Goal: Task Accomplishment & Management: Complete application form

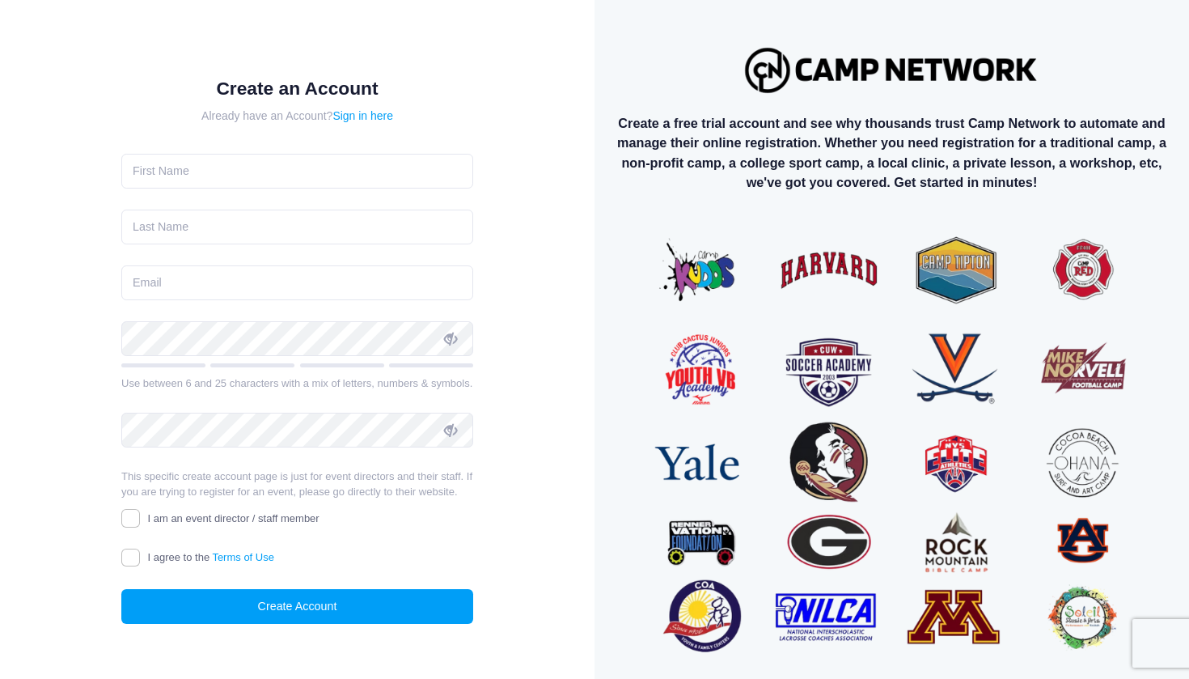
click at [346, 145] on form "Create an Account Already have an Account? Sign in here Use between 6 and 25 ch…" at bounding box center [297, 351] width 352 height 546
click at [452, 168] on input "text" at bounding box center [297, 171] width 352 height 35
type input "Noa"
type input "Raichman"
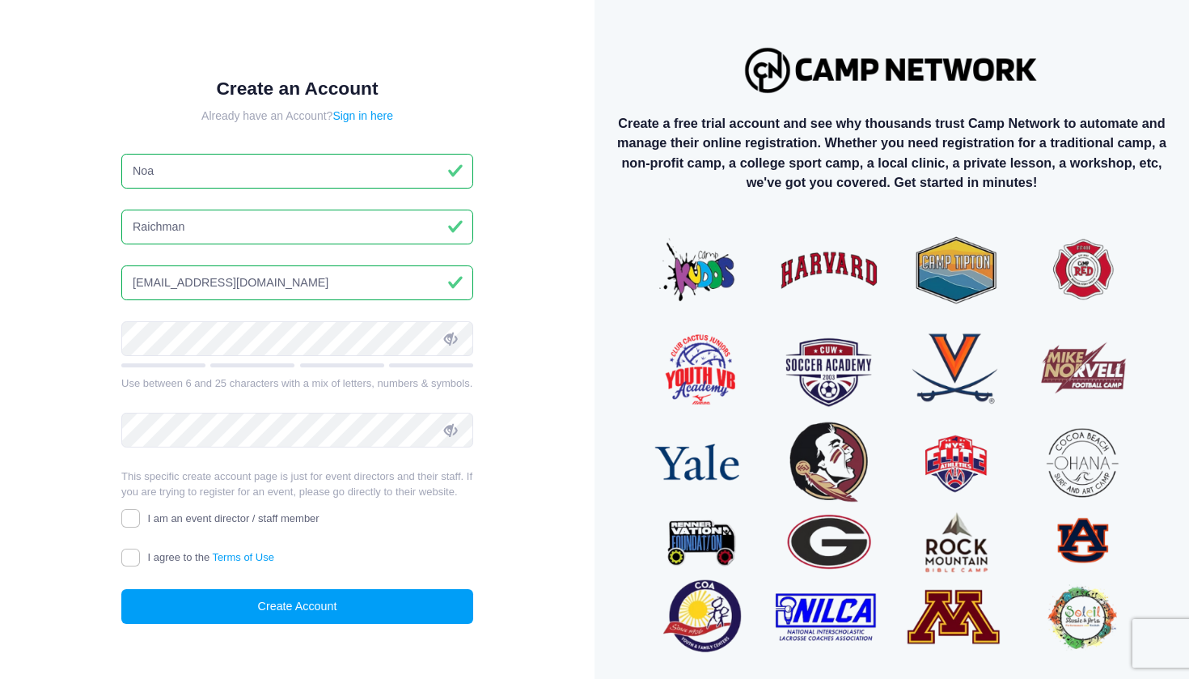
click at [208, 295] on input "[EMAIL_ADDRESS][DOMAIN_NAME]" at bounding box center [297, 282] width 352 height 35
click at [208, 295] on input "ramitr@walla.com" at bounding box center [297, 282] width 352 height 35
type input "NOAR778@GMAIL.COM"
click at [245, 408] on form "Create an Account Already have an Account? Sign in here Noa Raichman NOAR778@GM…" at bounding box center [297, 351] width 352 height 546
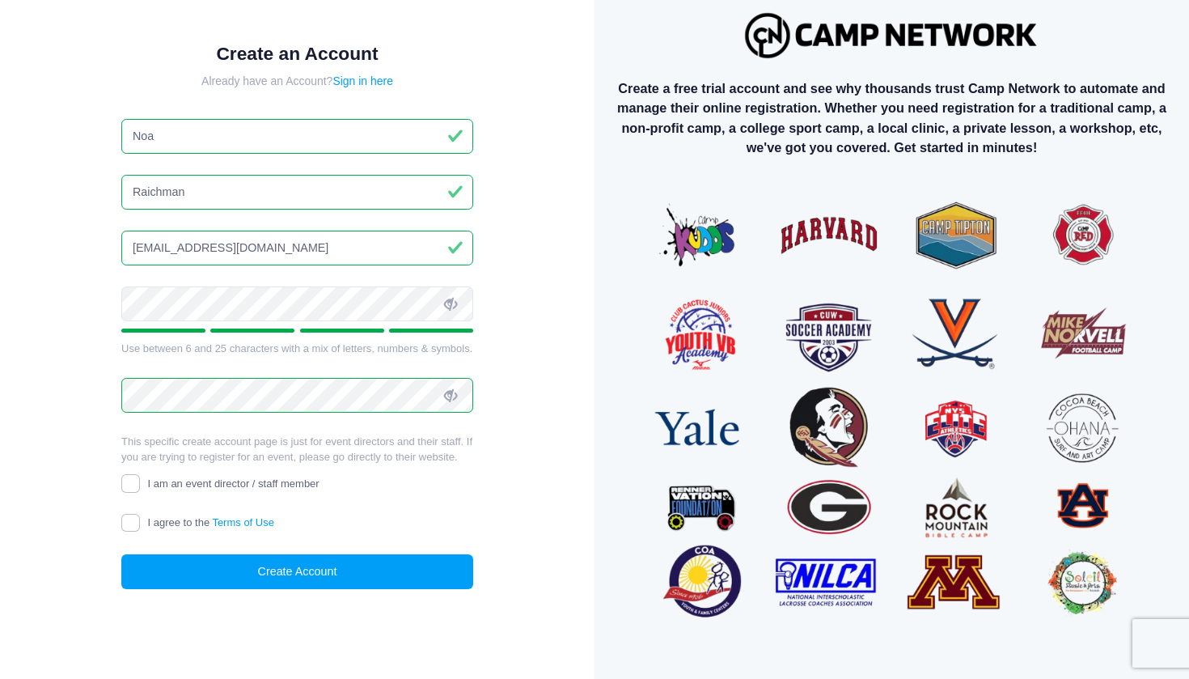
click at [201, 477] on span "I am an event director / staff member" at bounding box center [234, 483] width 172 height 12
click at [140, 475] on input "I am an event director / staff member" at bounding box center [130, 483] width 19 height 19
checkbox input "true"
click at [189, 516] on span "I agree to the Terms of Use" at bounding box center [211, 522] width 126 height 12
click at [140, 516] on input "I agree to the Terms of Use" at bounding box center [130, 523] width 19 height 19
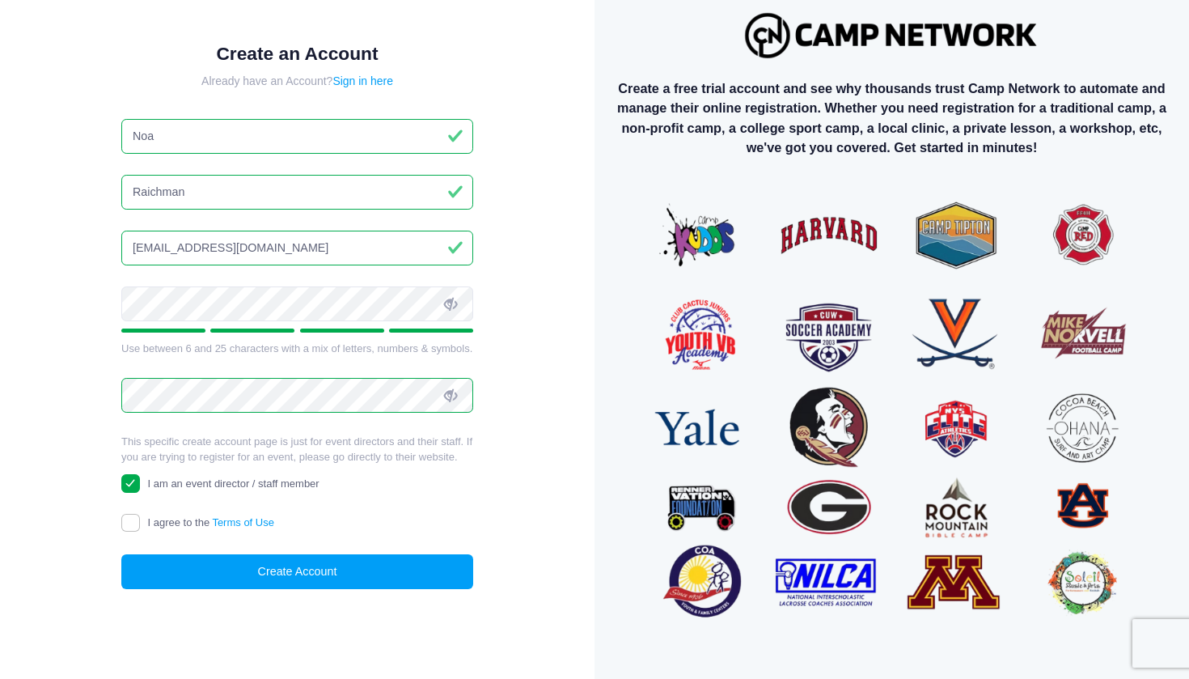
checkbox input "true"
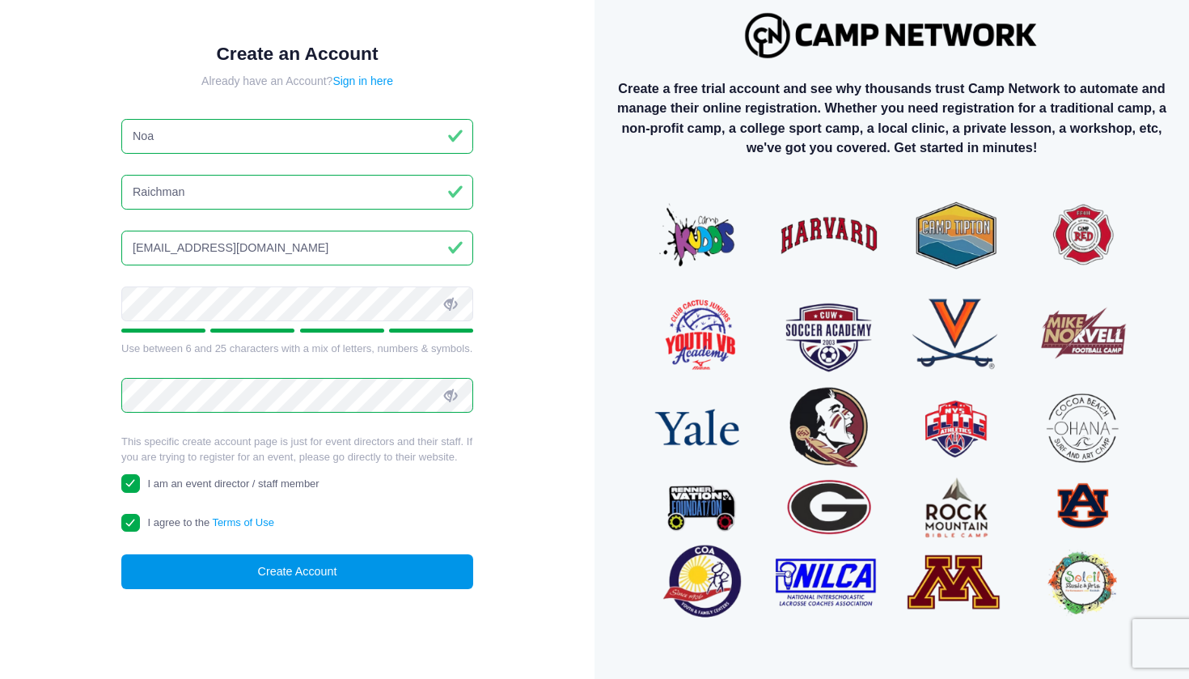
click at [232, 565] on button "Create Account" at bounding box center [297, 571] width 352 height 35
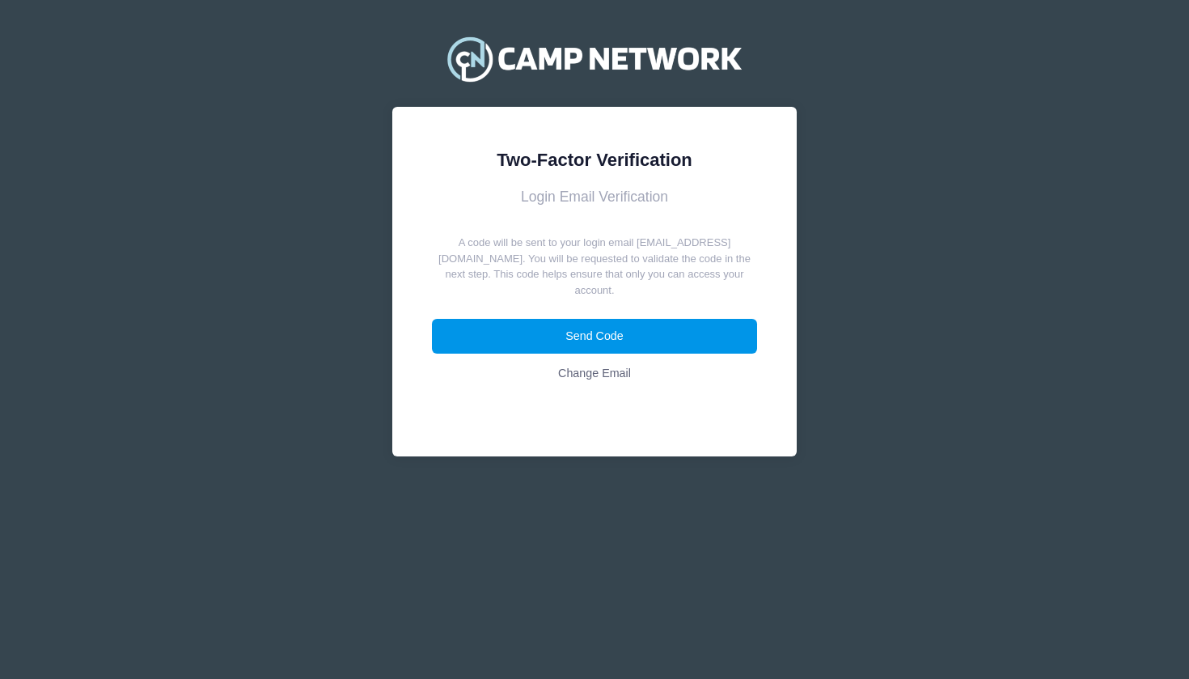
click at [551, 319] on button "Send Code" at bounding box center [595, 336] width 326 height 35
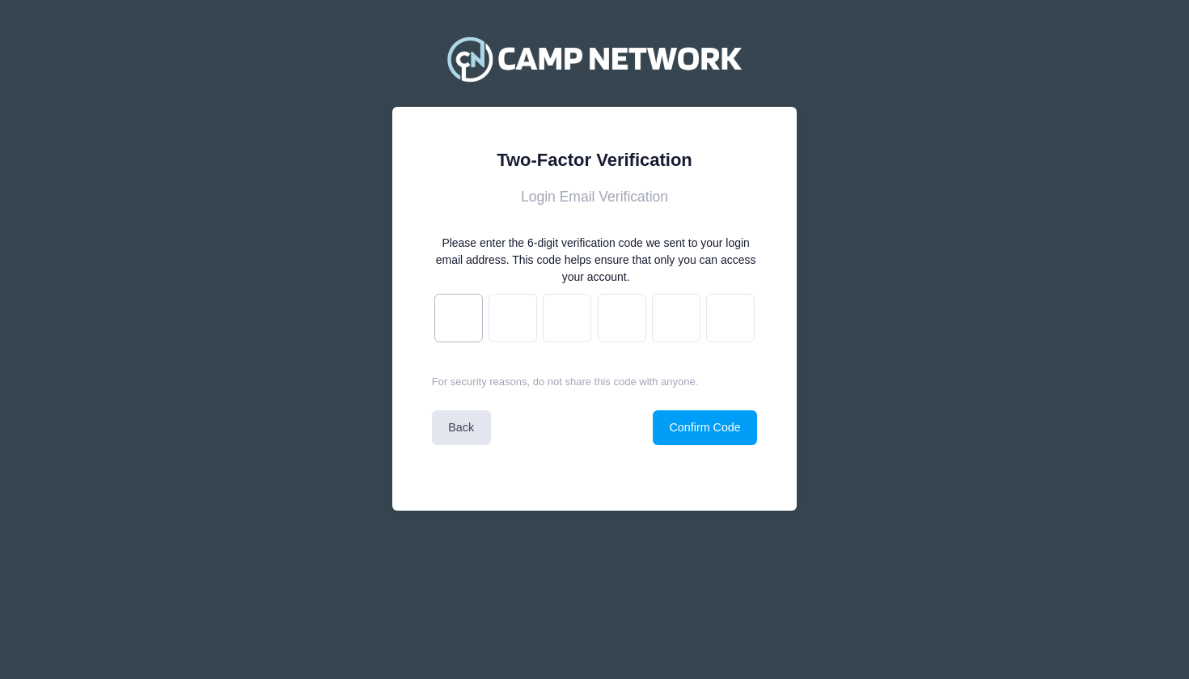
click at [457, 309] on input "text" at bounding box center [459, 318] width 49 height 49
paste input "3"
type input "5"
type input "1"
type input "2"
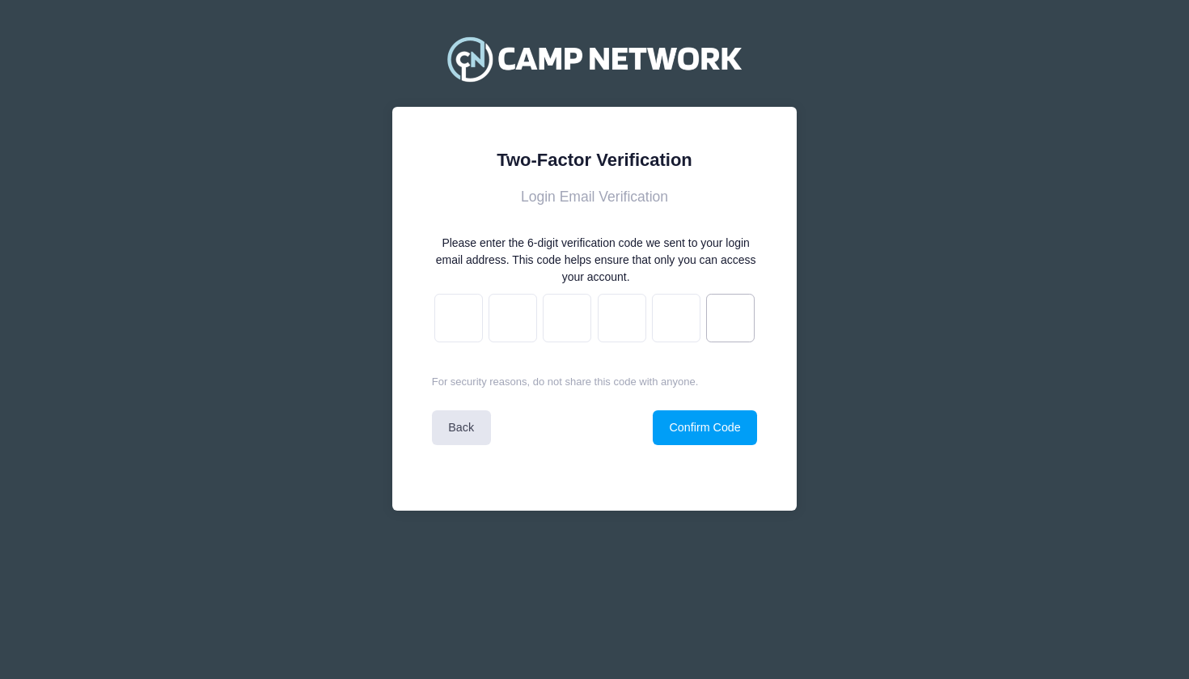
type input "7"
type input "5"
type input "3"
click at [674, 420] on button "Confirm Code" at bounding box center [705, 427] width 104 height 35
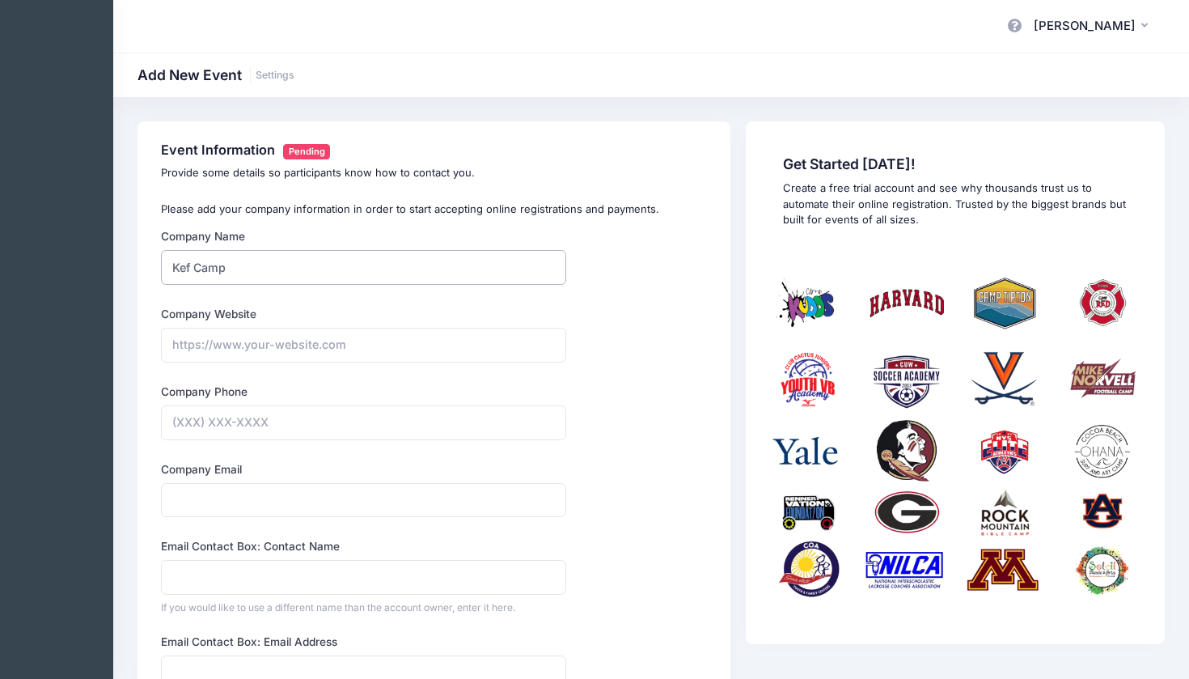
type input "Kef Camp"
drag, startPoint x: 230, startPoint y: 268, endPoint x: 179, endPoint y: 268, distance: 51.0
click at [179, 268] on input "Kef Camp" at bounding box center [363, 267] width 405 height 35
click at [243, 268] on input "Kef Camp" at bounding box center [363, 267] width 405 height 35
drag, startPoint x: 243, startPoint y: 268, endPoint x: 163, endPoint y: 268, distance: 79.3
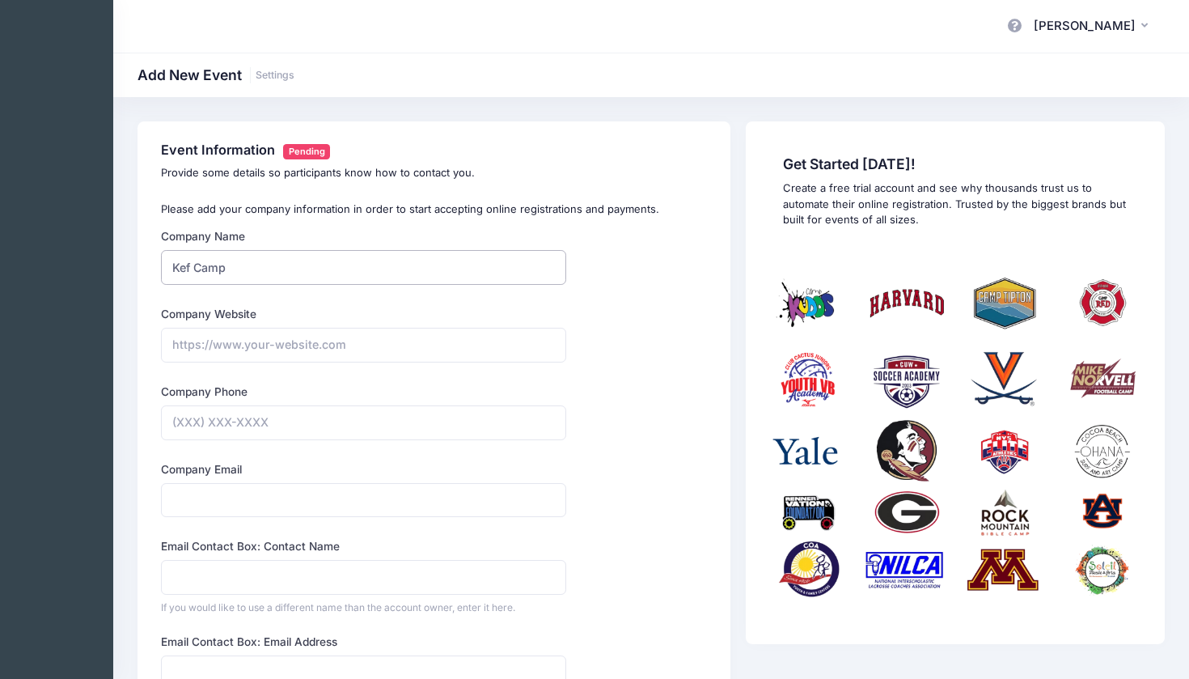
click at [163, 268] on input "Kef Camp" at bounding box center [363, 267] width 405 height 35
click at [221, 342] on input "Company Website" at bounding box center [363, 345] width 405 height 35
paste input "Kef Camp"
click at [197, 342] on input "Kef Camp" at bounding box center [363, 345] width 405 height 35
type input "https://Kef-Camp"
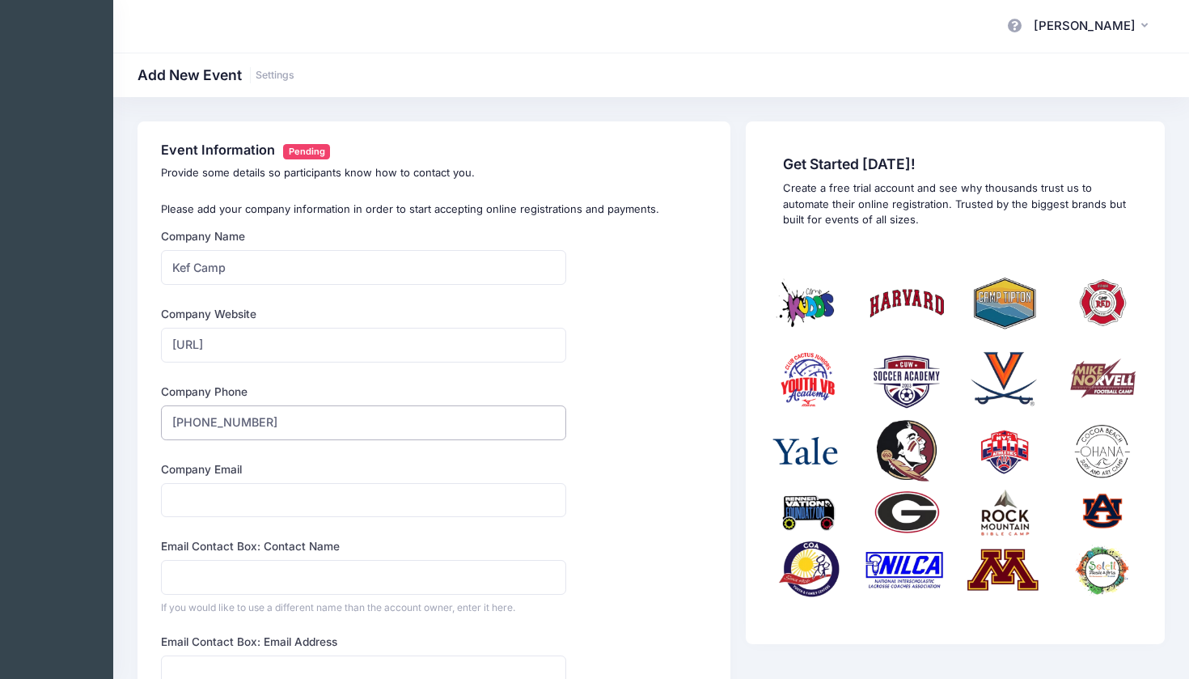
type input "(929) 728-3590"
type input "kefcamp2025@gmail.com"
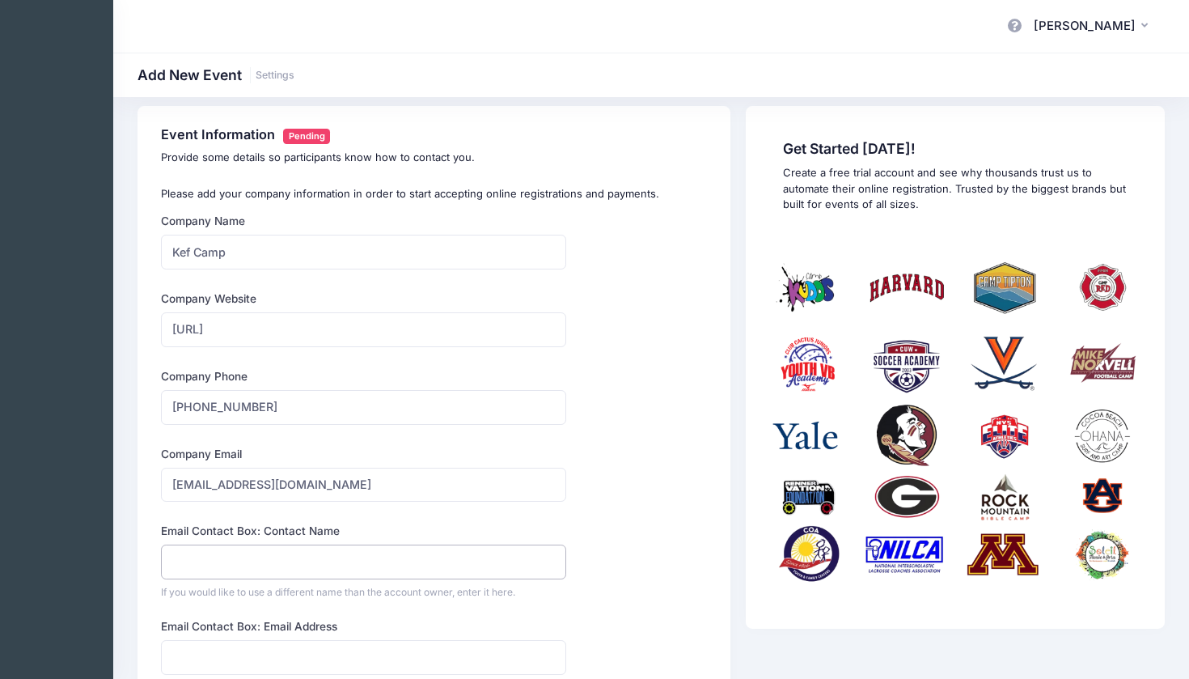
scroll to position [19, 0]
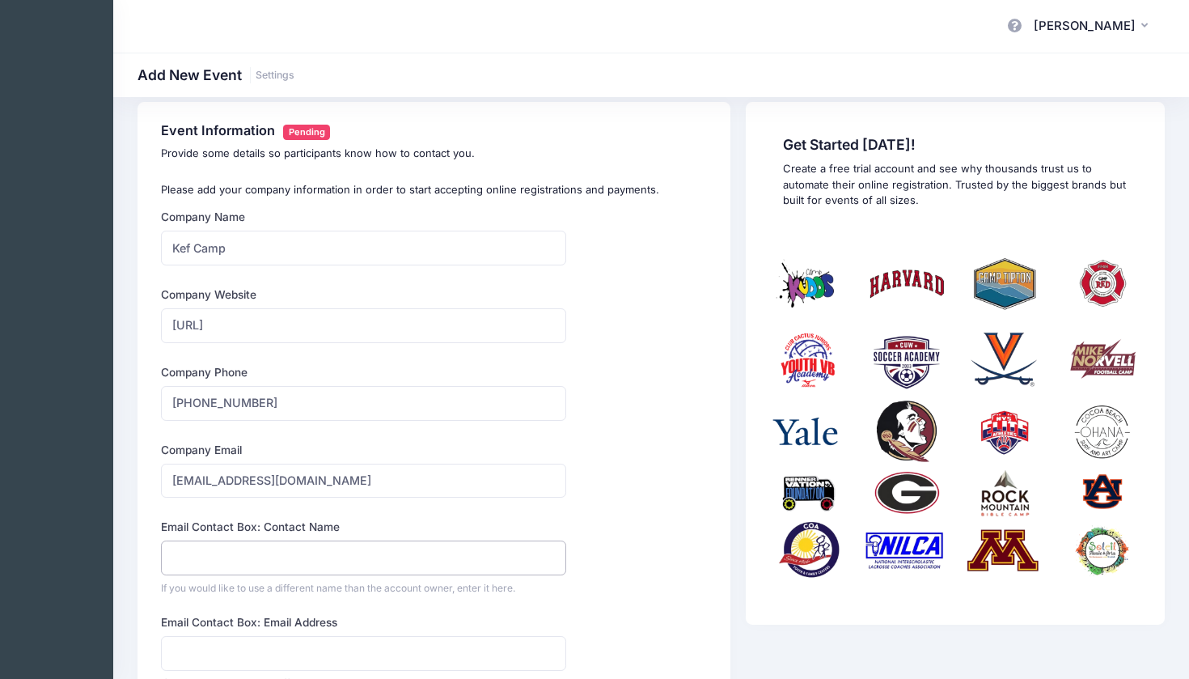
type input "ramitr@walla.com"
click at [420, 557] on input "ramitr@walla.com" at bounding box center [363, 557] width 405 height 35
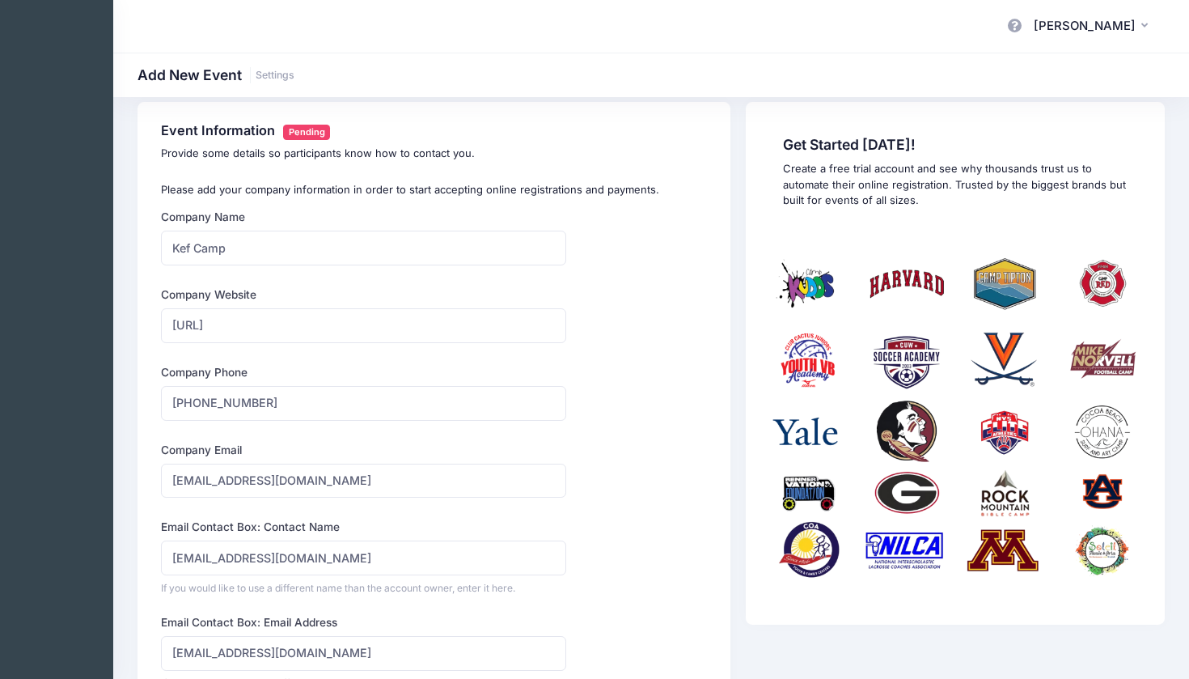
click at [420, 557] on input "ramitr@walla.com" at bounding box center [363, 557] width 405 height 35
click at [411, 559] on input "noar778@gmail.com" at bounding box center [363, 557] width 405 height 35
type input "noar778@gmail.com"
click at [423, 614] on div "Email Contact Box: Email Address ramitr@walla.com If you would like to use a di…" at bounding box center [363, 652] width 405 height 76
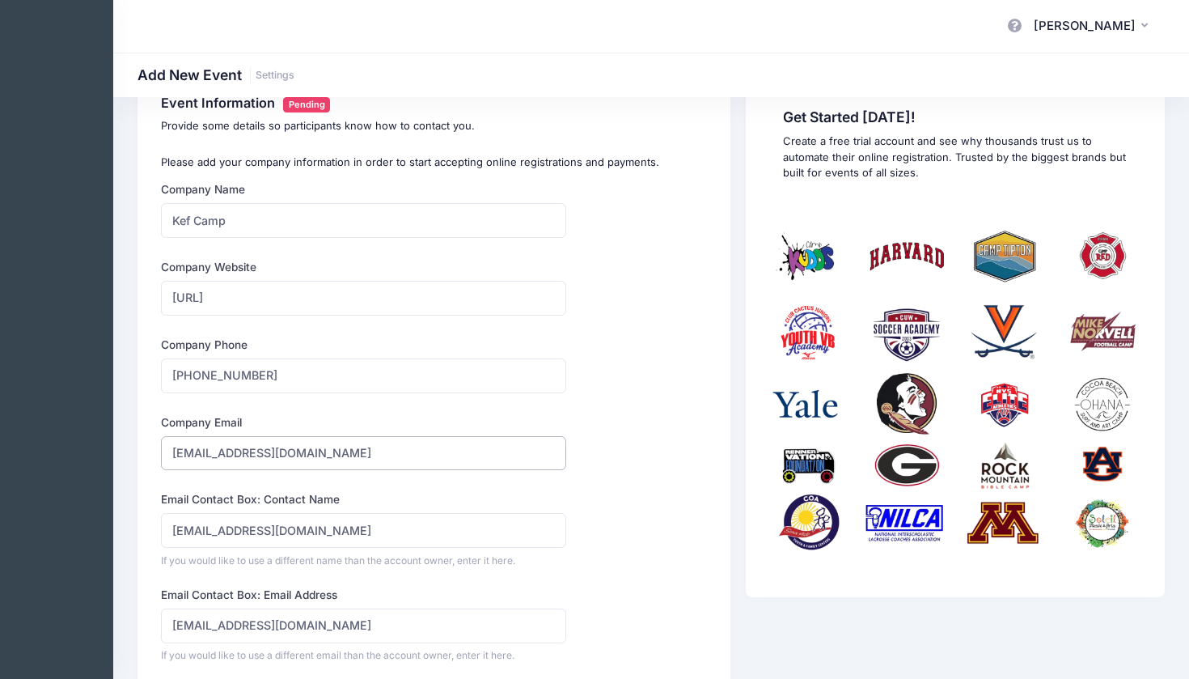
drag, startPoint x: 338, startPoint y: 451, endPoint x: 127, endPoint y: 451, distance: 211.2
click at [127, 451] on div "Event Information Pending Provide some details so participants know how to cont…" at bounding box center [651, 576] width 1076 height 1004
click at [290, 630] on input "ramitr@walla.com" at bounding box center [363, 625] width 405 height 35
type input "noar778@gmail.com"
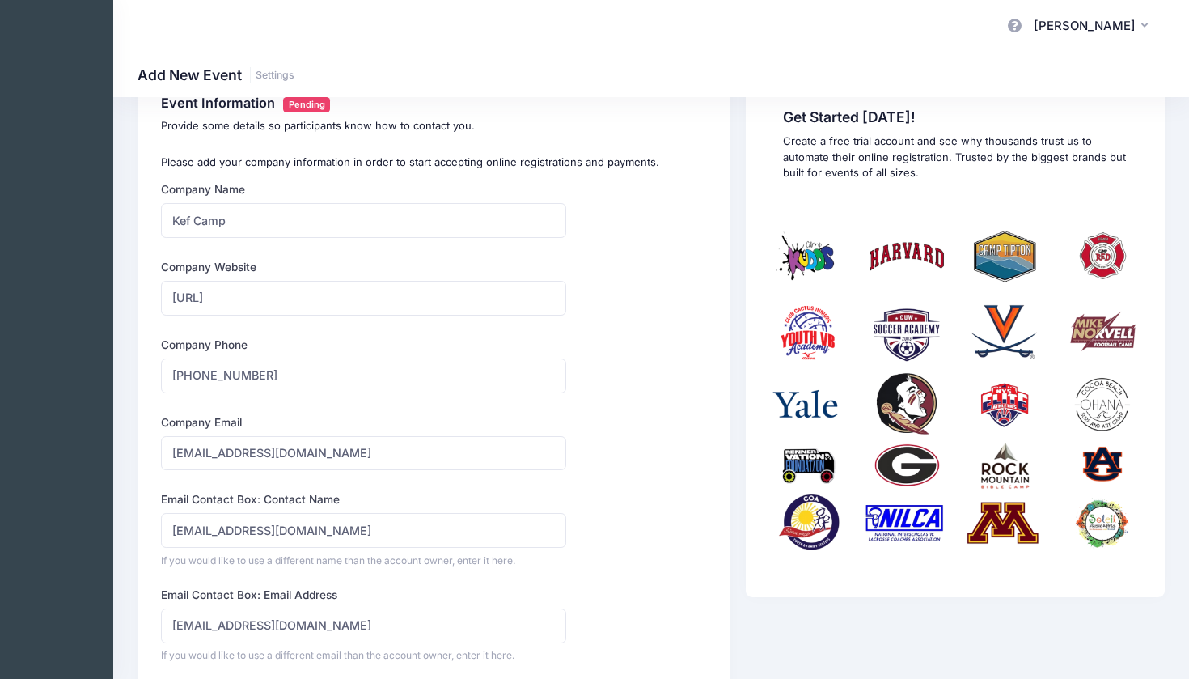
click at [378, 597] on div "Email Contact Box: Email Address noar778@gmail.com If you would like to use a d…" at bounding box center [363, 625] width 405 height 76
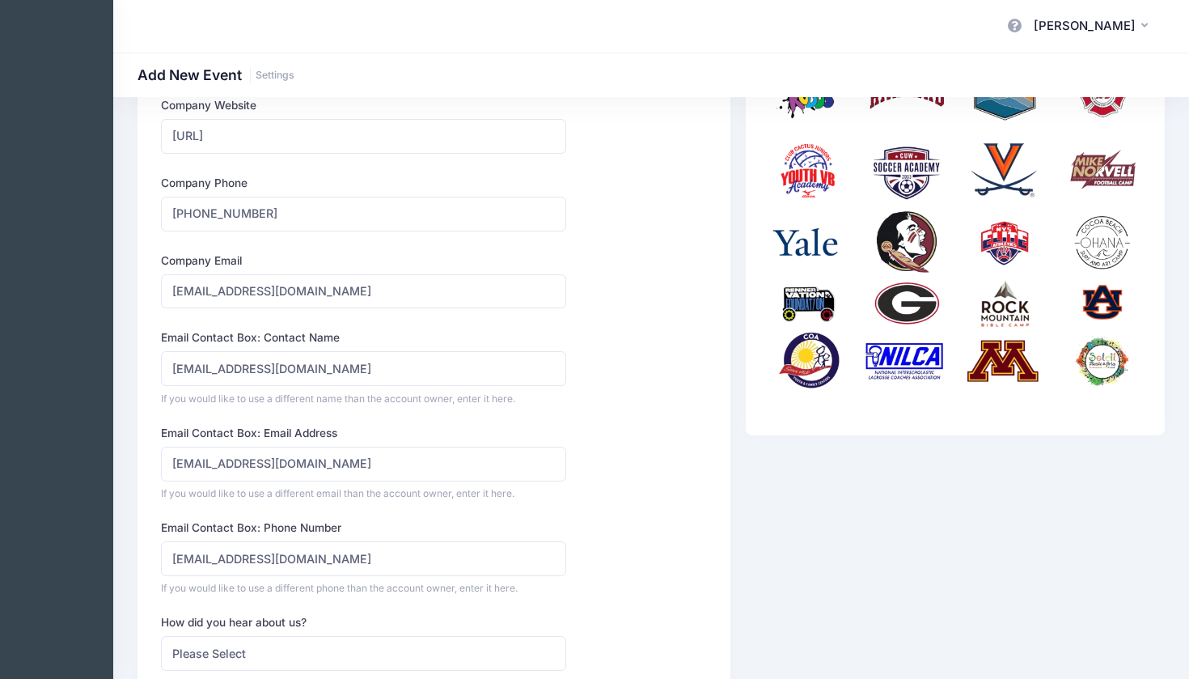
scroll to position [210, 0]
click at [294, 545] on input "ramitr@walla.com" at bounding box center [363, 557] width 405 height 35
type input "(929) 728-3590"
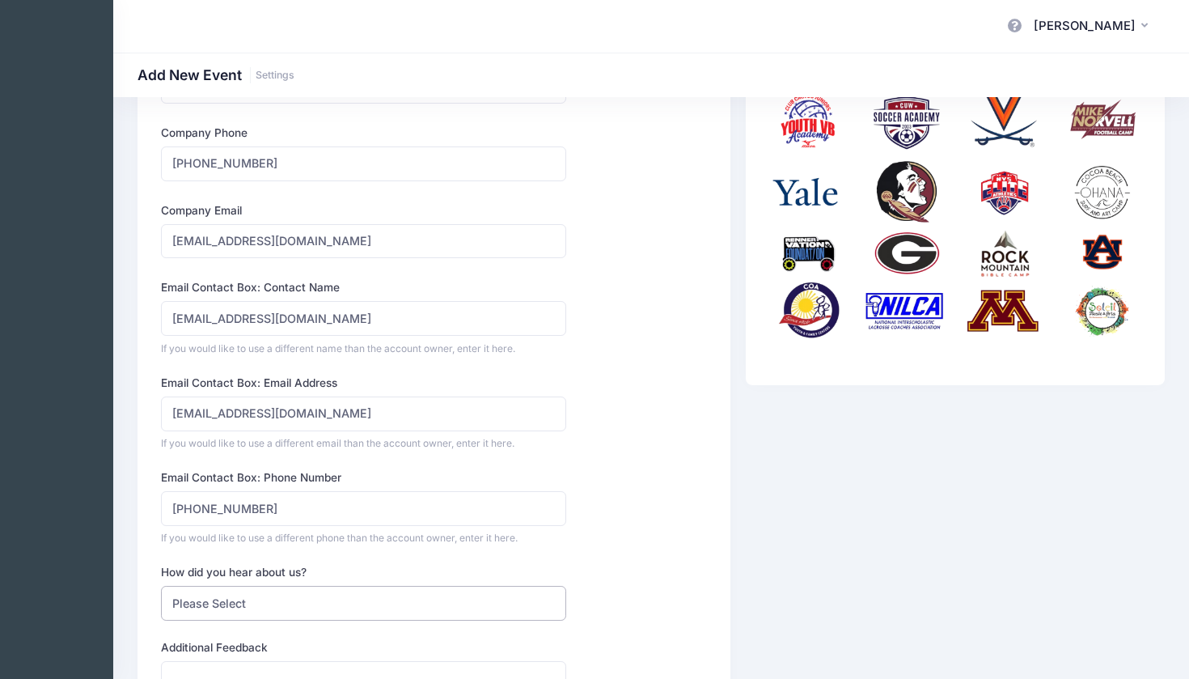
scroll to position [261, 0]
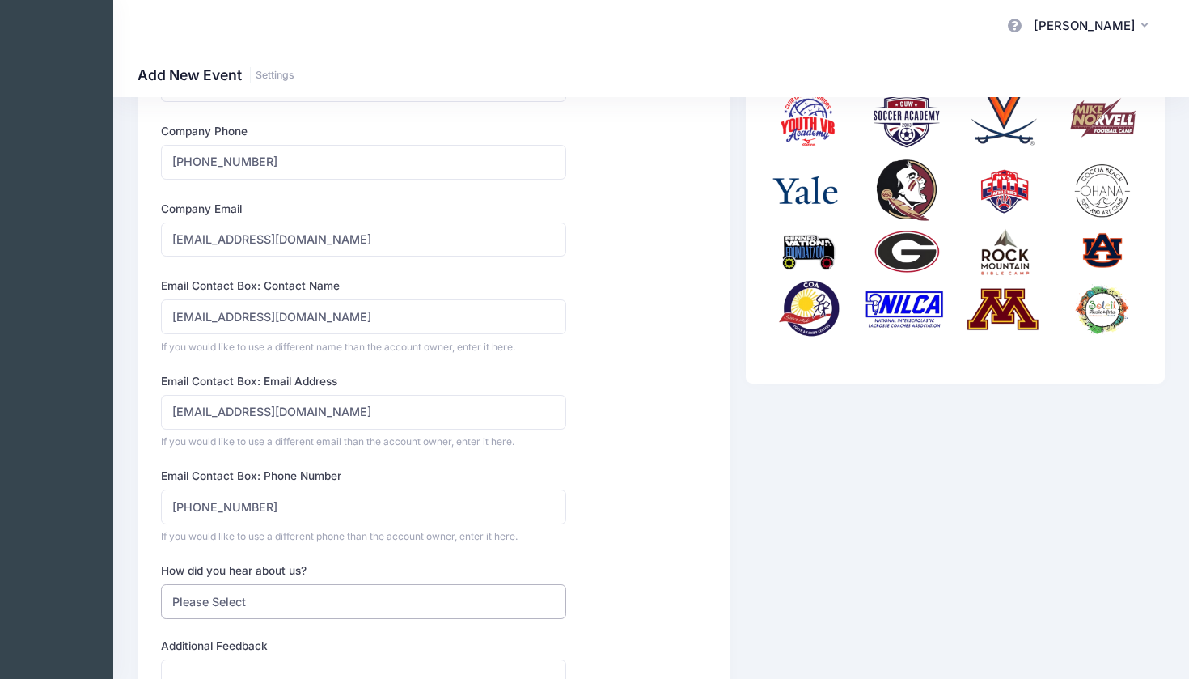
select select "web"
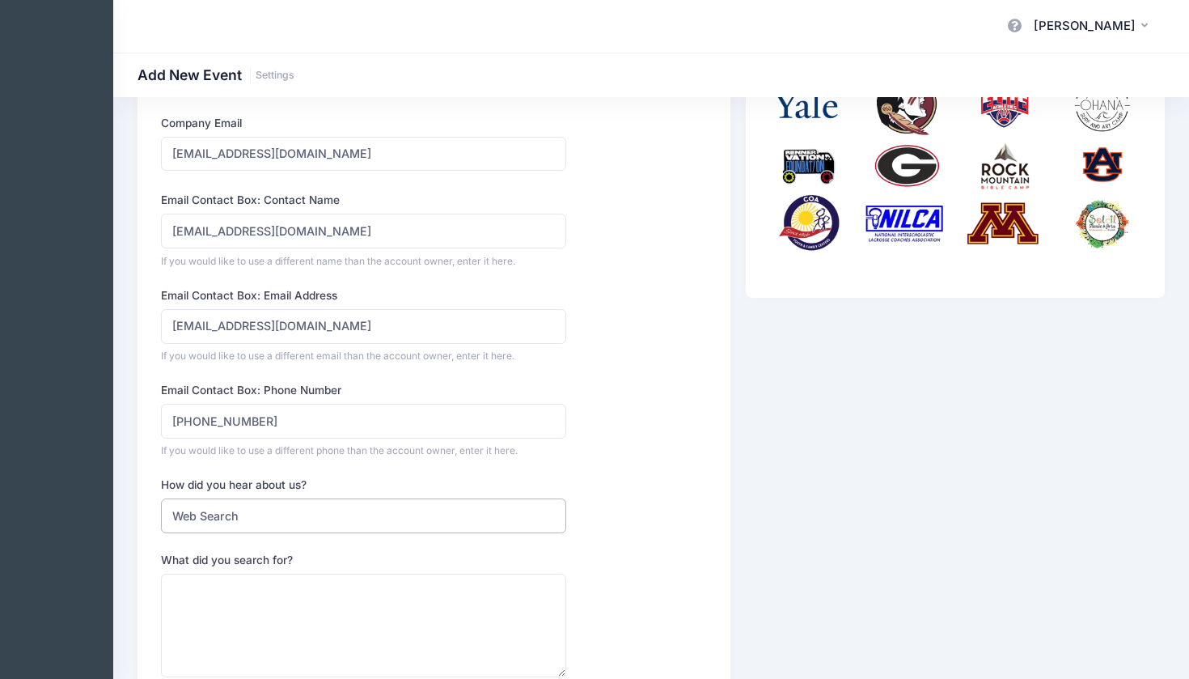
scroll to position [392, 0]
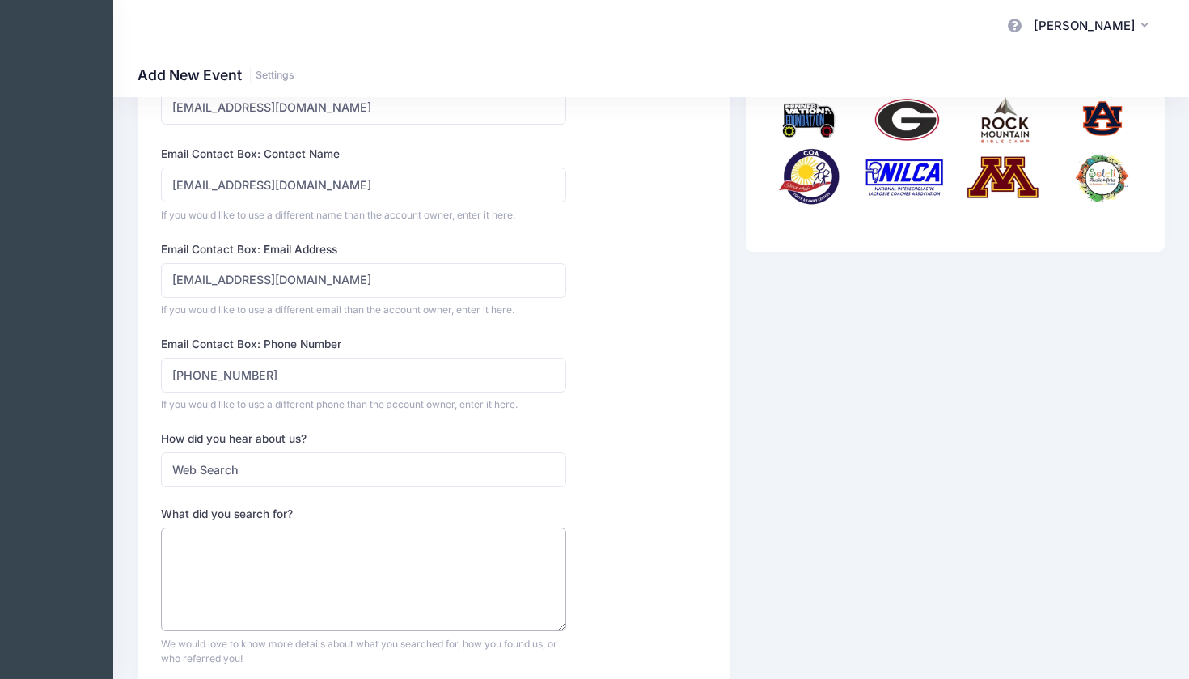
click at [222, 542] on textarea "What did you search for?" at bounding box center [363, 580] width 405 height 104
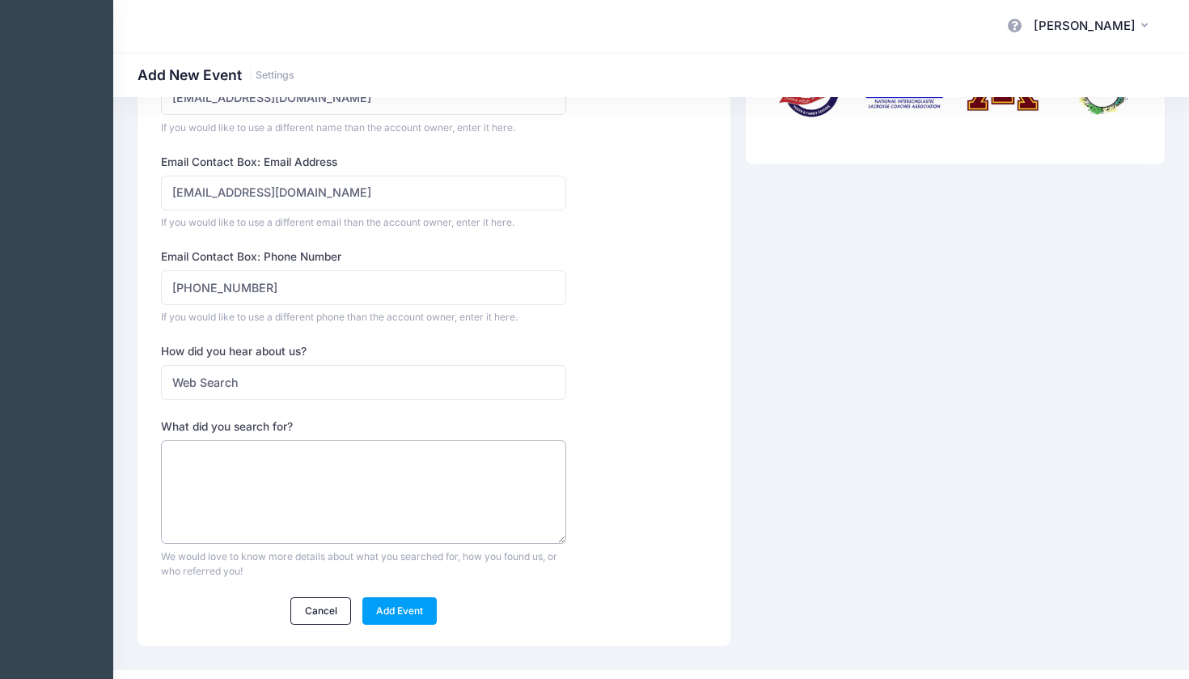
scroll to position [483, 0]
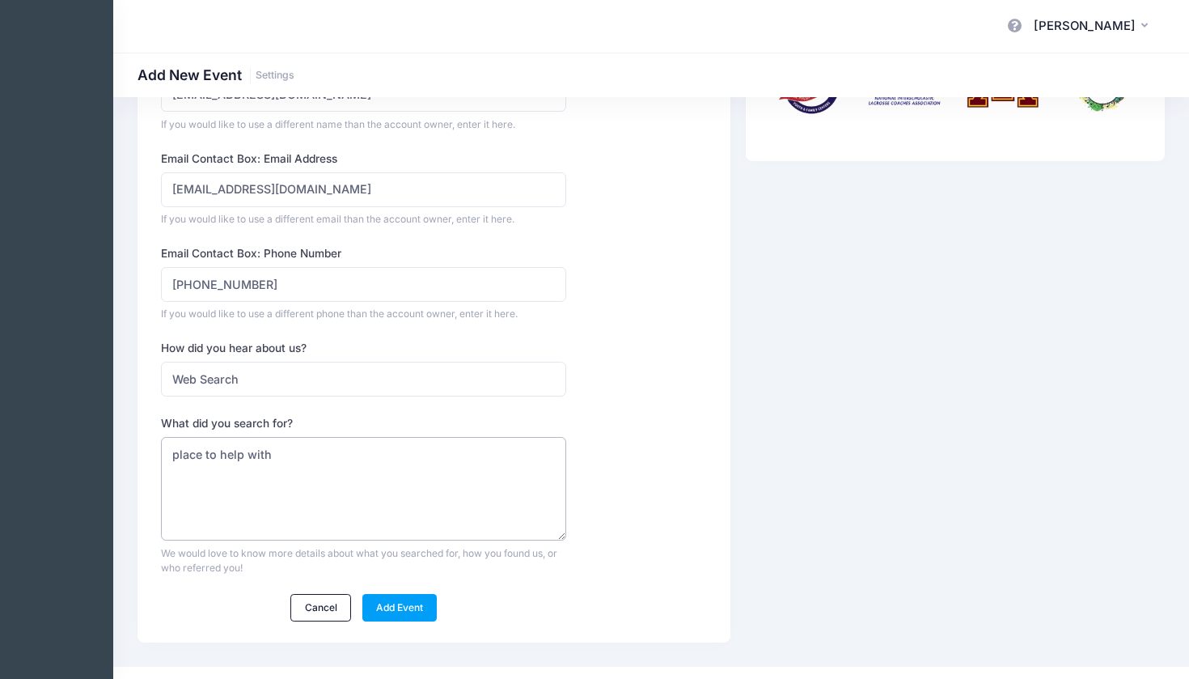
click at [177, 451] on textarea "place to help with" at bounding box center [363, 489] width 405 height 104
click at [292, 458] on textarea "website to help with" at bounding box center [363, 489] width 405 height 104
type textarea "website to help with sigh ups and organize payments"
click at [370, 586] on form "Company Name Kef Camp Type Select Academic Adventure Arts and Crafts Baseball S…" at bounding box center [363, 183] width 405 height 876
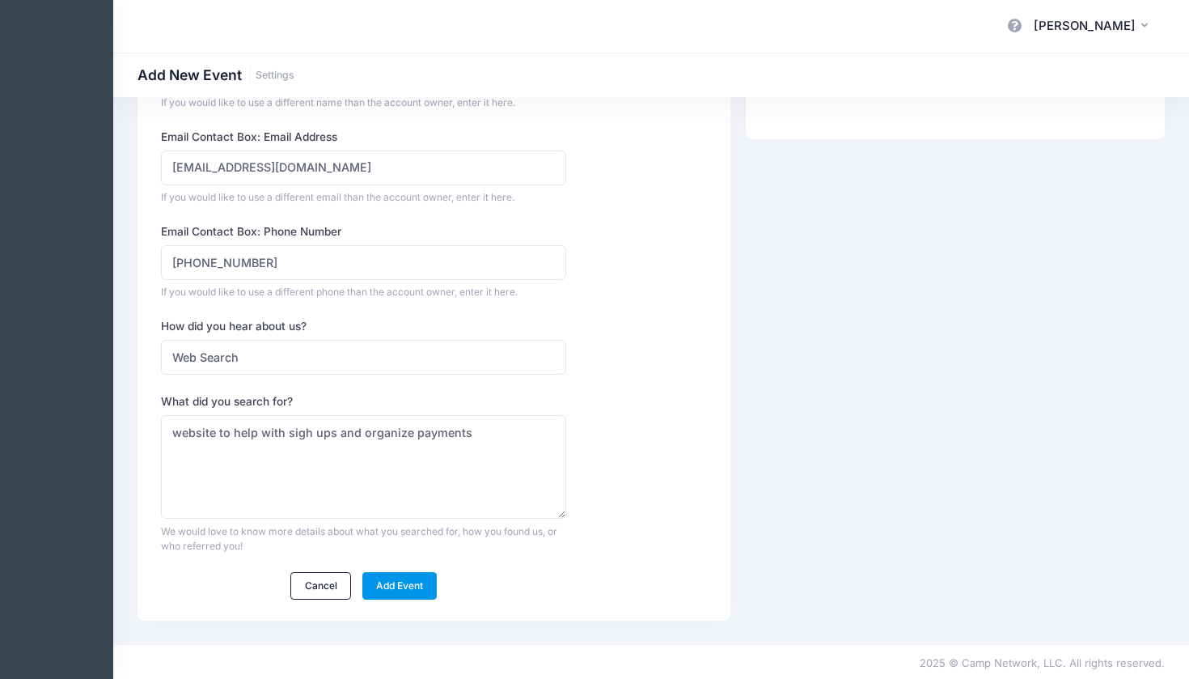
scroll to position [503, 0]
click at [377, 579] on link "Add Event" at bounding box center [399, 588] width 75 height 28
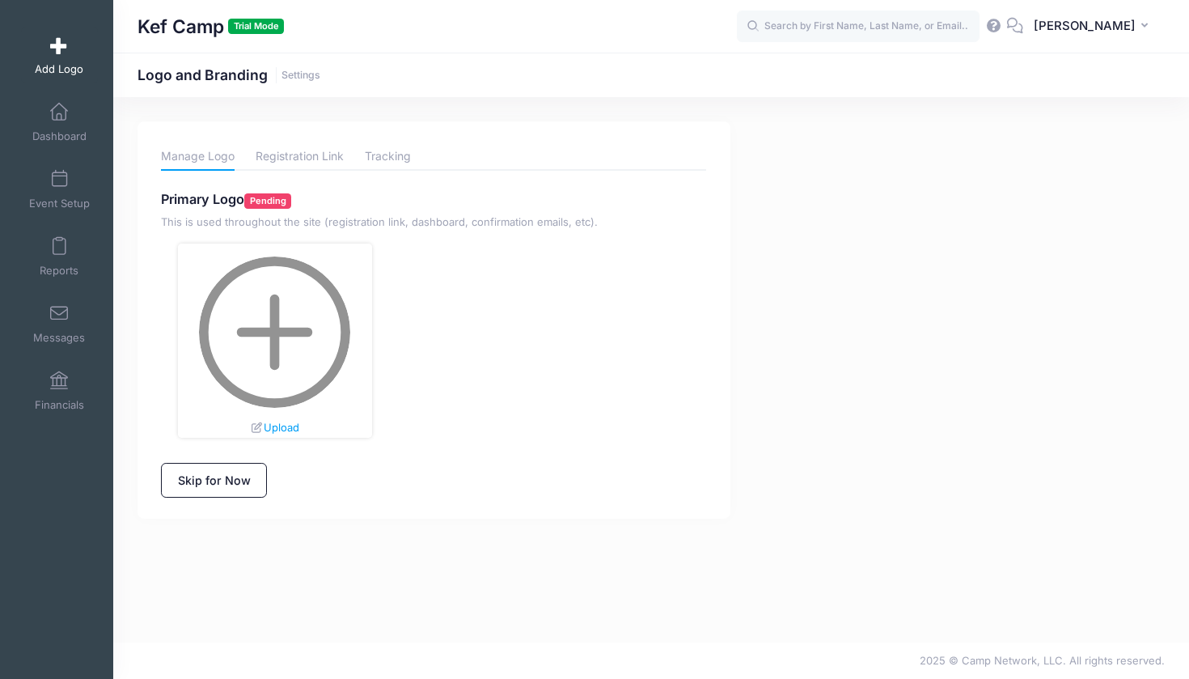
click at [288, 335] on img at bounding box center [274, 331] width 151 height 151
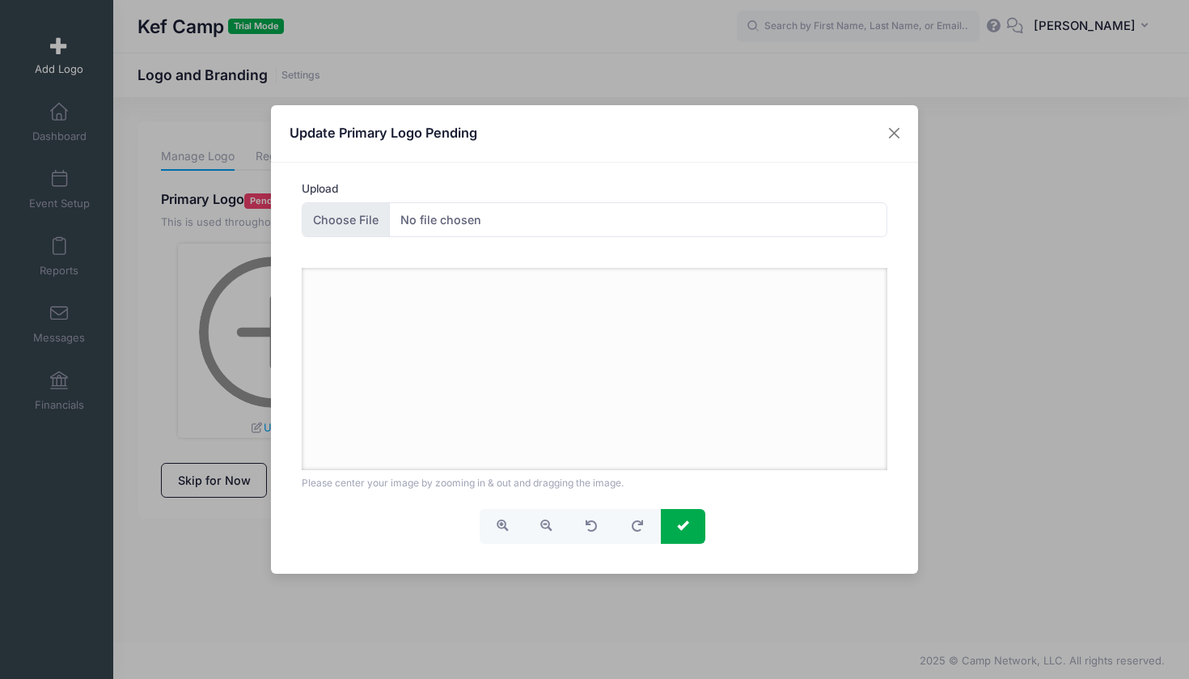
click at [354, 219] on input "Upload" at bounding box center [595, 219] width 587 height 35
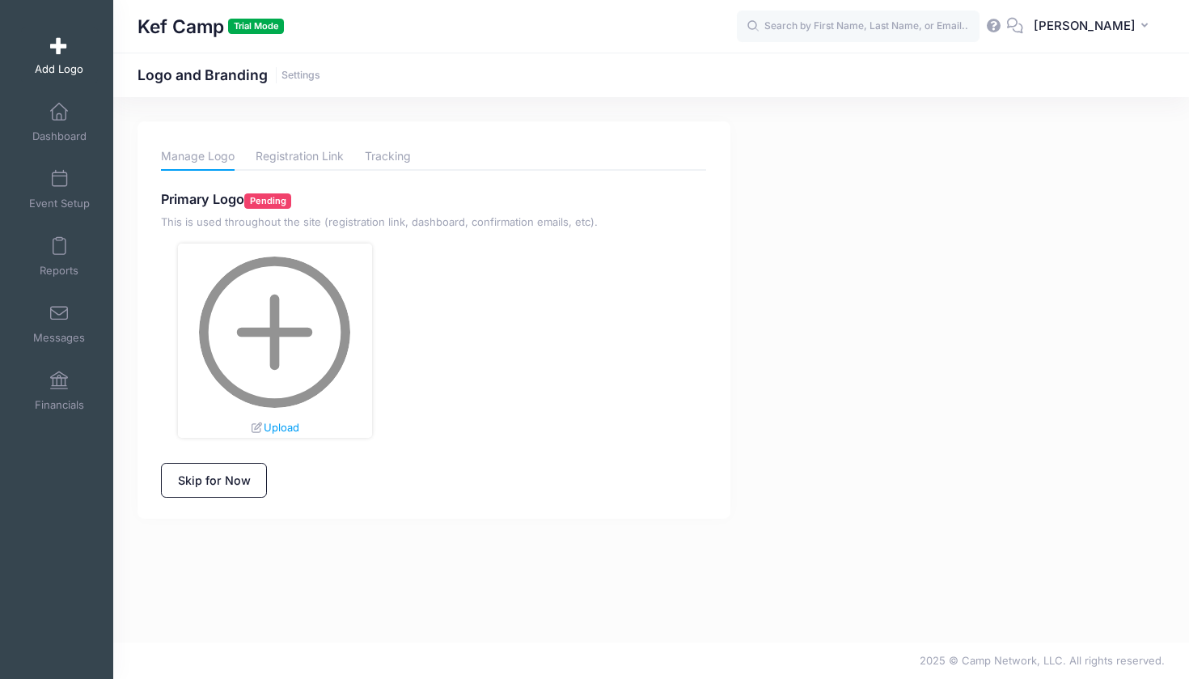
click at [310, 323] on img at bounding box center [274, 331] width 151 height 151
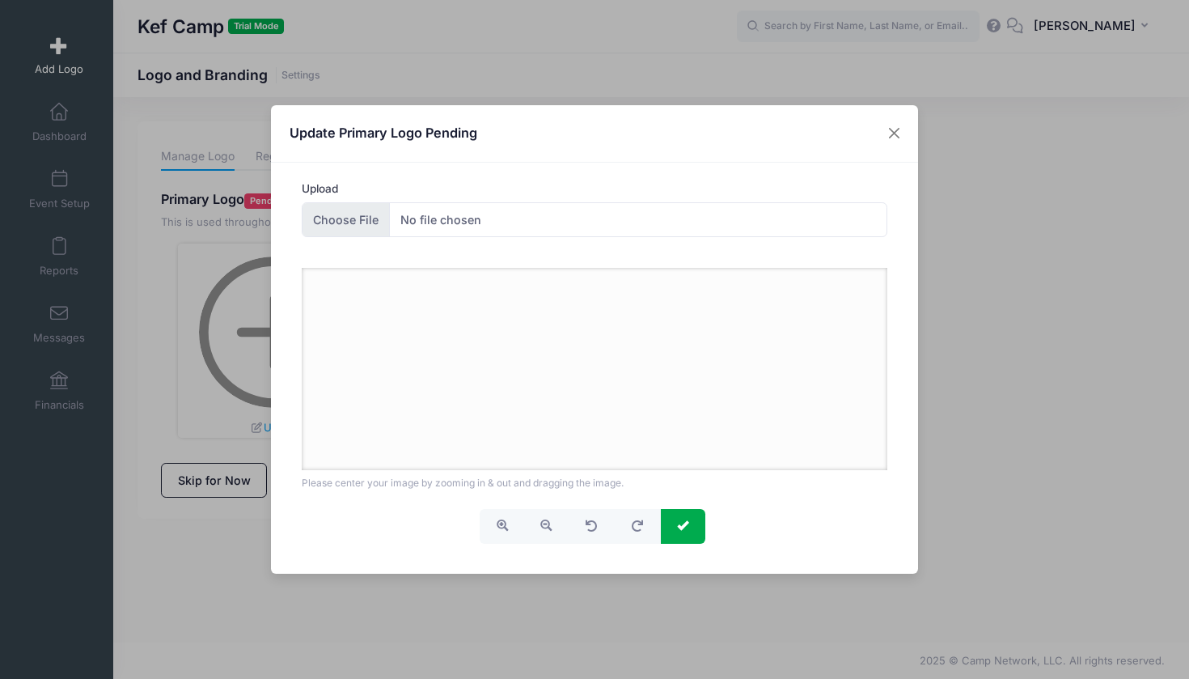
click at [363, 213] on input "Upload" at bounding box center [595, 219] width 587 height 35
type input "C:\fakepath\IMG_6367.jpg"
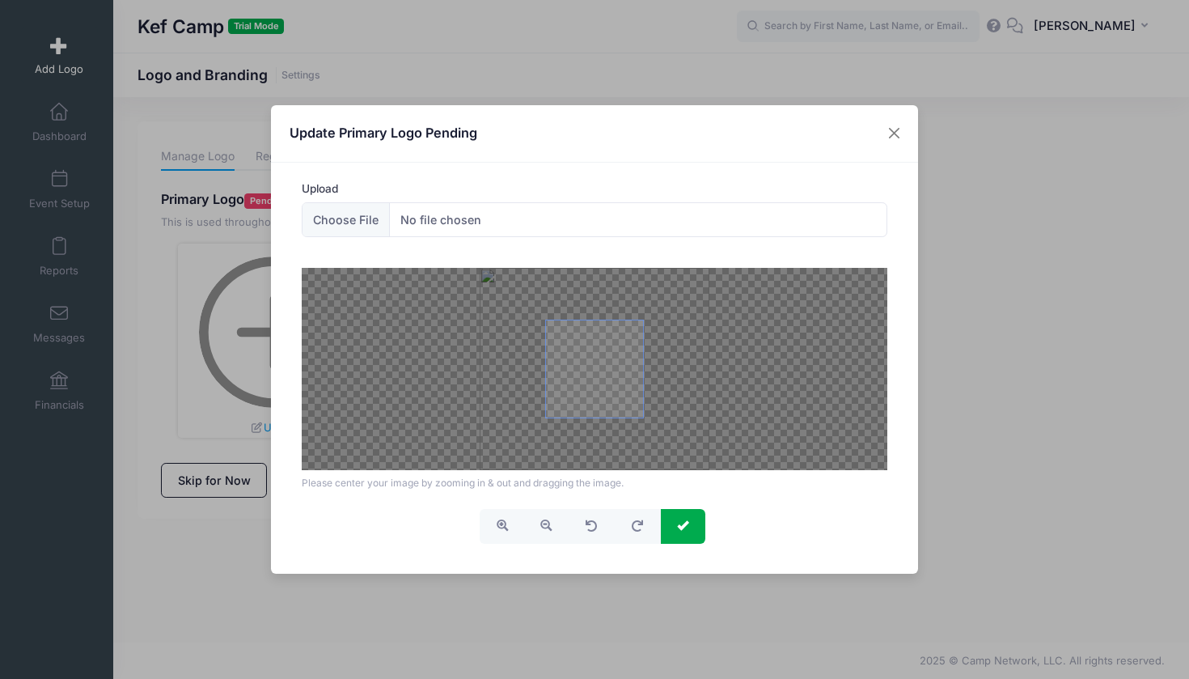
click at [591, 423] on div at bounding box center [595, 369] width 587 height 202
drag, startPoint x: 596, startPoint y: 362, endPoint x: 613, endPoint y: 354, distance: 18.5
click at [613, 354] on span at bounding box center [594, 368] width 97 height 97
click at [389, 241] on div "Upload" at bounding box center [595, 217] width 602 height 75
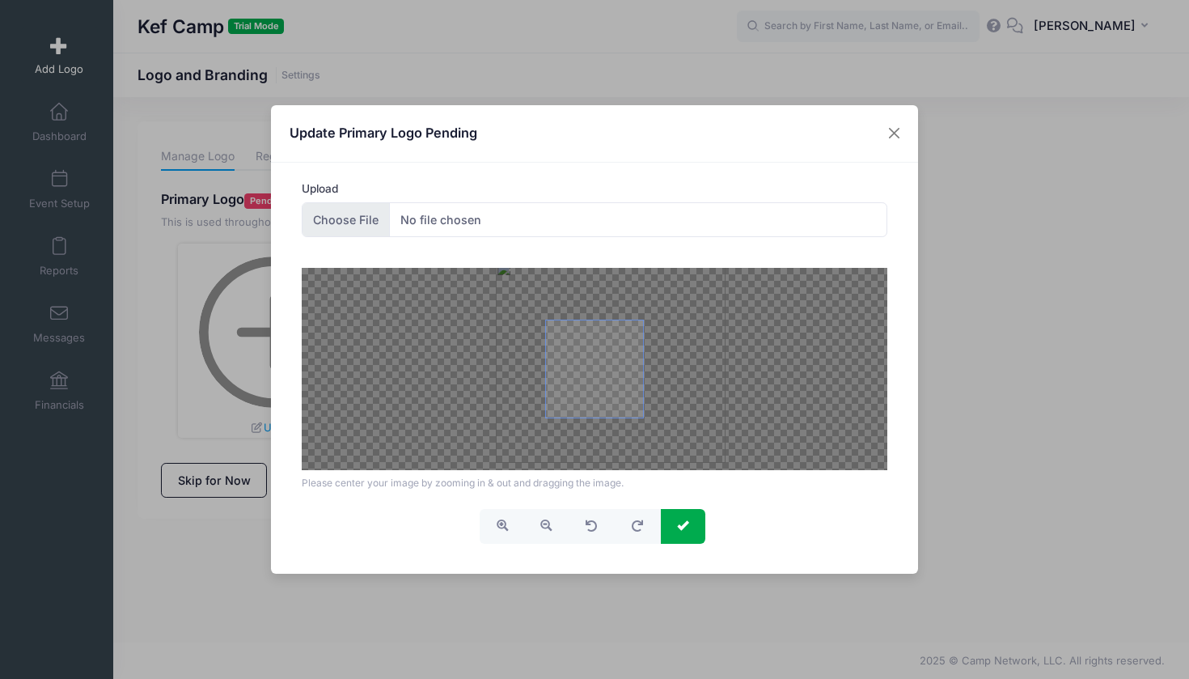
click at [383, 233] on input "Upload" at bounding box center [595, 219] width 587 height 35
click at [894, 129] on button "Close" at bounding box center [894, 133] width 29 height 29
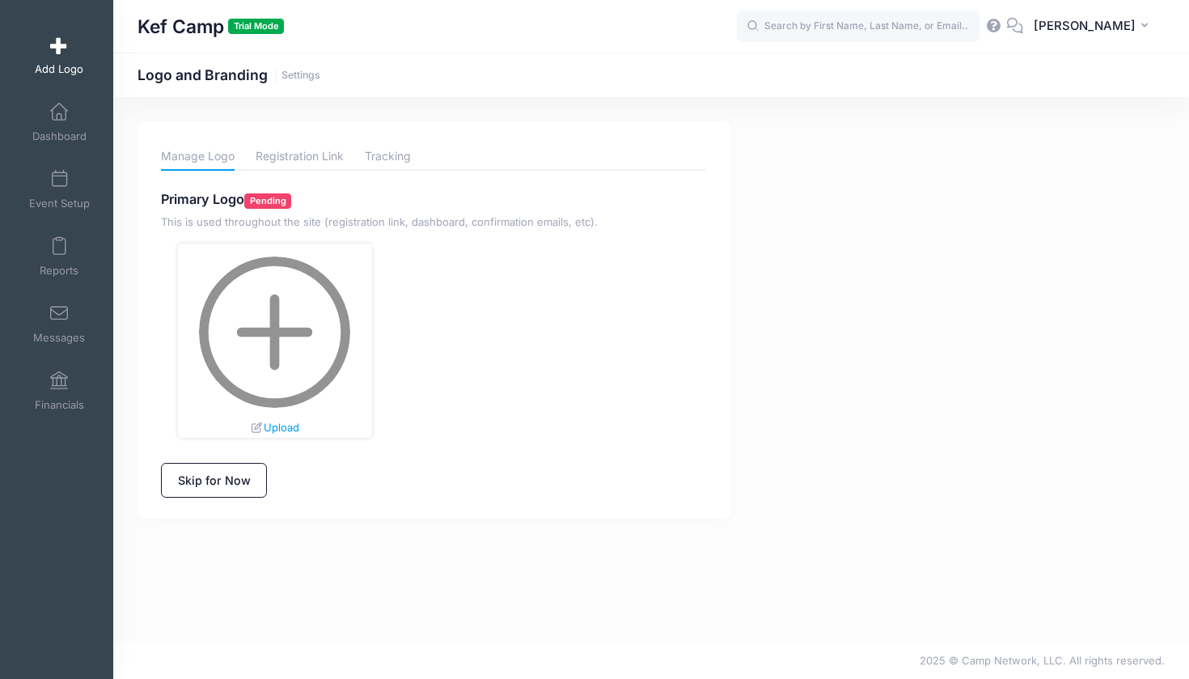
click at [245, 368] on img at bounding box center [274, 331] width 151 height 151
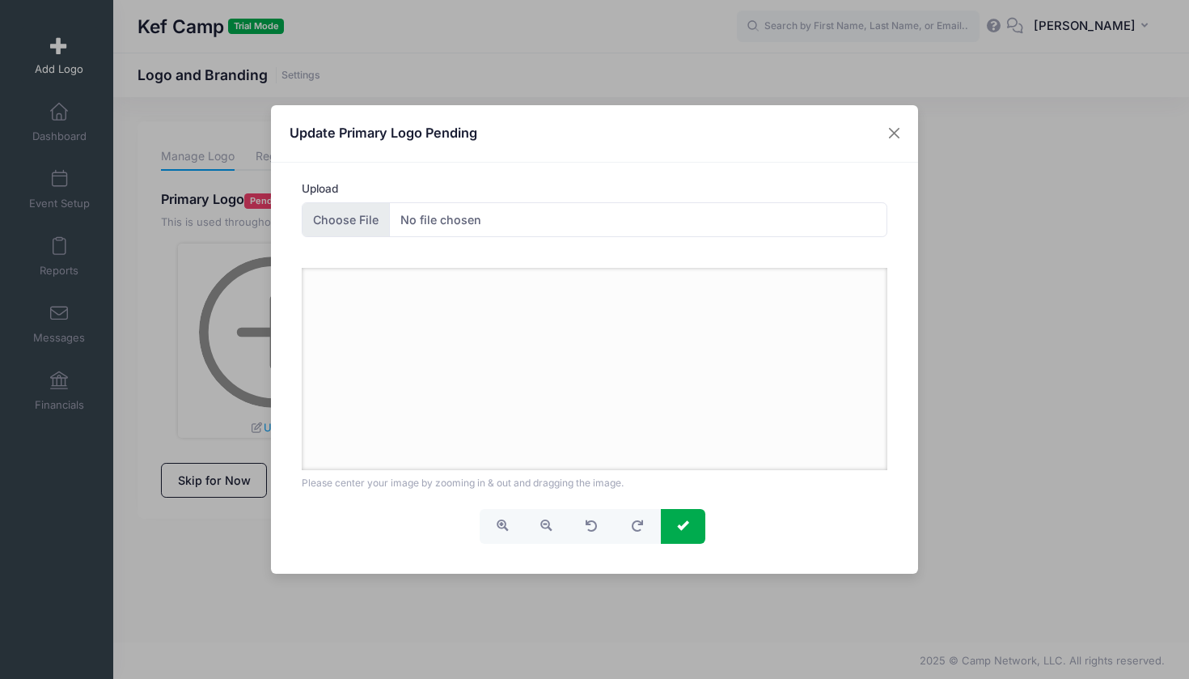
click at [351, 223] on input "Upload" at bounding box center [595, 219] width 587 height 35
type input "C:\fakepath\IMG_6367.PNG"
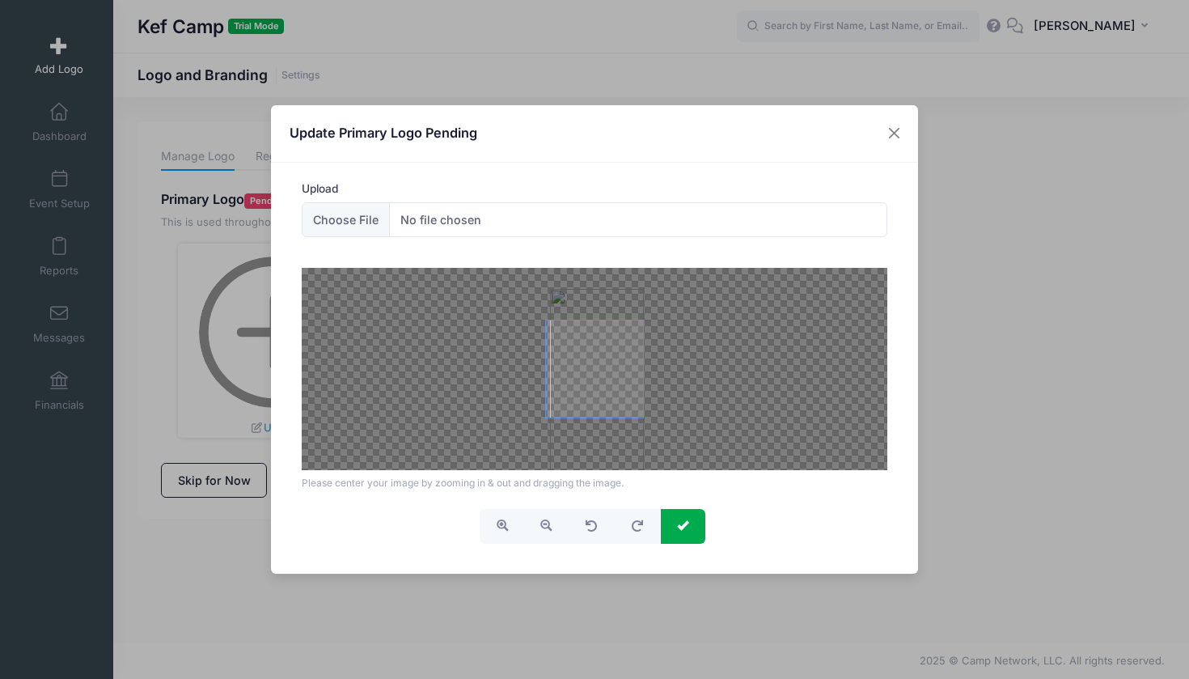
drag, startPoint x: 588, startPoint y: 379, endPoint x: 591, endPoint y: 401, distance: 21.2
click at [591, 401] on span at bounding box center [594, 368] width 97 height 97
click at [545, 534] on button "button" at bounding box center [546, 526] width 45 height 35
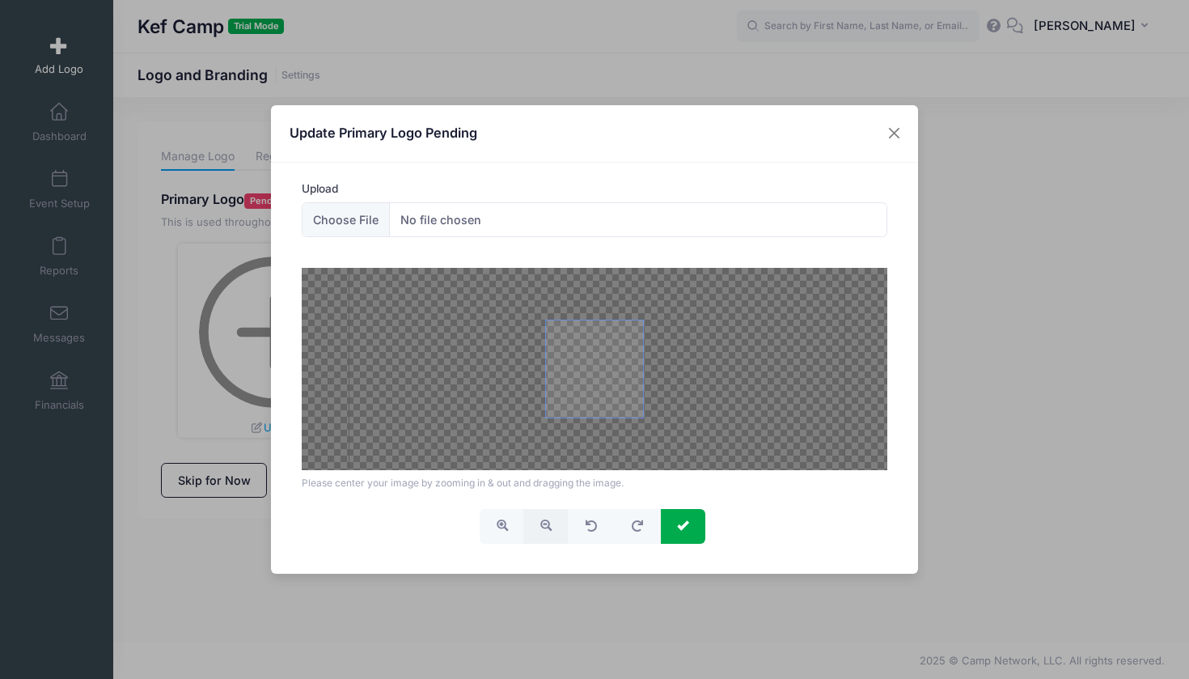
click at [545, 534] on button "button" at bounding box center [546, 526] width 45 height 35
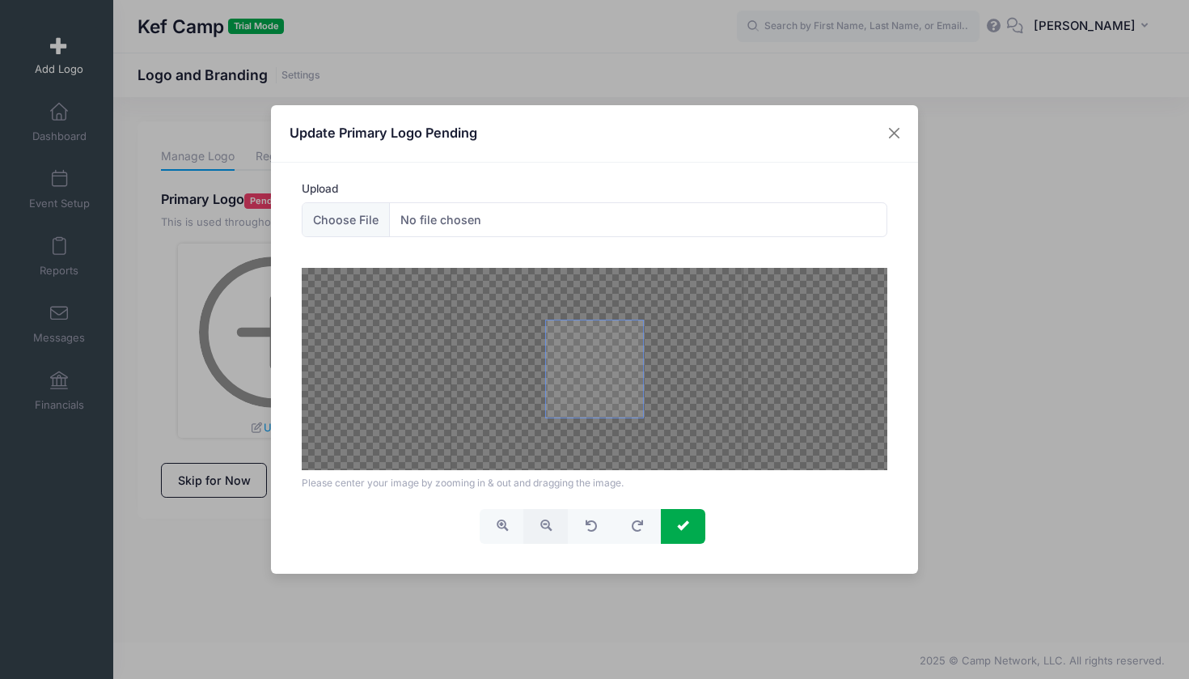
click at [545, 534] on button "button" at bounding box center [546, 526] width 45 height 35
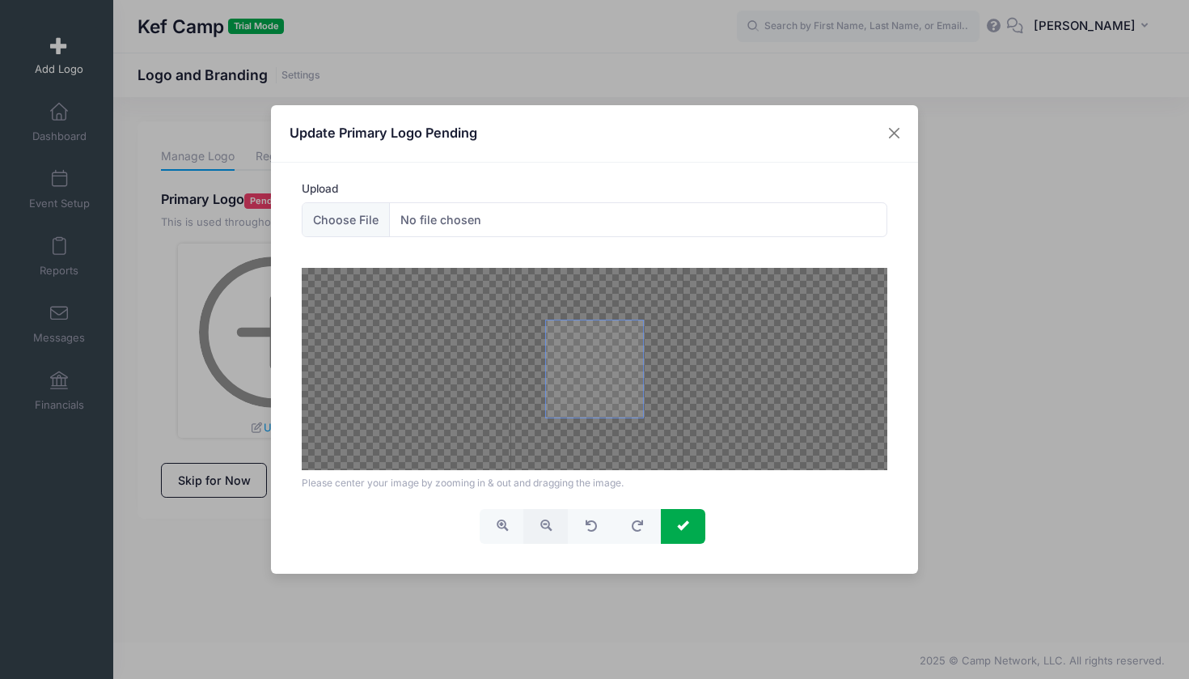
click at [545, 534] on button "button" at bounding box center [546, 526] width 45 height 35
click at [584, 452] on div at bounding box center [595, 369] width 587 height 202
click at [664, 511] on button "submit" at bounding box center [683, 526] width 45 height 35
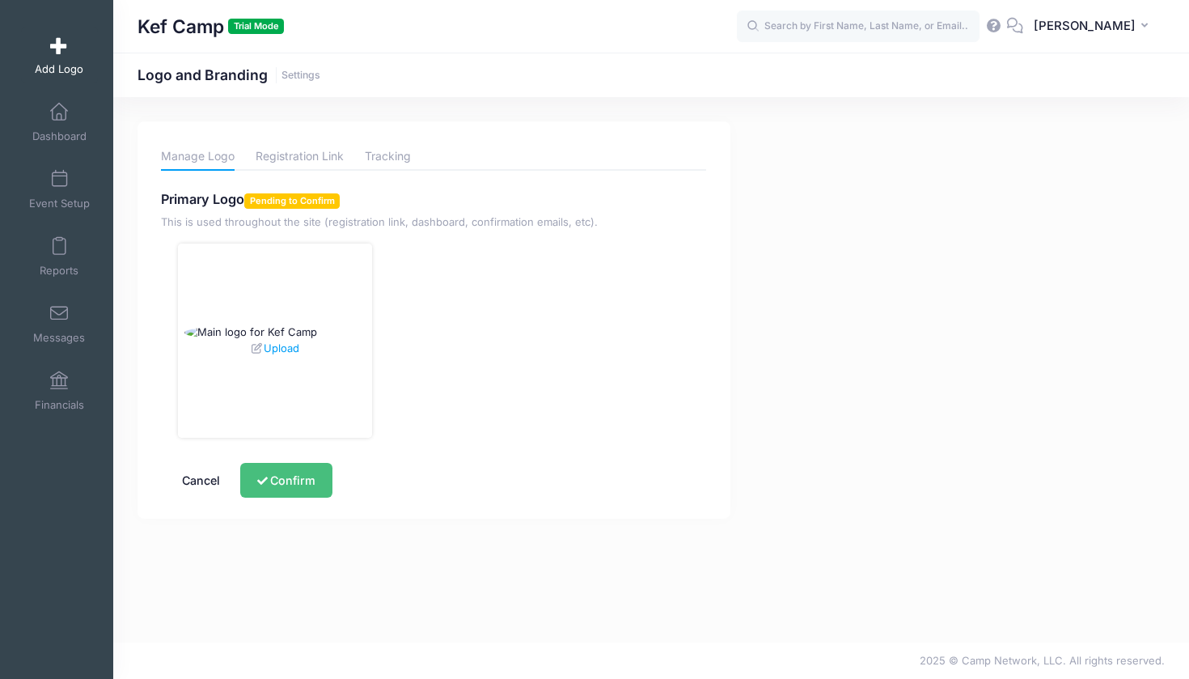
click at [273, 473] on button "Confirm" at bounding box center [285, 480] width 91 height 35
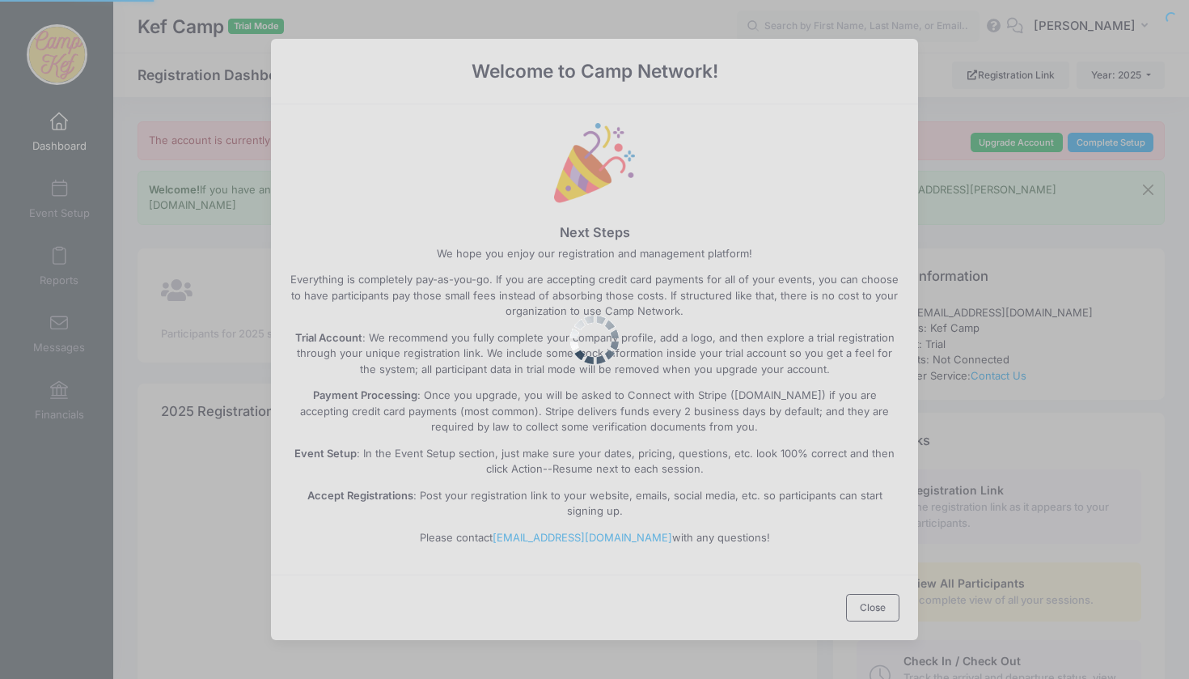
select select
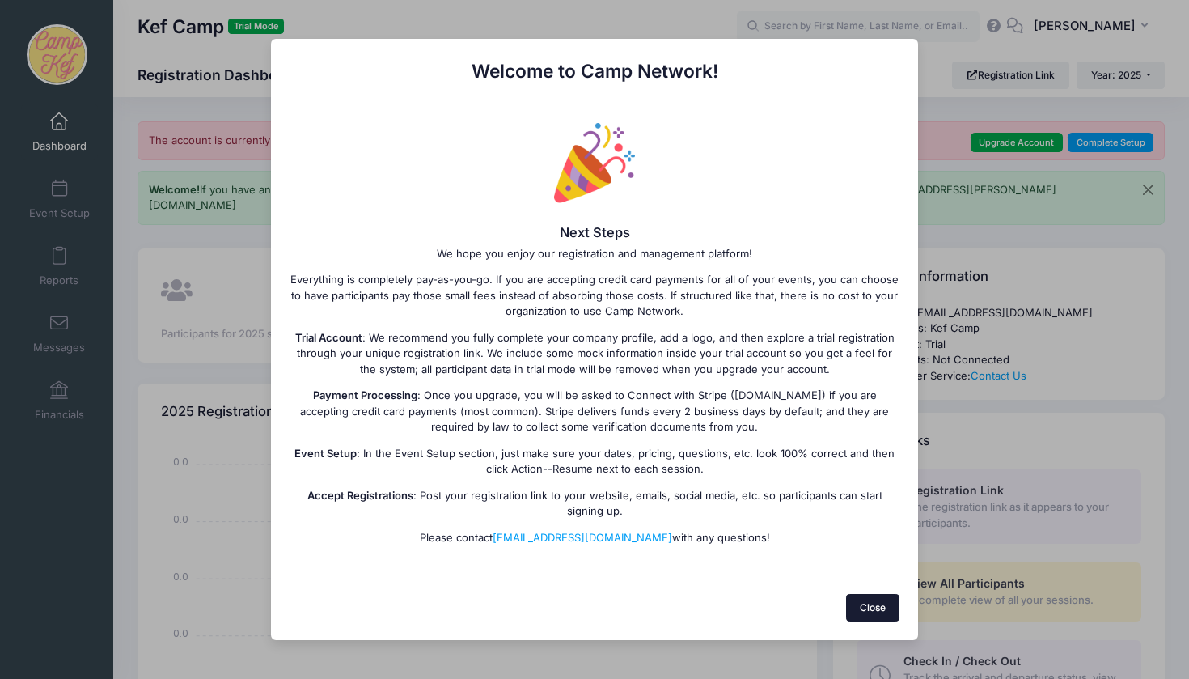
click at [877, 607] on button "Close" at bounding box center [873, 608] width 54 height 28
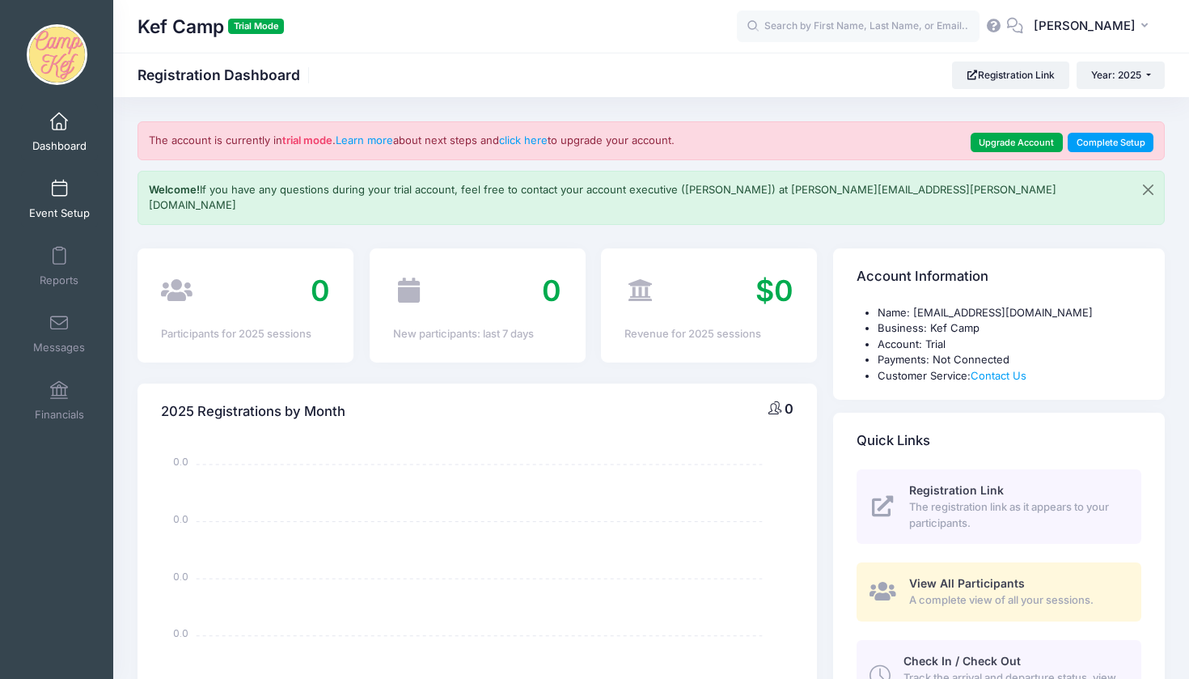
click at [59, 193] on span at bounding box center [59, 189] width 0 height 18
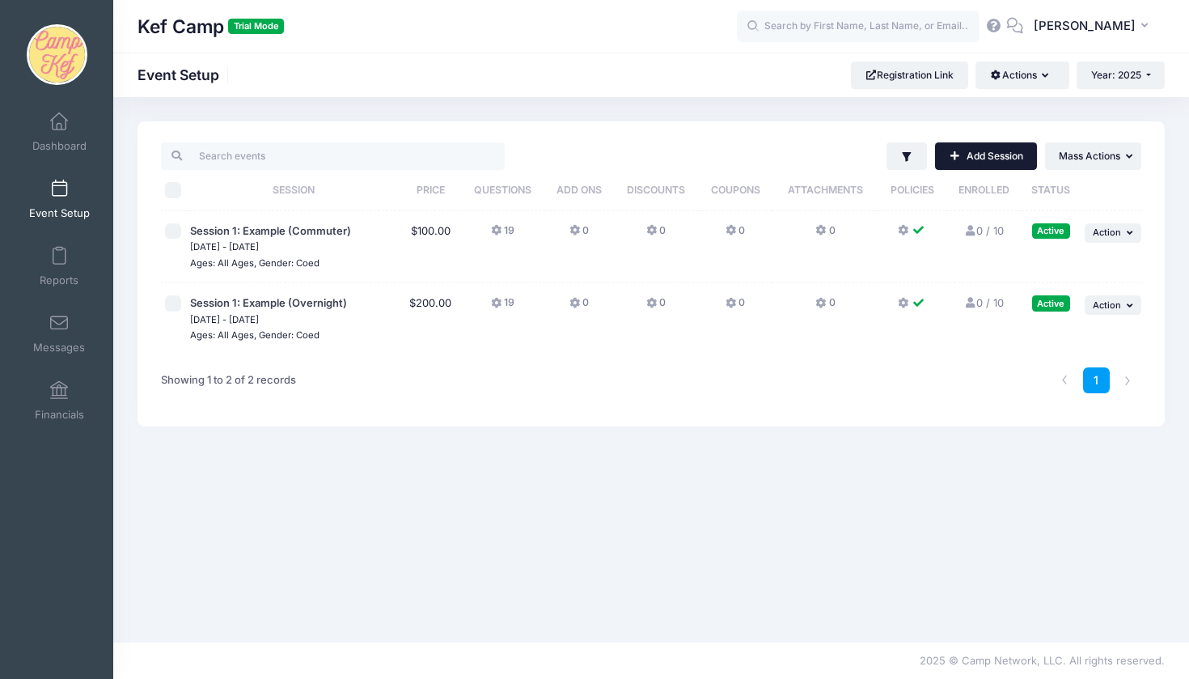
click at [1021, 163] on link "Add Session" at bounding box center [986, 156] width 102 height 28
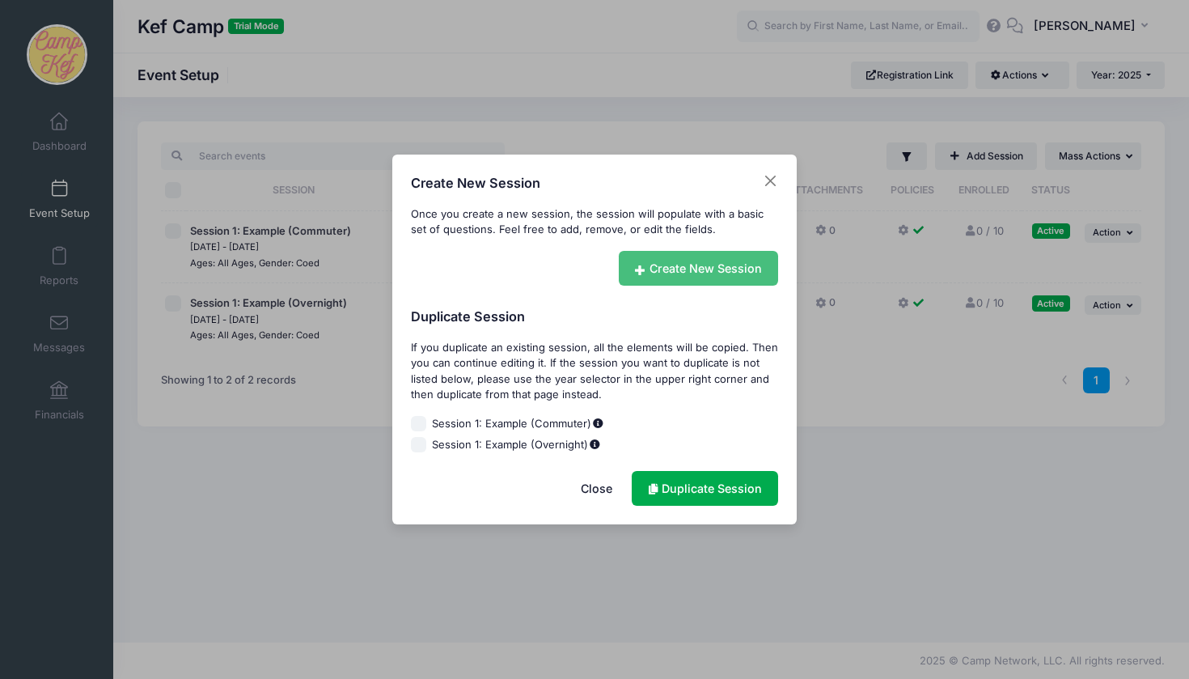
click at [731, 270] on link "Create New Session" at bounding box center [699, 268] width 160 height 35
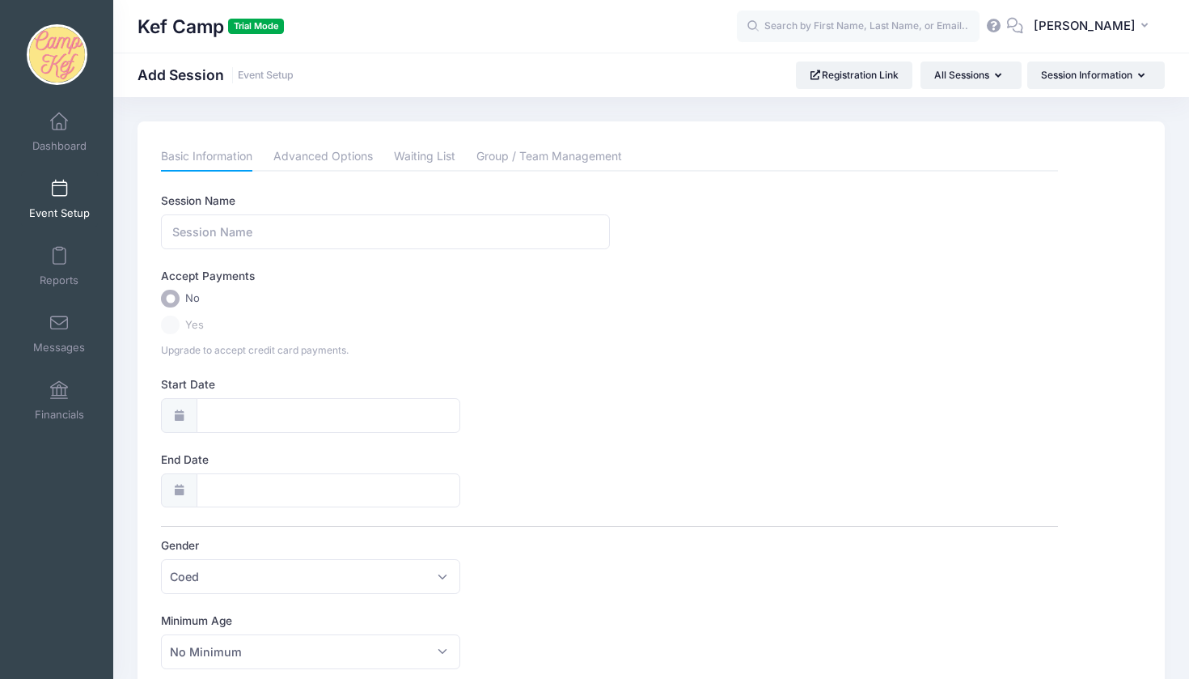
click at [461, 261] on div "Session Name Accept Payments No Yes Upgrade to accept credit card payments. Sta…" at bounding box center [609, 540] width 897 height 694
click at [458, 244] on input "Session Name" at bounding box center [385, 231] width 448 height 35
paste input "[DATE]"
type input "[DATE]"
click at [180, 316] on label "Yes" at bounding box center [609, 325] width 897 height 19
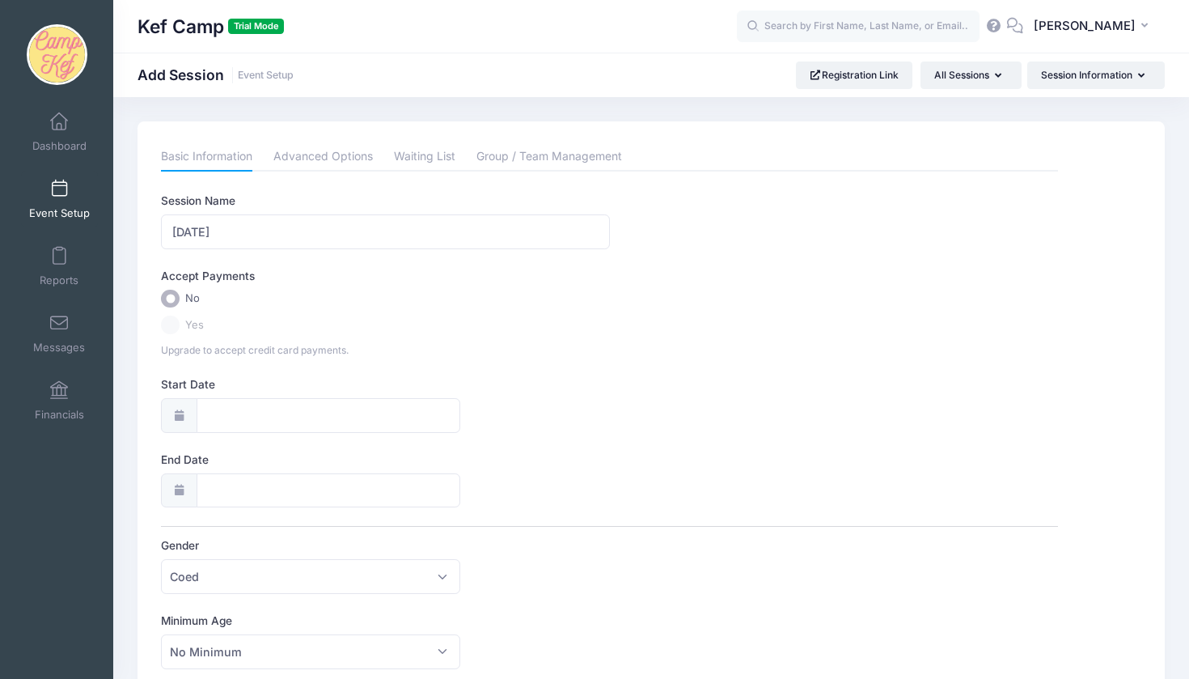
click at [159, 290] on div "No" at bounding box center [610, 299] width 913 height 19
click at [176, 290] on input "No" at bounding box center [170, 299] width 19 height 19
click at [174, 326] on label "Yes" at bounding box center [609, 325] width 897 height 19
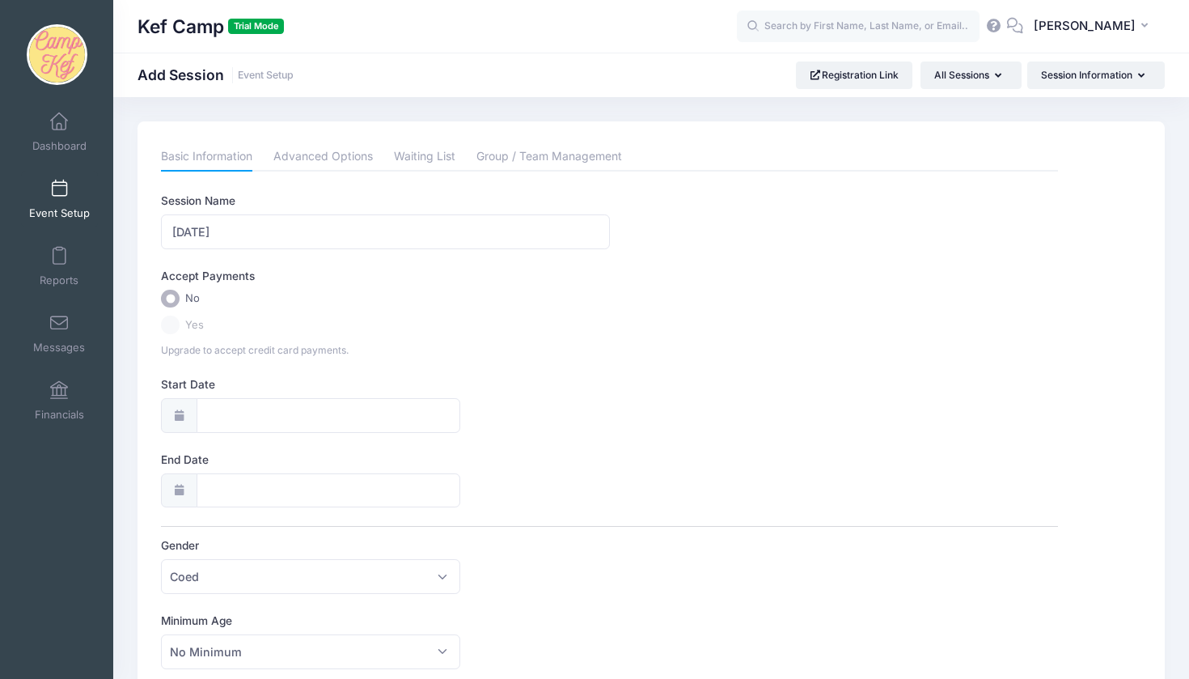
click at [262, 356] on div "Session Name Rosh Hashanah Accept Payments No Yes Upgrade to accept credit card…" at bounding box center [609, 540] width 897 height 694
click at [173, 311] on div "Accept Payments No Yes Upgrade to accept credit card payments." at bounding box center [609, 313] width 897 height 90
click at [173, 312] on div "Accept Payments No Yes Upgrade to accept credit card payments." at bounding box center [609, 313] width 897 height 90
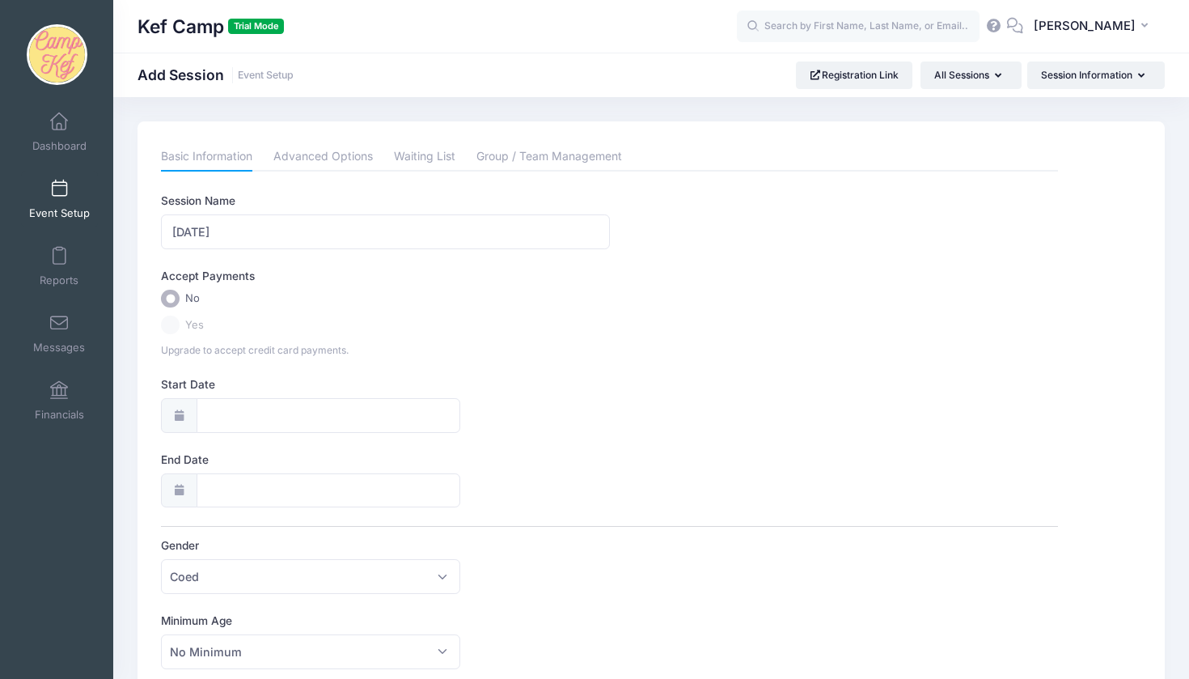
click at [173, 312] on div "Accept Payments No Yes Upgrade to accept credit card payments." at bounding box center [609, 313] width 897 height 90
click at [184, 334] on div "Accept Payments No Yes Upgrade to accept credit card payments." at bounding box center [609, 313] width 897 height 90
drag, startPoint x: 163, startPoint y: 348, endPoint x: 322, endPoint y: 355, distance: 159.6
click at [322, 355] on div "Upgrade to accept credit card payments." at bounding box center [610, 350] width 913 height 16
click at [311, 351] on span "Upgrade to accept credit card payments." at bounding box center [255, 350] width 188 height 12
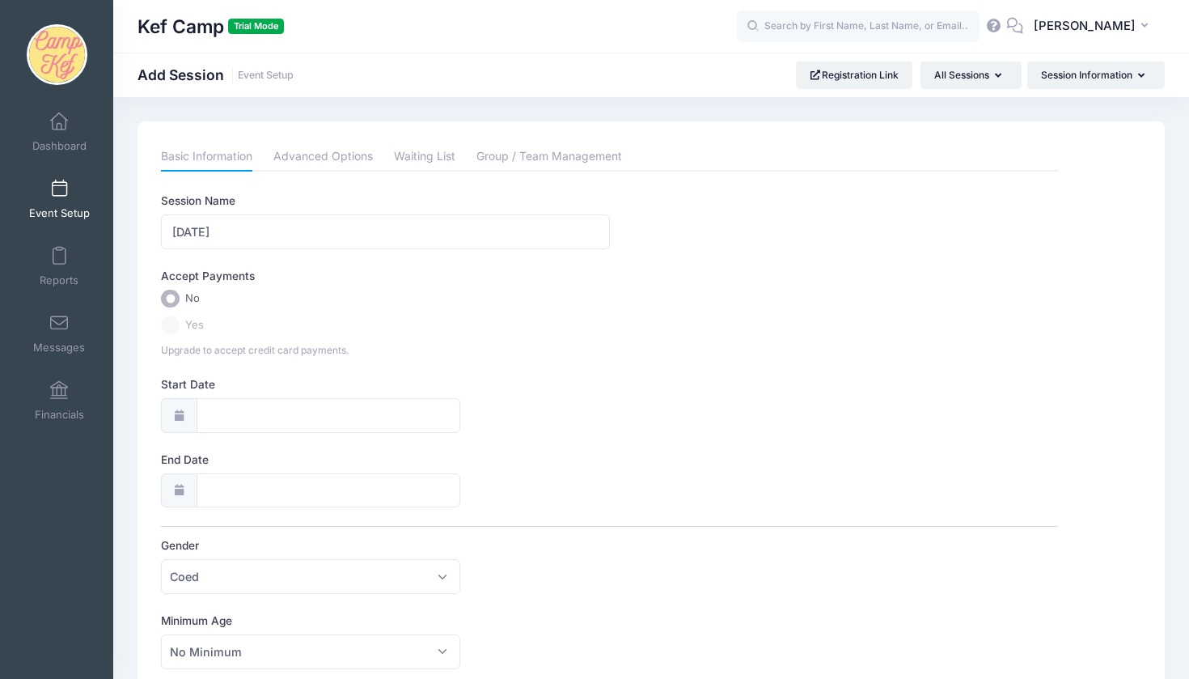
click at [261, 344] on span "Upgrade to accept credit card payments." at bounding box center [255, 350] width 188 height 12
click at [261, 380] on label "Start Date" at bounding box center [385, 384] width 448 height 16
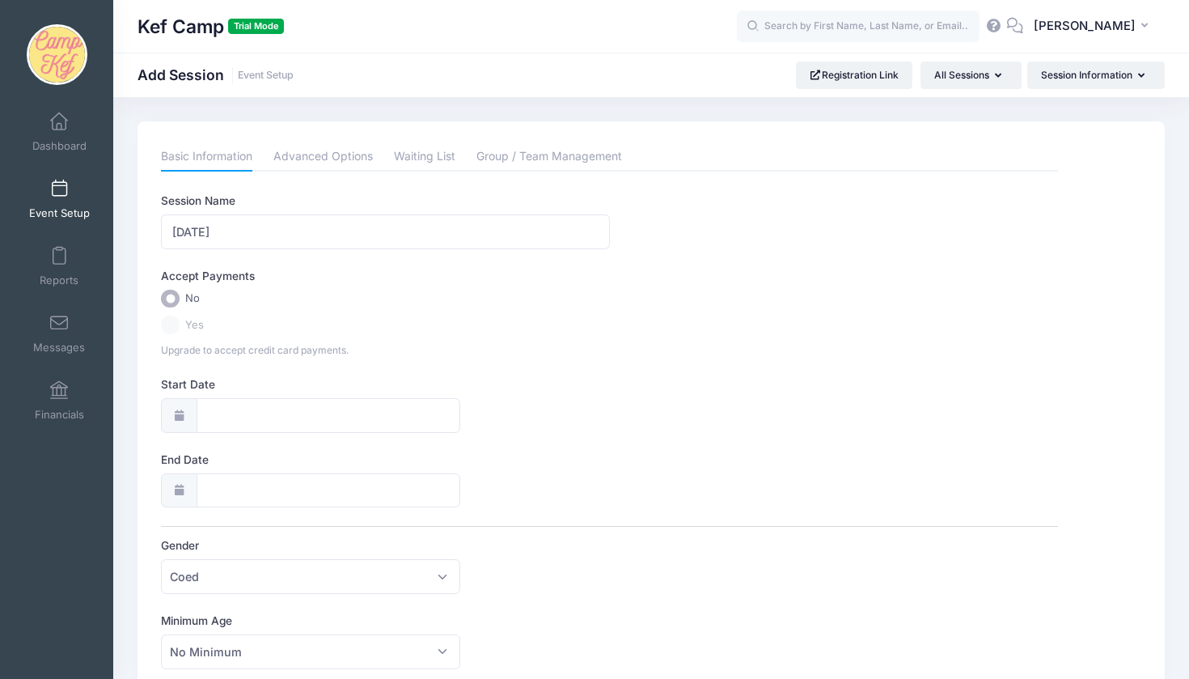
click at [261, 398] on input "Start Date" at bounding box center [329, 415] width 264 height 35
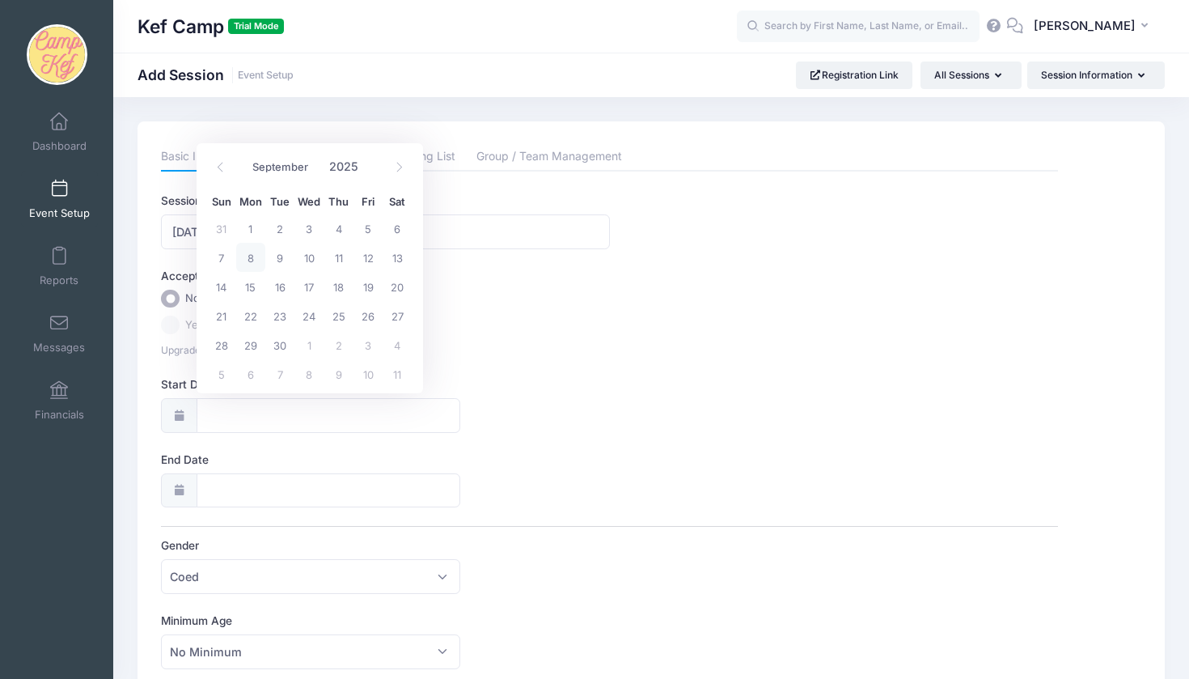
click at [239, 439] on div "Session Name Rosh Hashanah Accept Payments No Yes Upgrade to accept credit card…" at bounding box center [609, 540] width 897 height 694
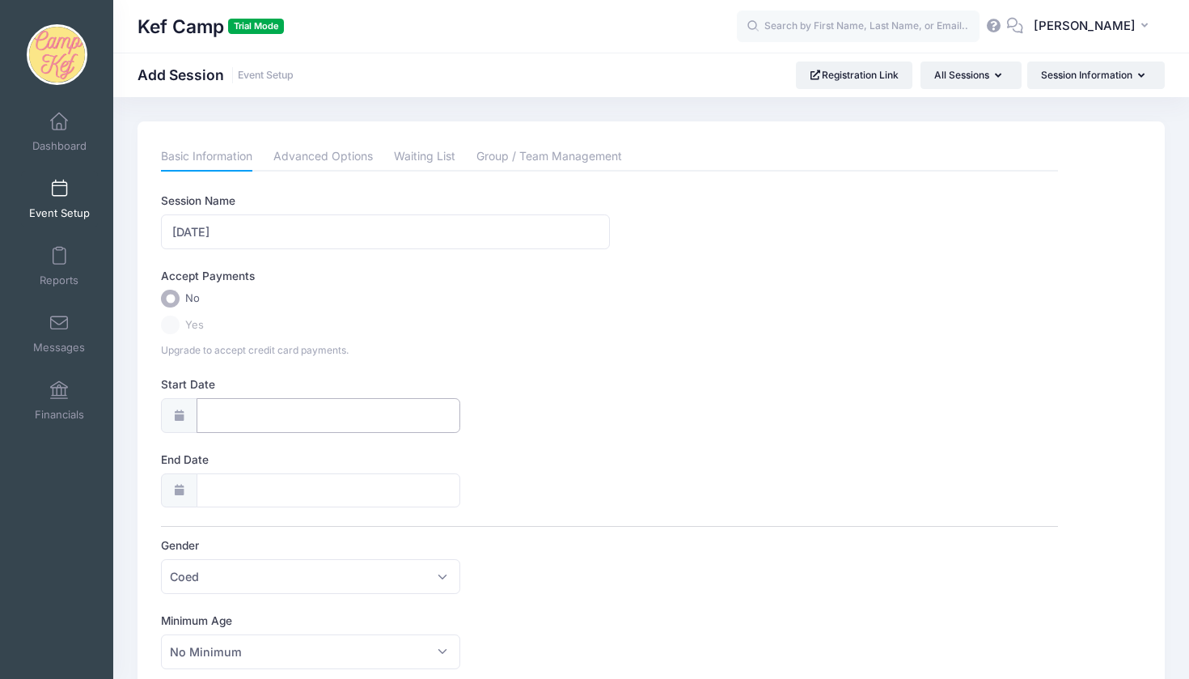
click at [234, 415] on input "Start Date" at bounding box center [329, 415] width 264 height 35
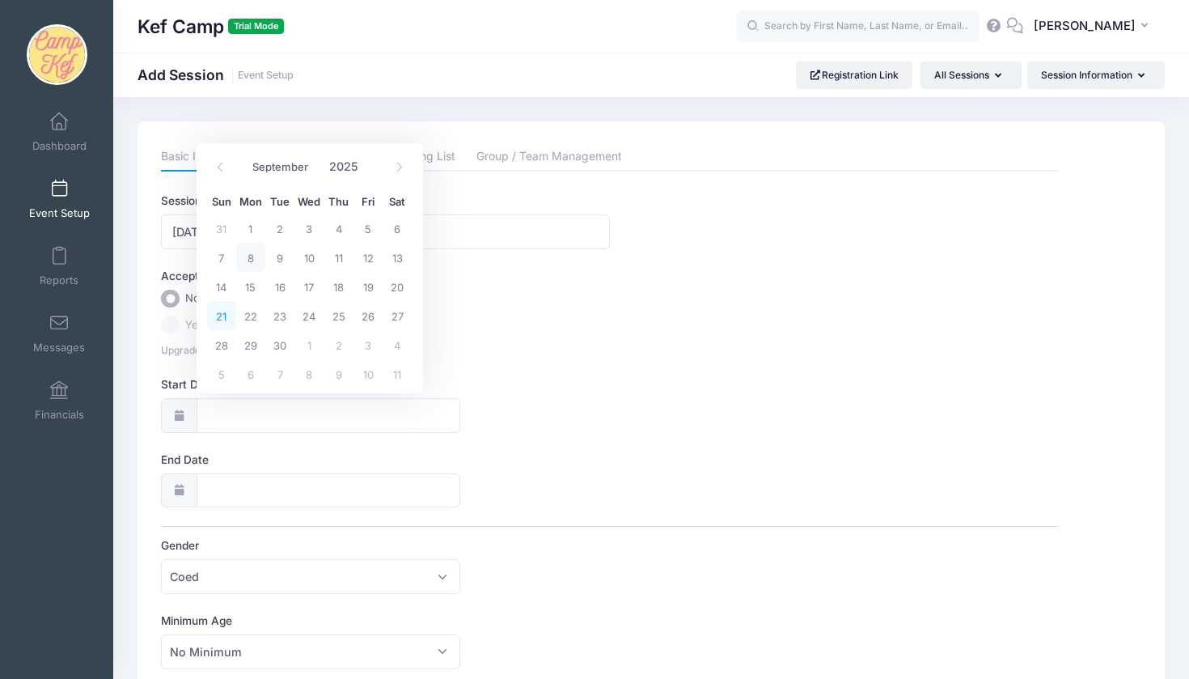
click at [223, 310] on span "21" at bounding box center [221, 315] width 29 height 29
type input "09/21/2025"
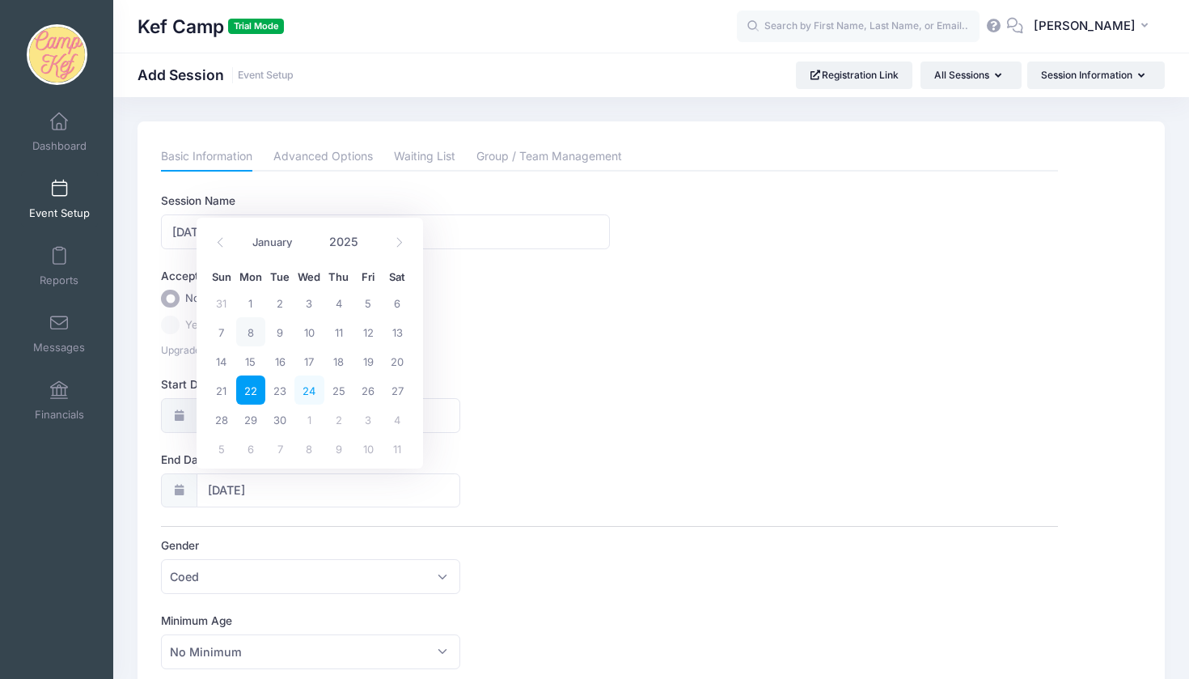
click at [307, 376] on span "24" at bounding box center [309, 389] width 29 height 29
type input "[DATE]"
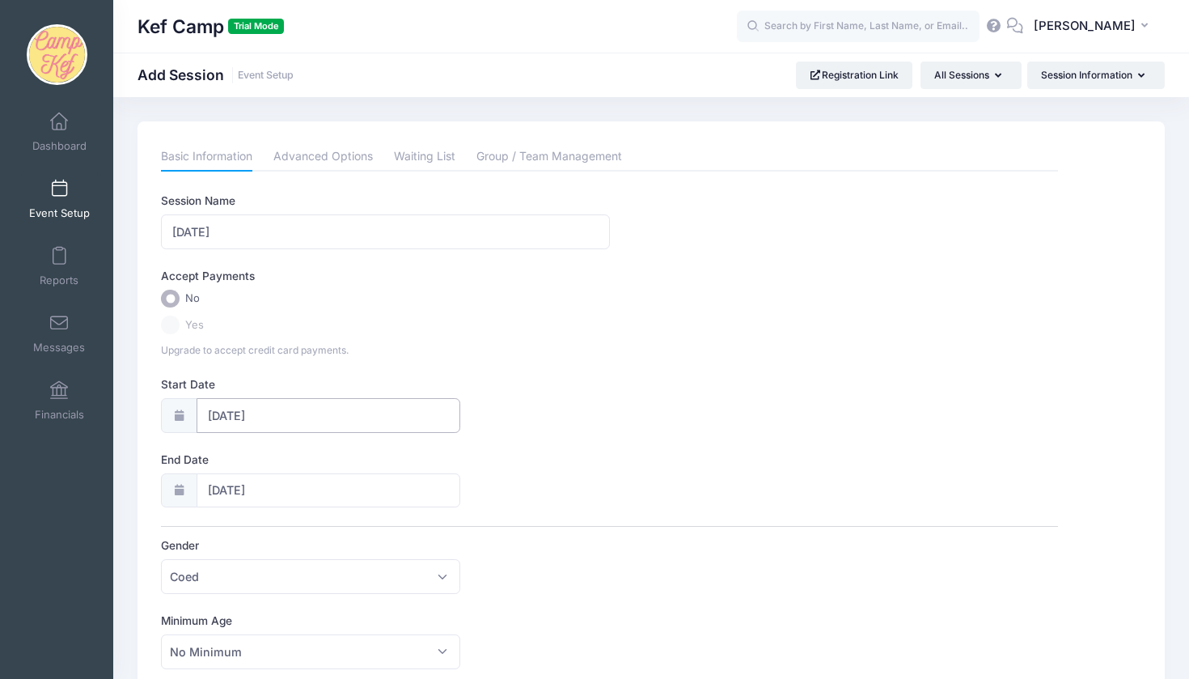
click at [224, 406] on input "09/21/2025" at bounding box center [329, 415] width 264 height 35
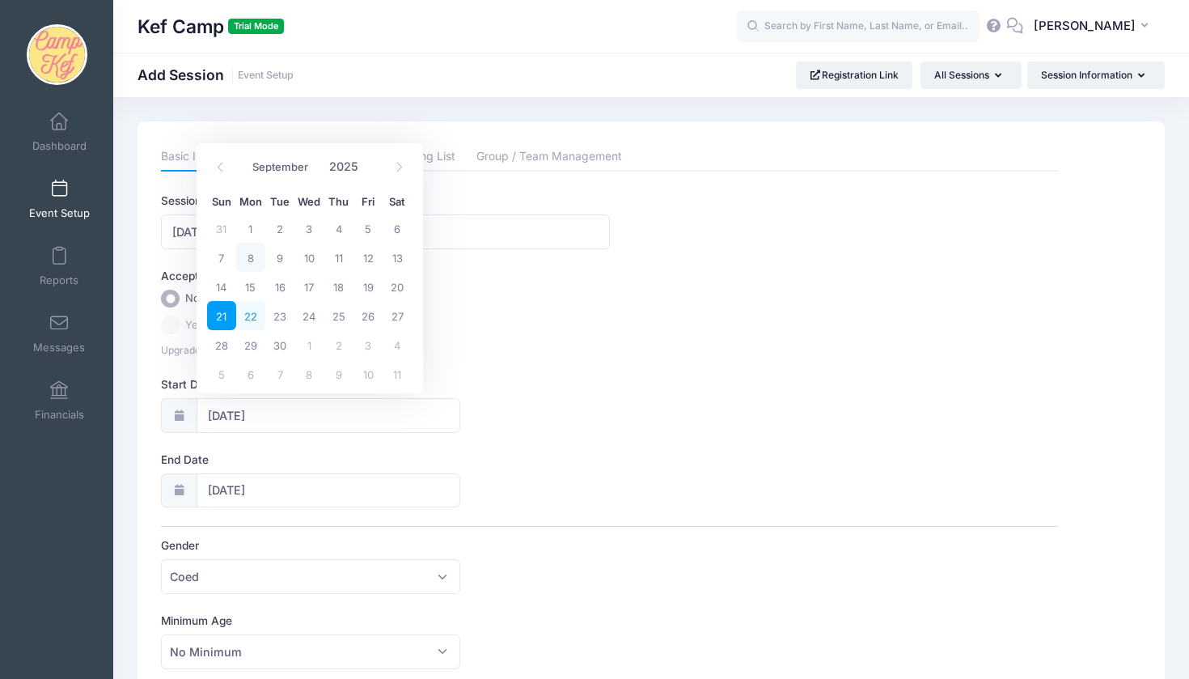
click at [251, 321] on span "22" at bounding box center [250, 315] width 29 height 29
type input "[DATE]"
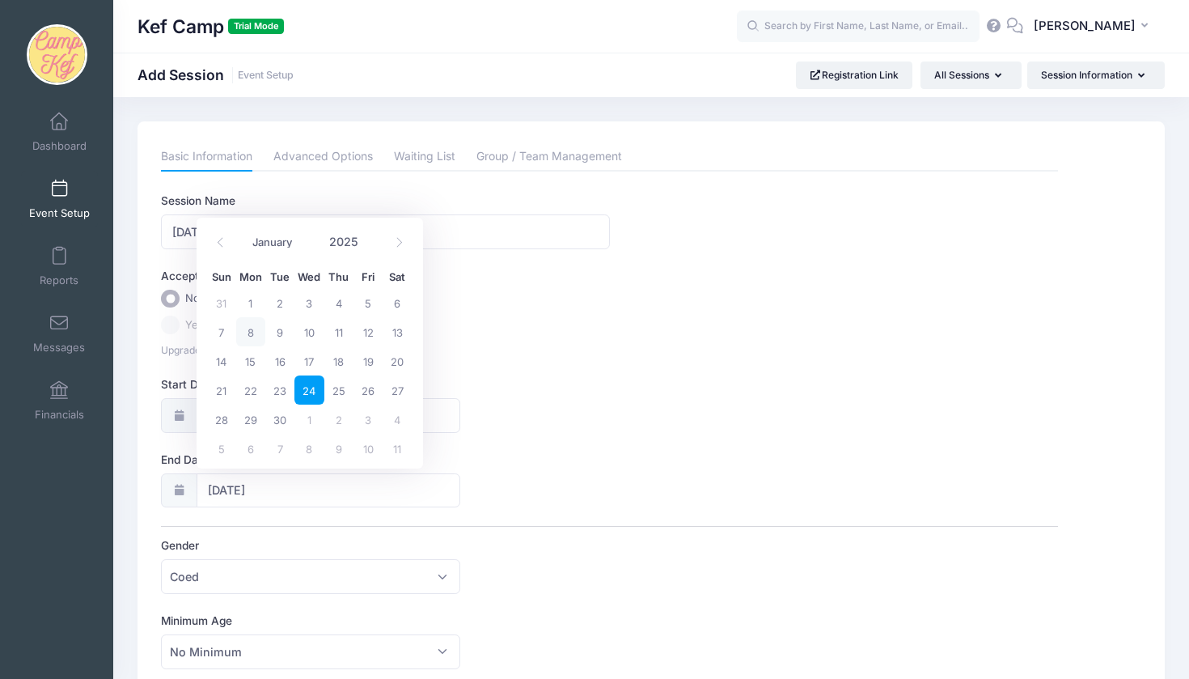
click at [312, 396] on span "24" at bounding box center [309, 389] width 29 height 29
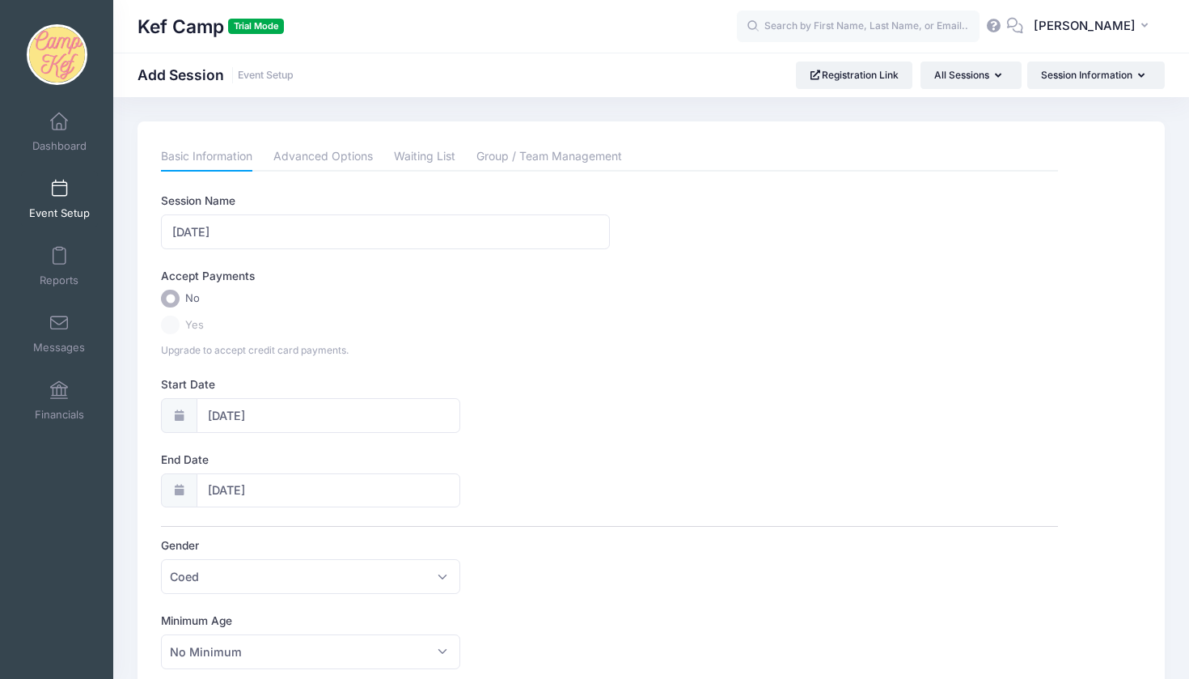
click at [310, 551] on div "Gender Please select Coed Boys Girls Any Coed" at bounding box center [609, 565] width 897 height 57
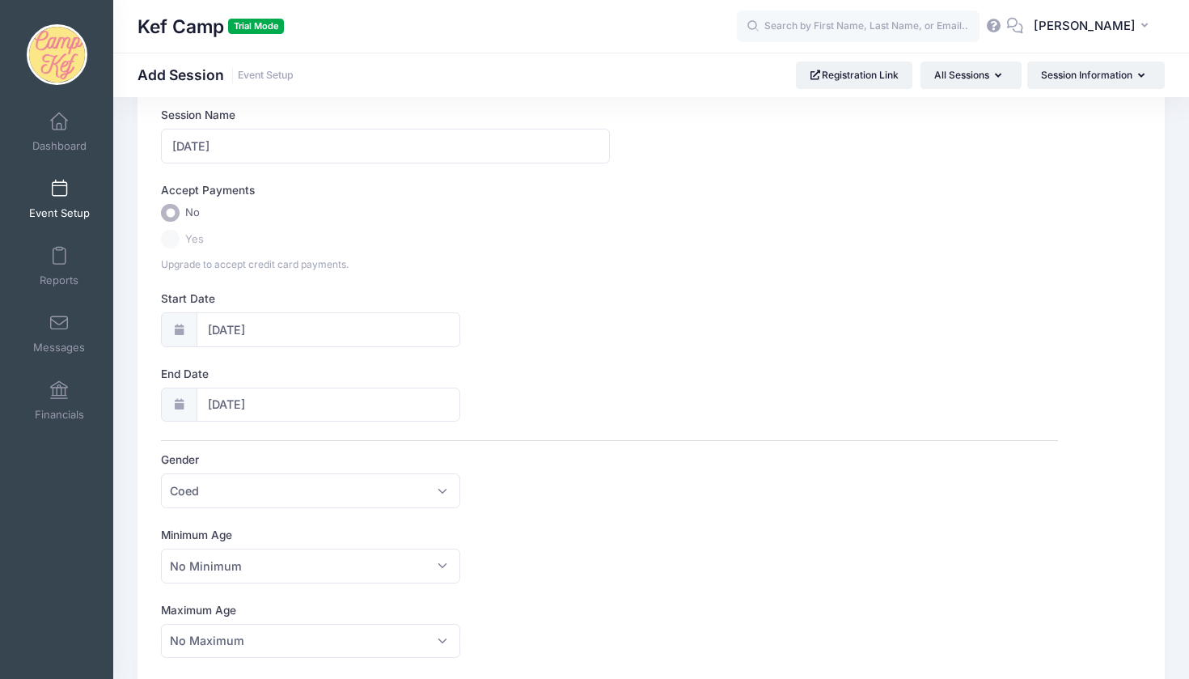
scroll to position [142, 0]
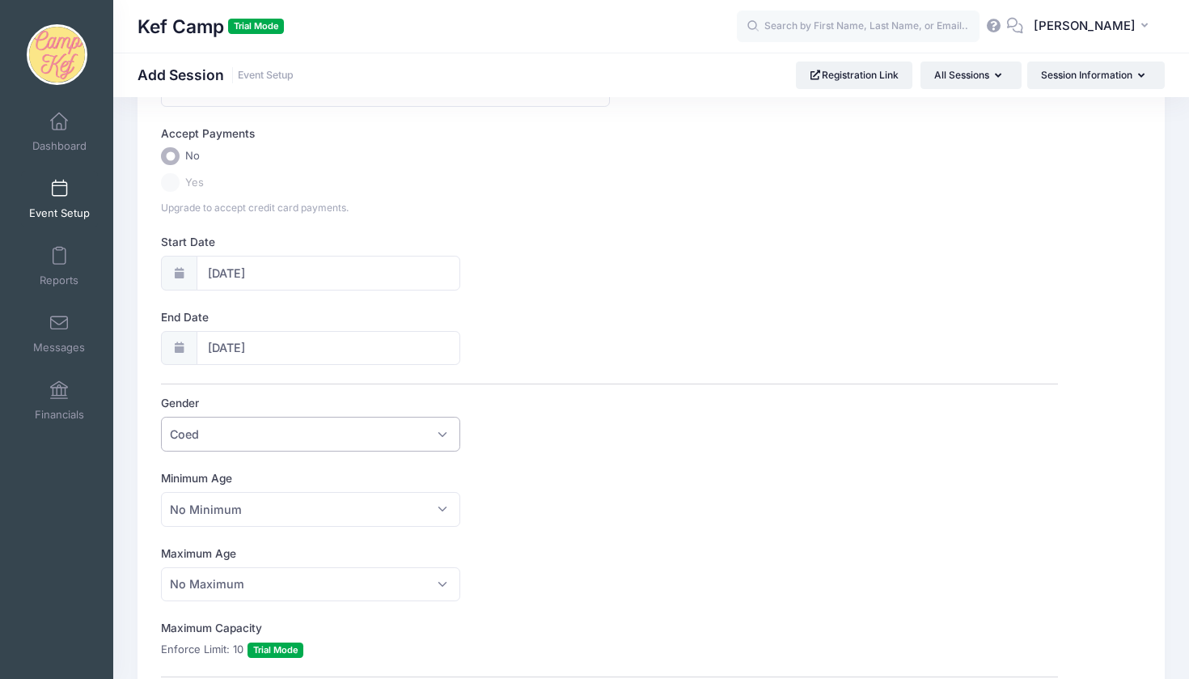
click at [240, 435] on span "Coed" at bounding box center [310, 434] width 299 height 35
click at [221, 510] on span "No Minimum" at bounding box center [206, 509] width 72 height 17
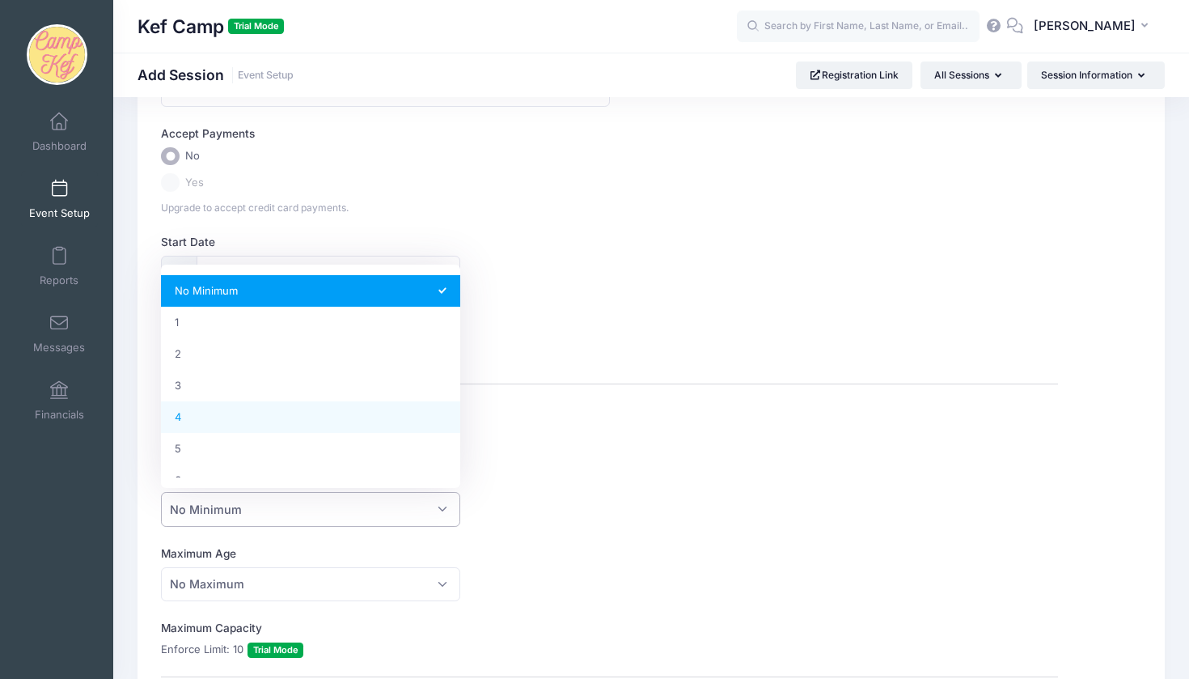
select select "4"
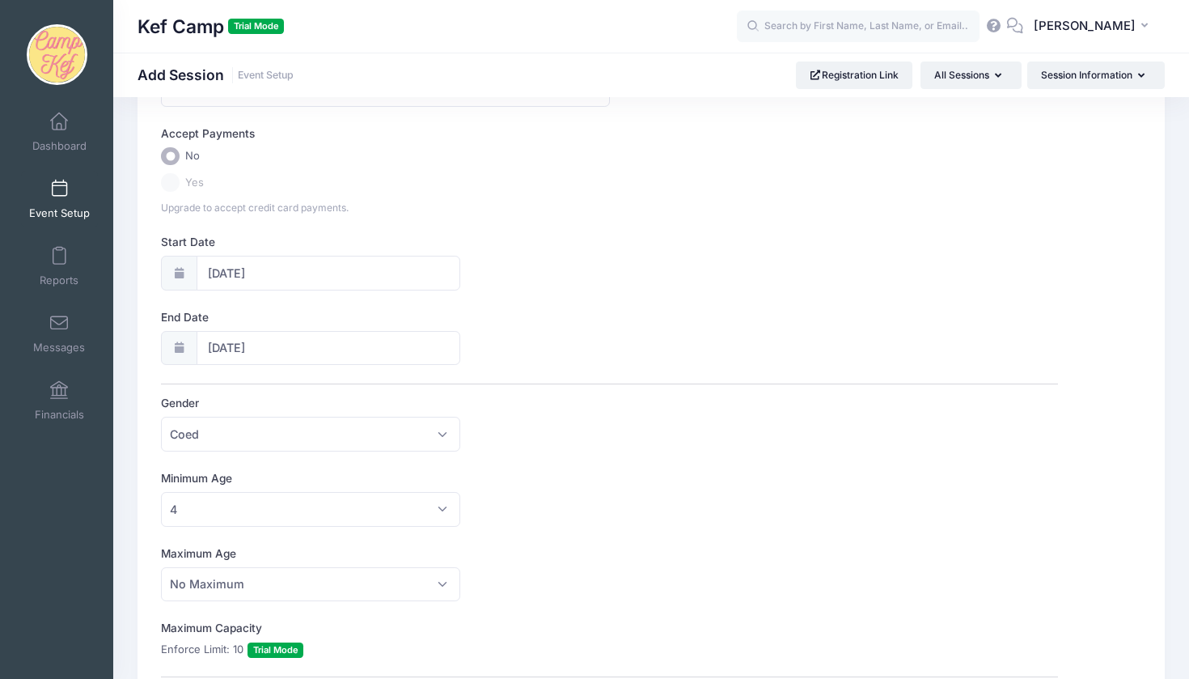
click at [212, 557] on div "Maximum Age No Maximum 1 2 3 4 5 6 7 8 9 10 11 12 13 14 15 16 17 18 19 20 21 22…" at bounding box center [609, 573] width 897 height 57
click at [212, 569] on span "No Maximum" at bounding box center [310, 584] width 299 height 35
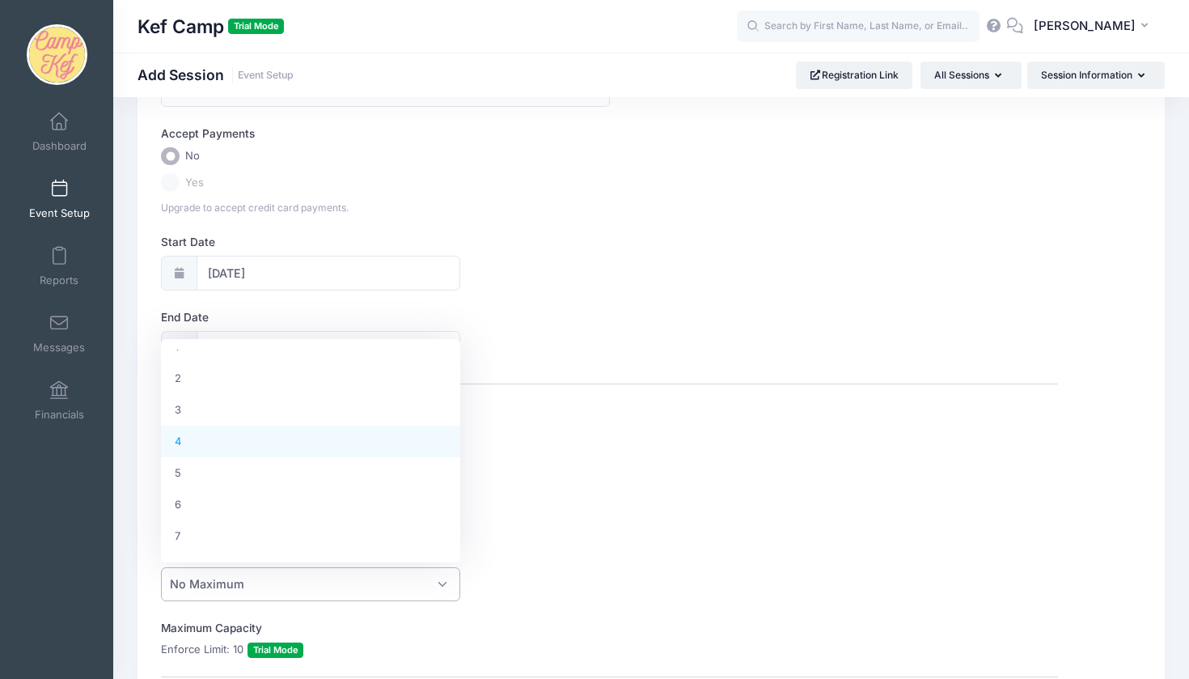
scroll to position [66, 0]
select select "8"
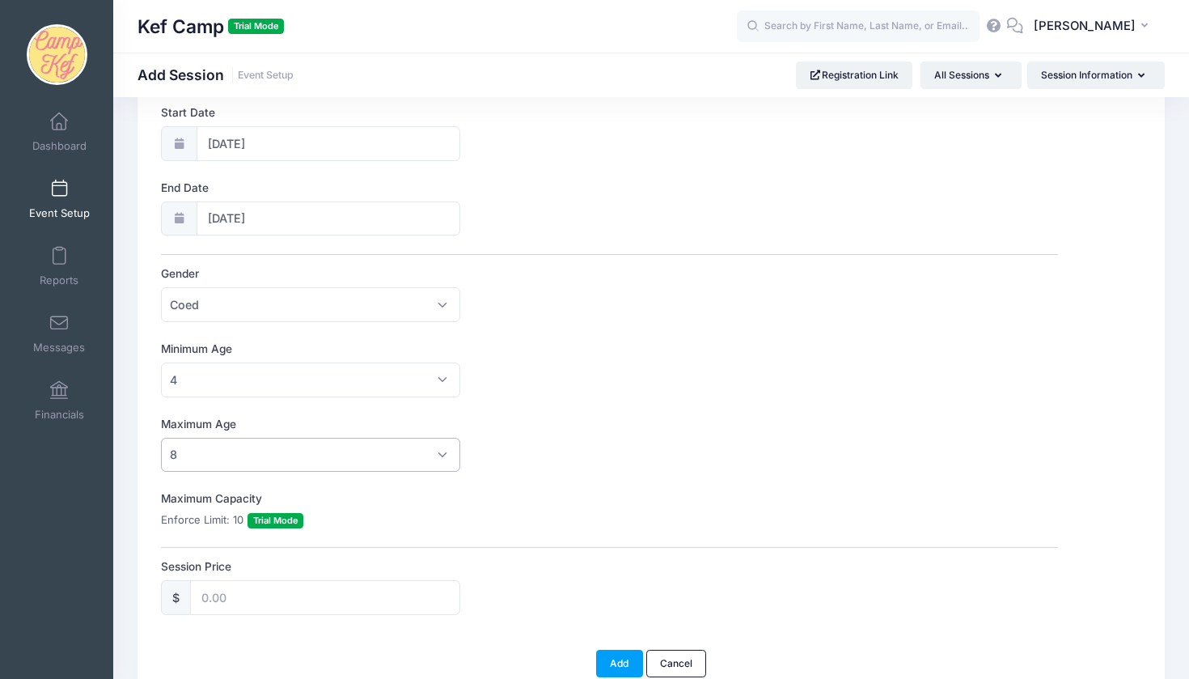
scroll to position [300, 0]
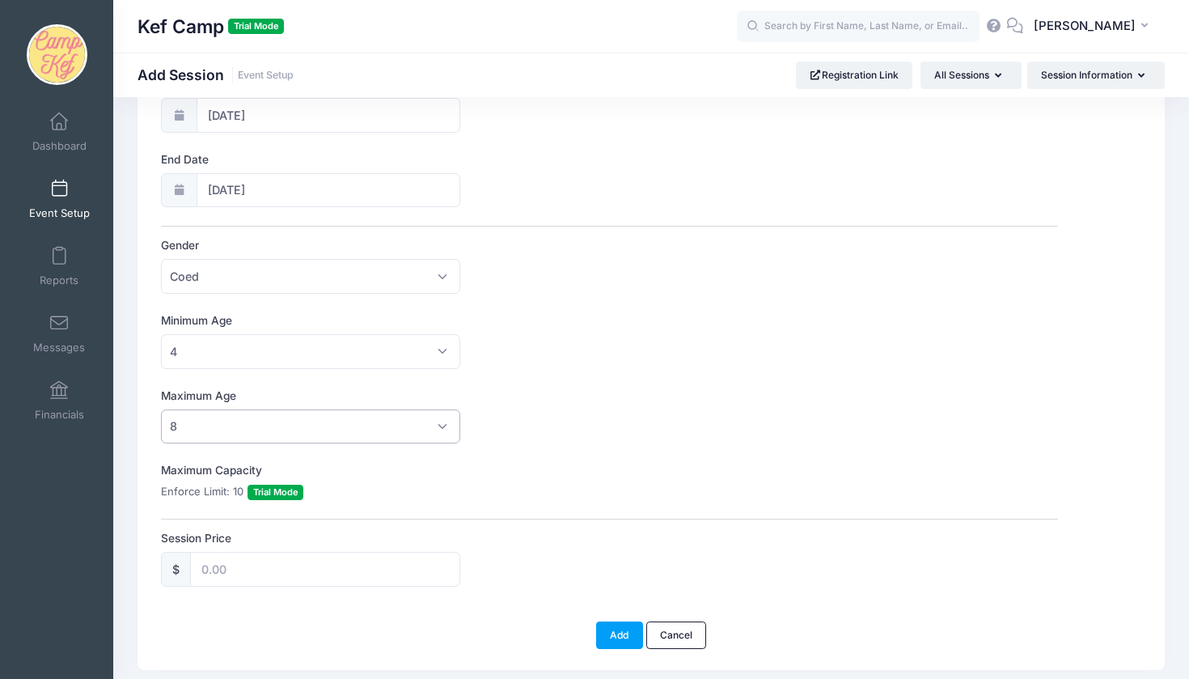
click at [278, 489] on span "Trial Mode" at bounding box center [276, 492] width 56 height 15
drag, startPoint x: 241, startPoint y: 491, endPoint x: 161, endPoint y: 488, distance: 80.2
click at [161, 488] on label "Enforce Limit: 10 Trial Mode" at bounding box center [232, 492] width 142 height 16
click at [214, 557] on input "Session Price" at bounding box center [325, 569] width 270 height 35
type input "450"
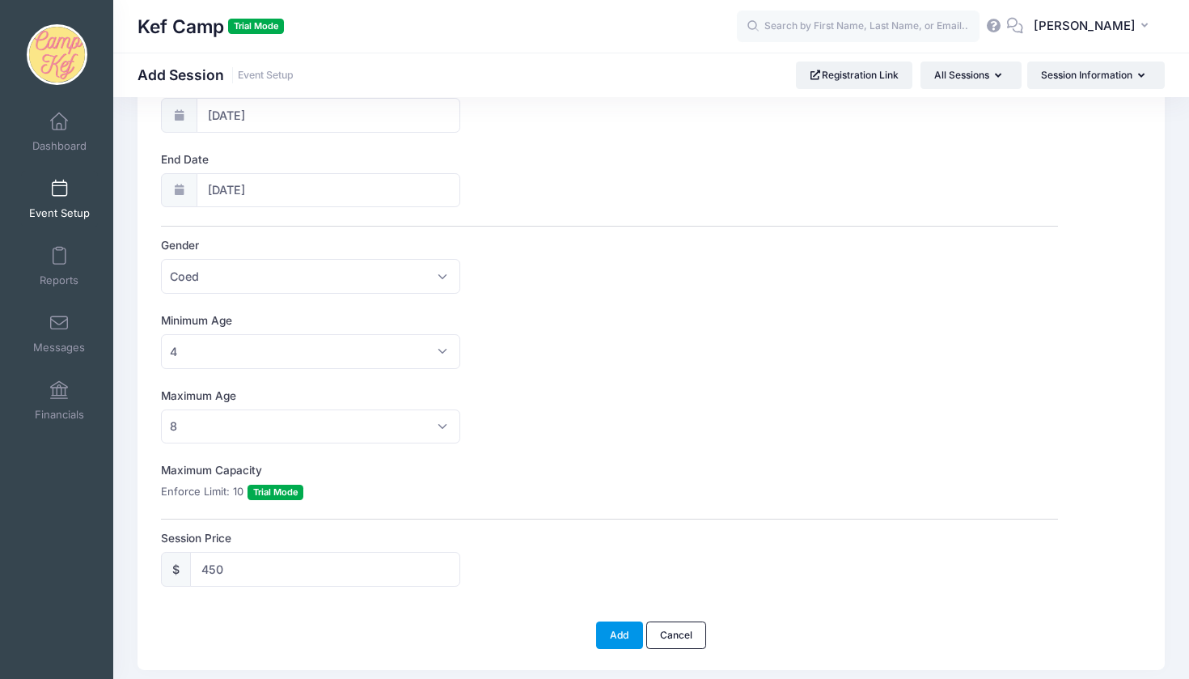
click at [618, 621] on button "Add" at bounding box center [619, 635] width 47 height 28
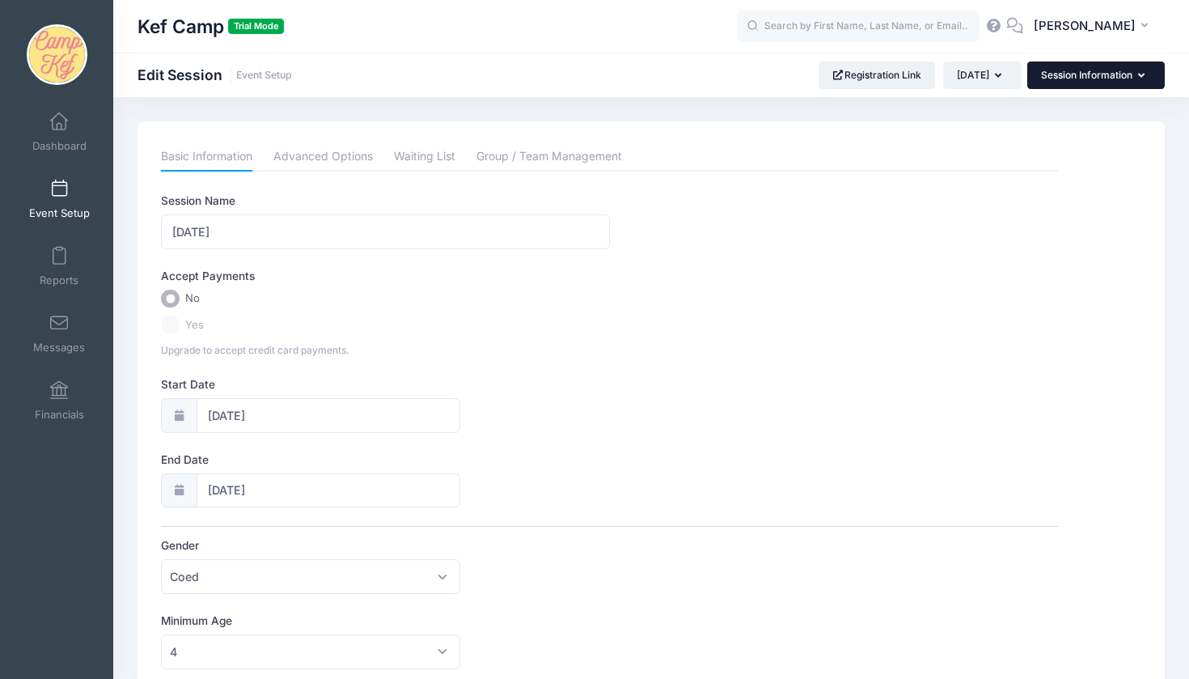
click at [1056, 68] on button "Session Information" at bounding box center [1097, 75] width 138 height 28
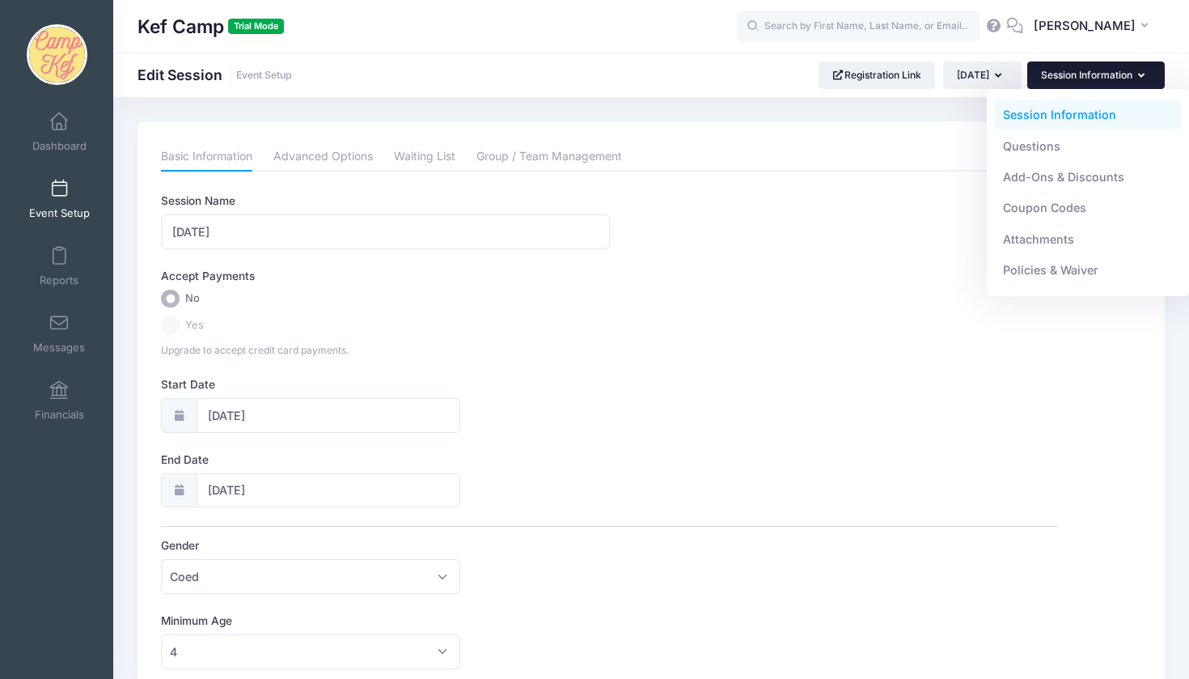
click at [840, 269] on div "Accept Payments" at bounding box center [610, 279] width 913 height 22
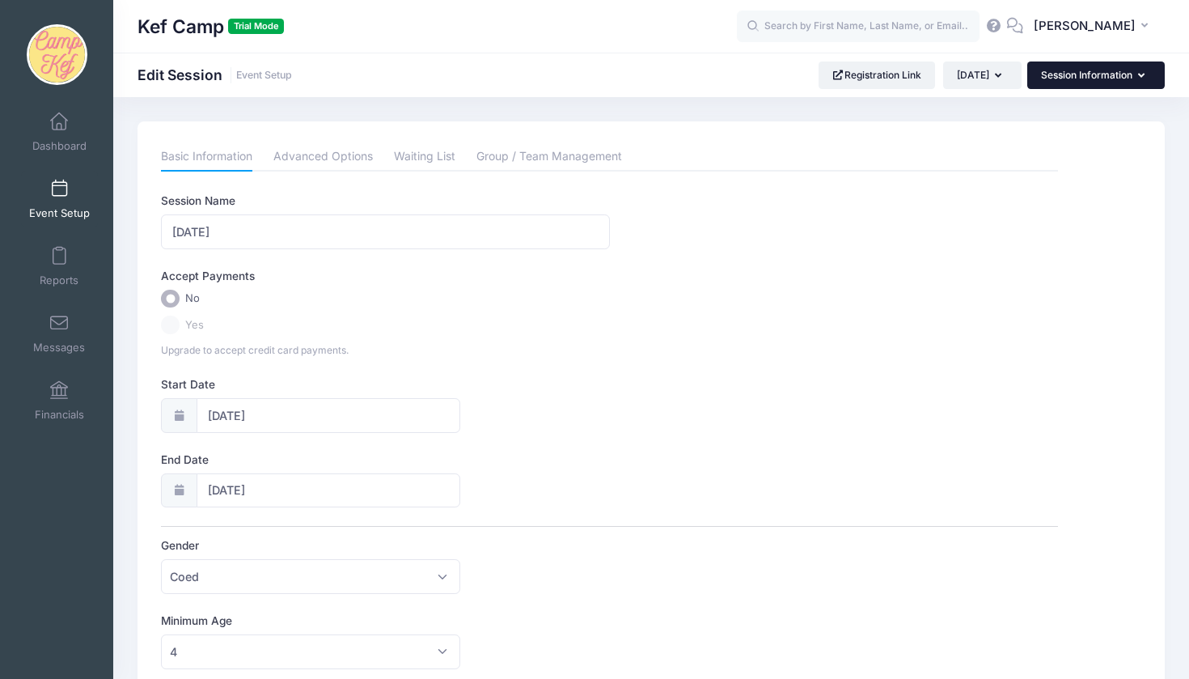
click at [1091, 61] on button "Session Information" at bounding box center [1097, 75] width 138 height 28
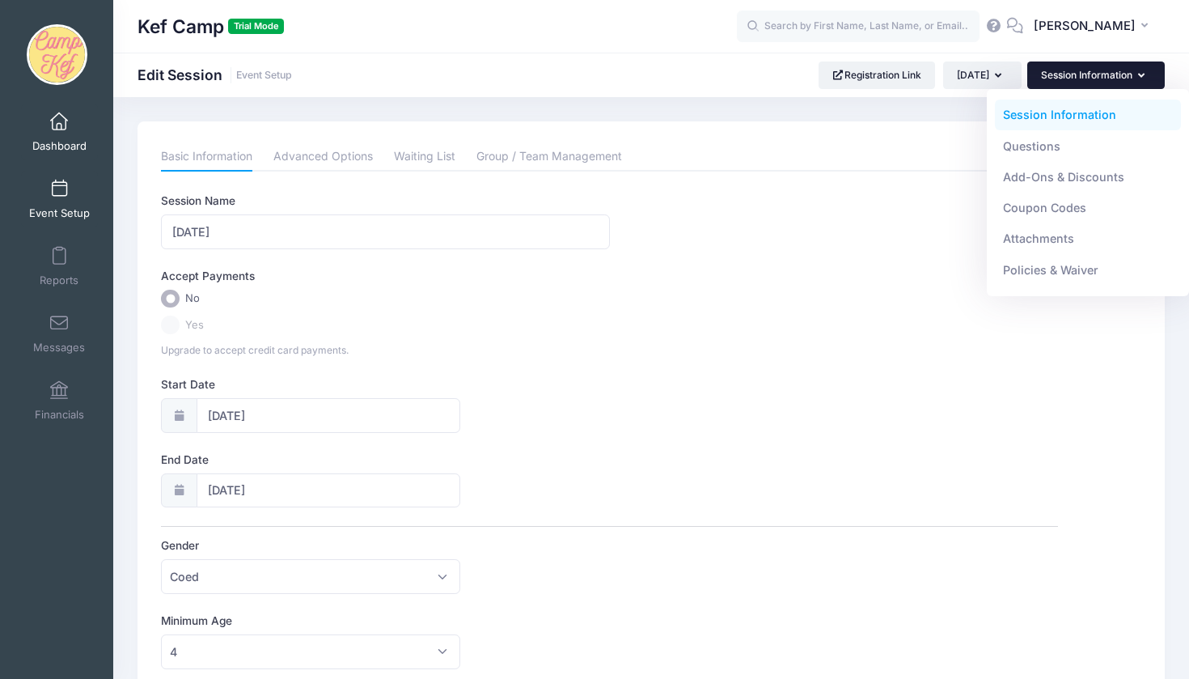
click at [54, 147] on span "Dashboard" at bounding box center [59, 146] width 54 height 14
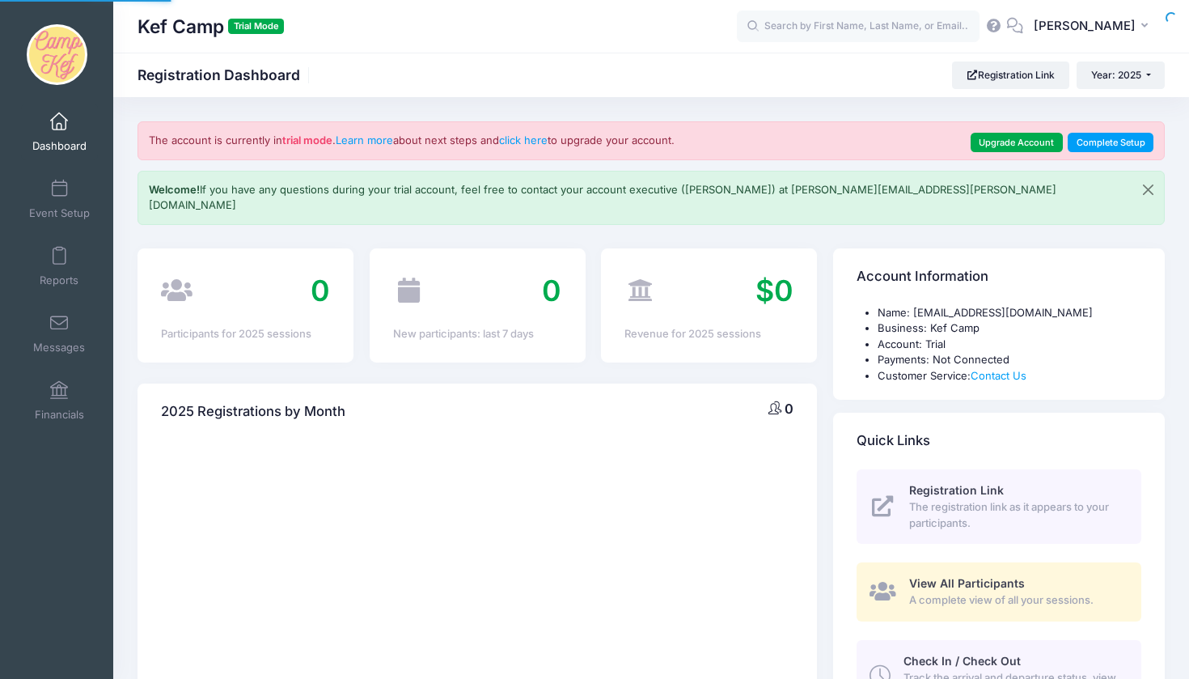
select select
click at [61, 220] on span "Event Setup" at bounding box center [59, 213] width 61 height 14
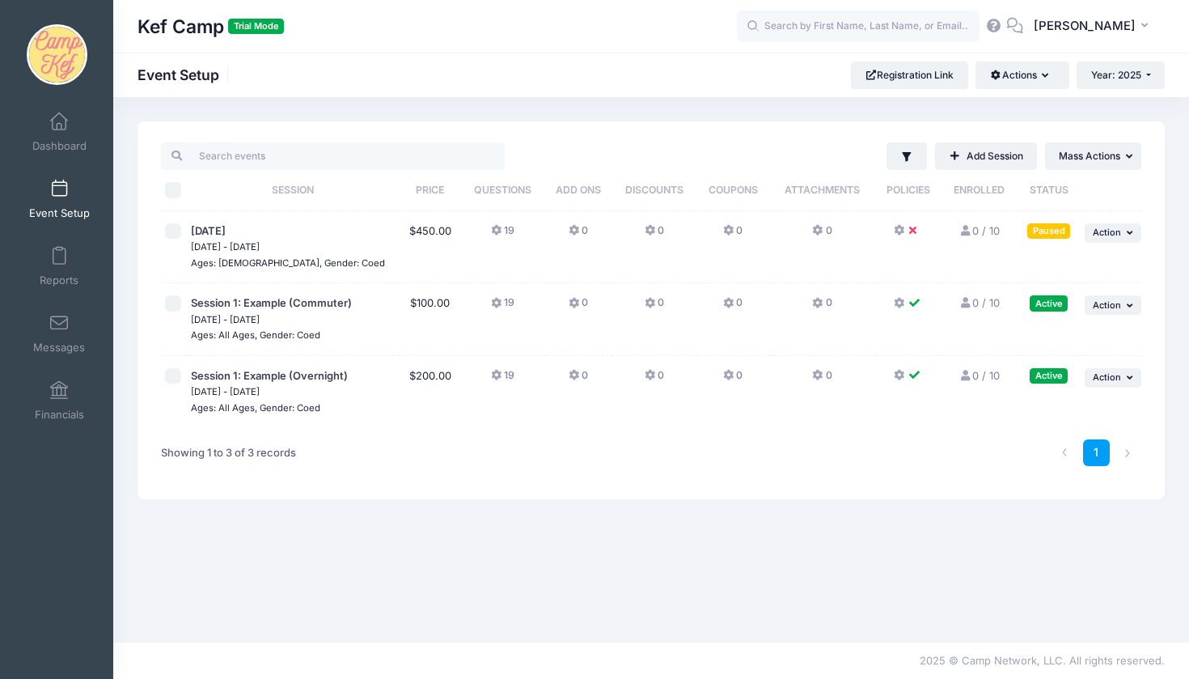
click at [307, 235] on div "[DATE]" at bounding box center [293, 231] width 205 height 16
click at [1059, 231] on div "Paused" at bounding box center [1049, 230] width 43 height 15
click at [1100, 236] on span "Action" at bounding box center [1107, 232] width 28 height 11
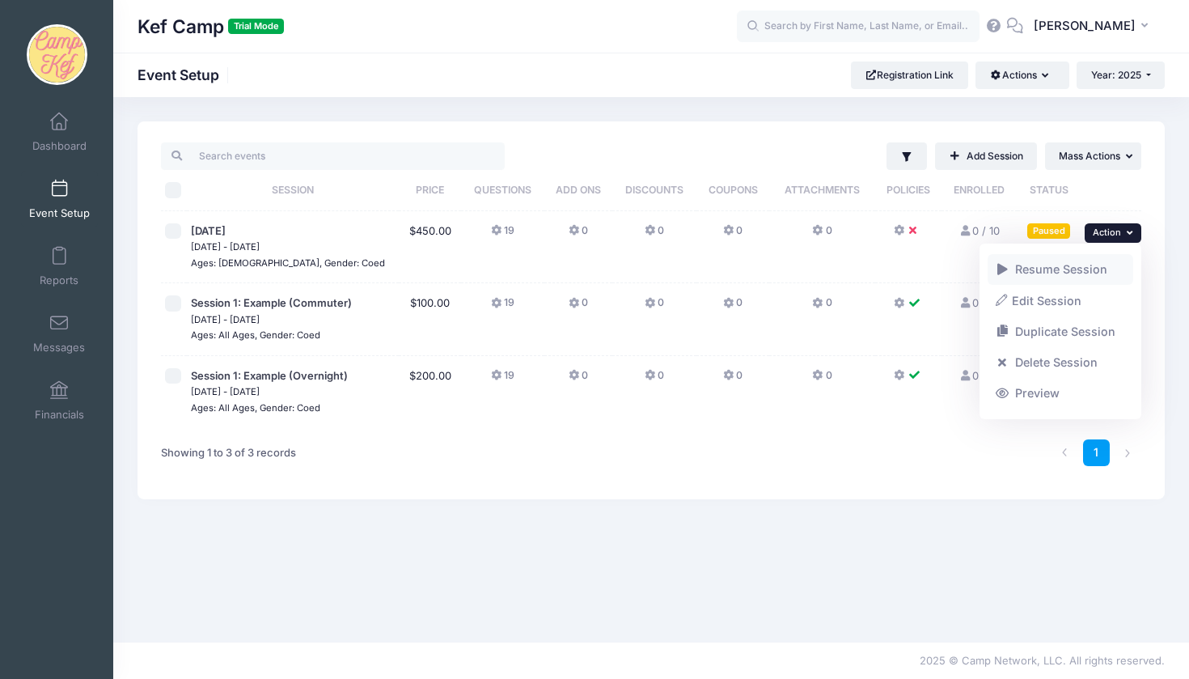
click at [1033, 272] on link "Resume Session" at bounding box center [1061, 269] width 146 height 31
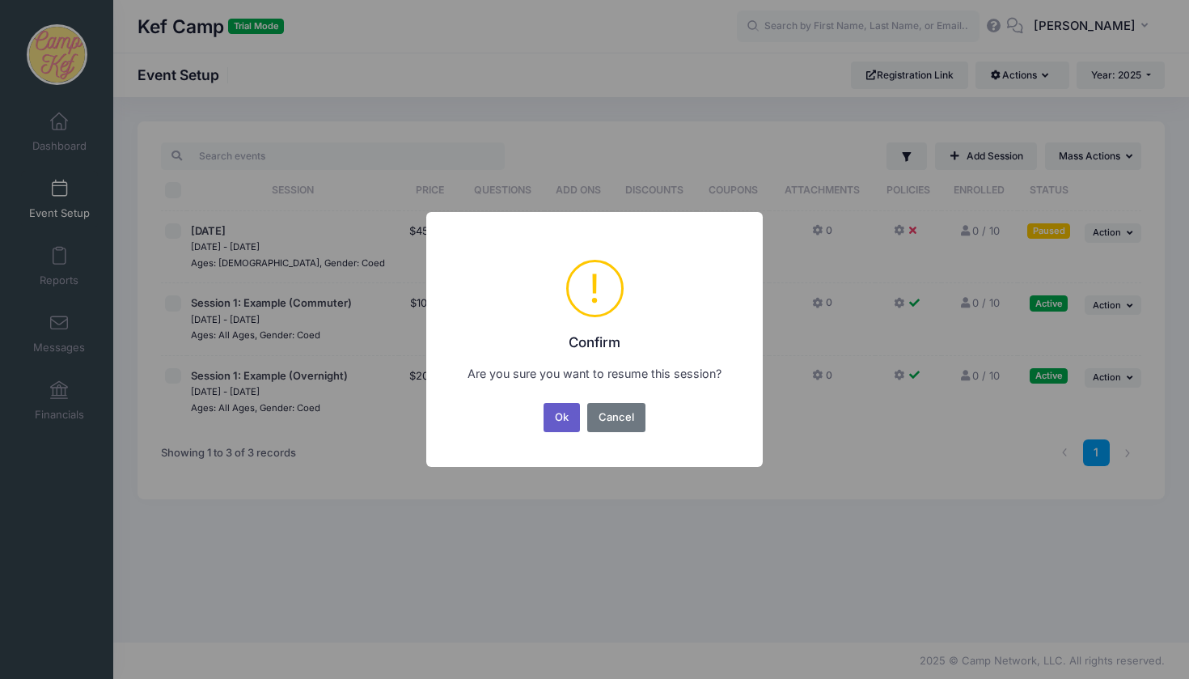
click at [557, 418] on button "Ok" at bounding box center [562, 417] width 37 height 29
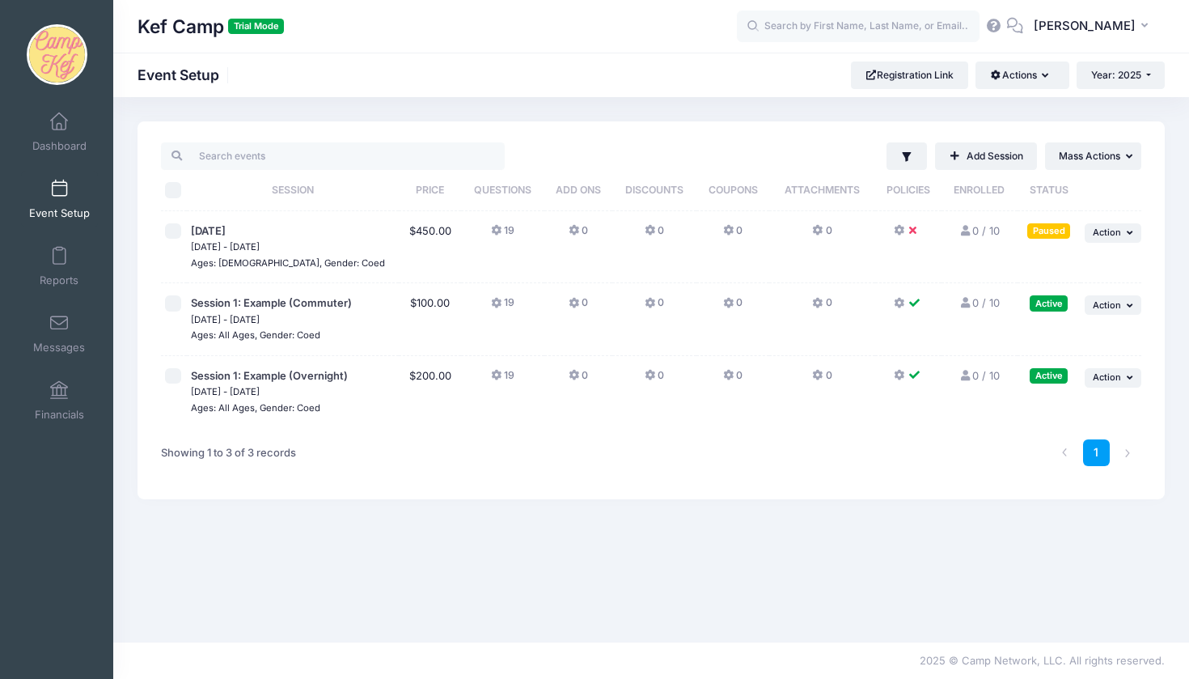
click at [919, 232] on button at bounding box center [908, 234] width 29 height 23
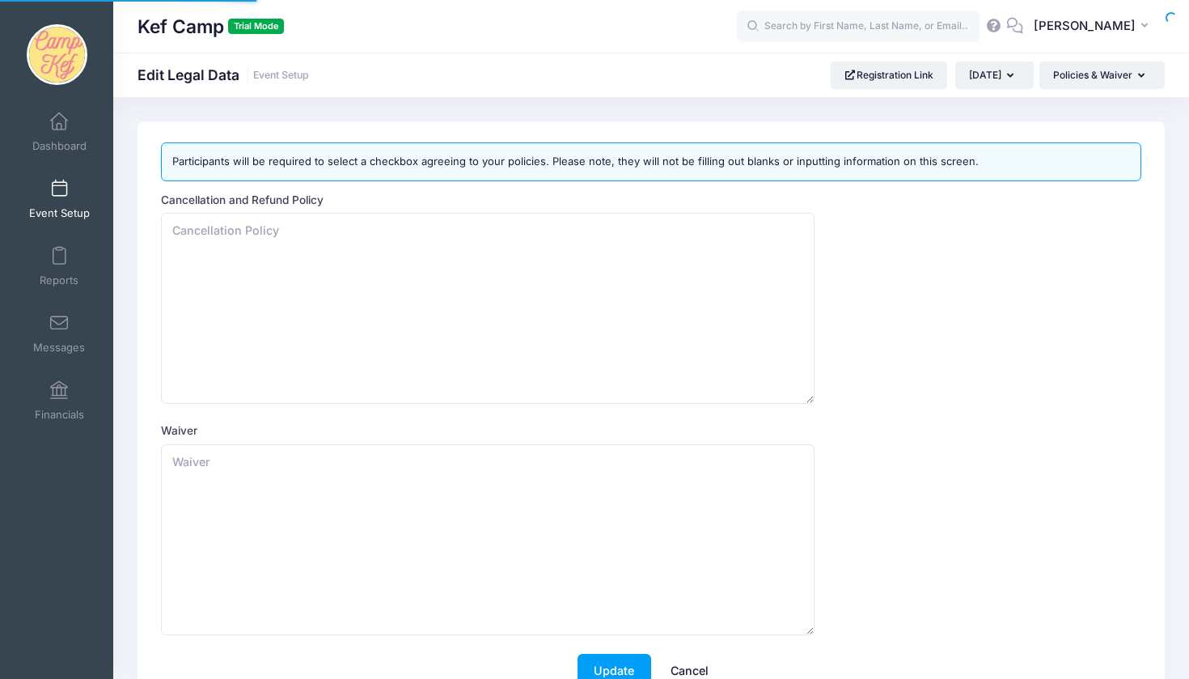
click at [910, 232] on div "Cancellation and Refund Policy" at bounding box center [651, 298] width 981 height 213
click at [820, 275] on div "Cancellation and Refund Policy" at bounding box center [651, 298] width 981 height 213
click at [1006, 154] on div "Participants will be required to select a checkbox agreeing to your policies. P…" at bounding box center [651, 161] width 981 height 39
click at [485, 253] on textarea "Cancellation and Refund Policy" at bounding box center [488, 308] width 654 height 191
paste textarea "Camp Consent & Liability Waiver Medical Information I confirm that my child doe…"
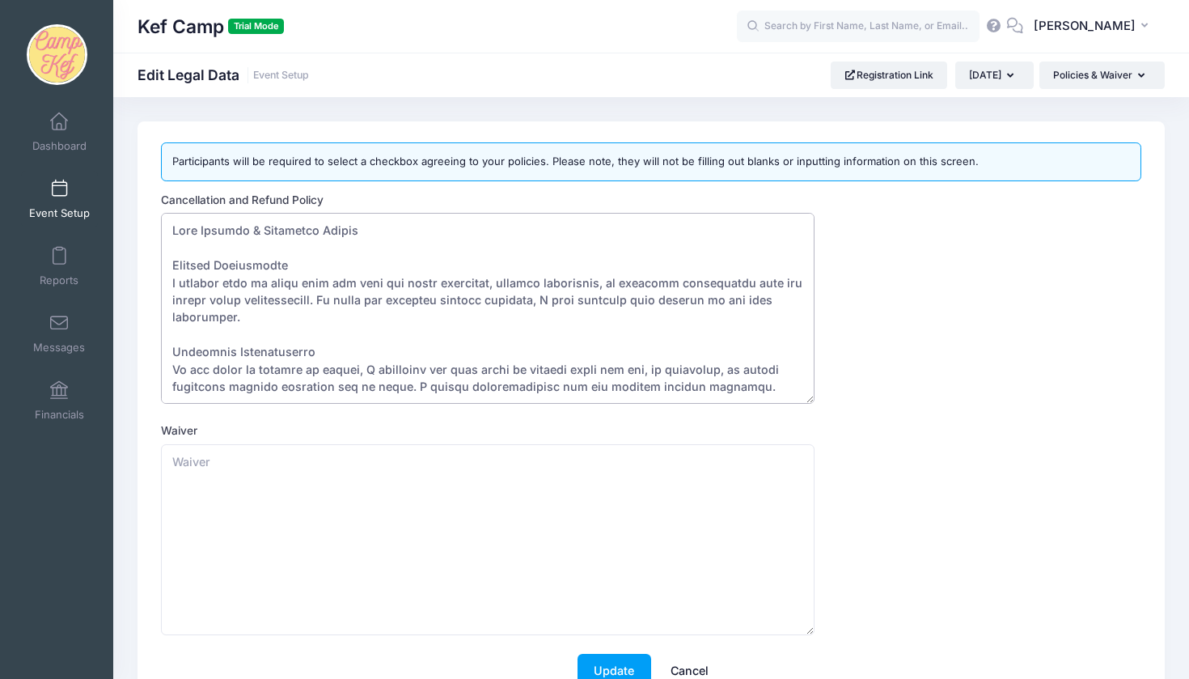
drag, startPoint x: 169, startPoint y: 235, endPoint x: 427, endPoint y: 235, distance: 258.1
click at [427, 235] on textarea "Cancellation and Refund Policy" at bounding box center [488, 308] width 654 height 191
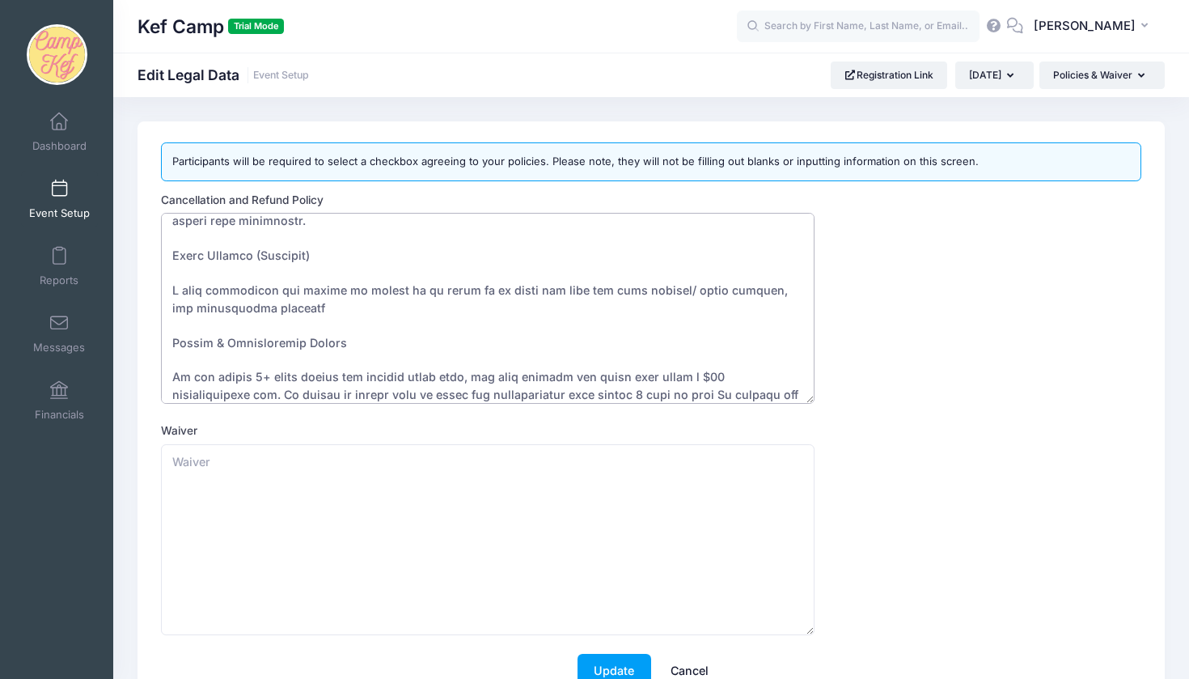
scroll to position [292, 0]
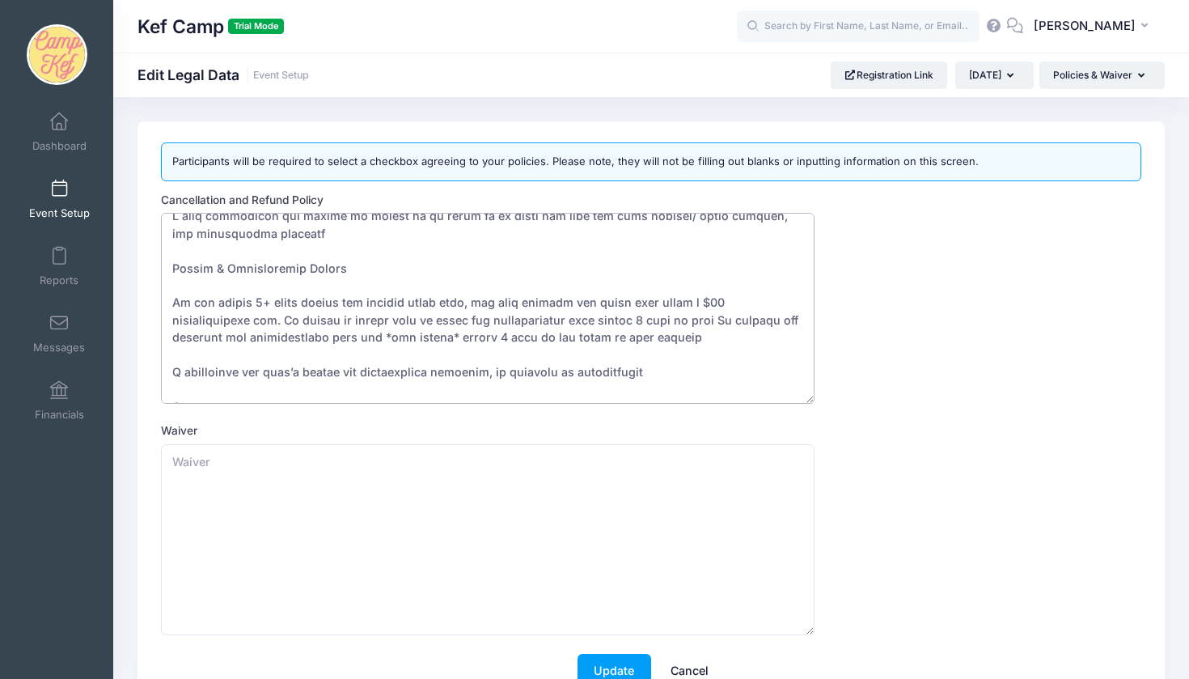
drag, startPoint x: 171, startPoint y: 262, endPoint x: 305, endPoint y: 272, distance: 134.7
click at [305, 272] on textarea "Cancellation and Refund Policy" at bounding box center [488, 308] width 654 height 191
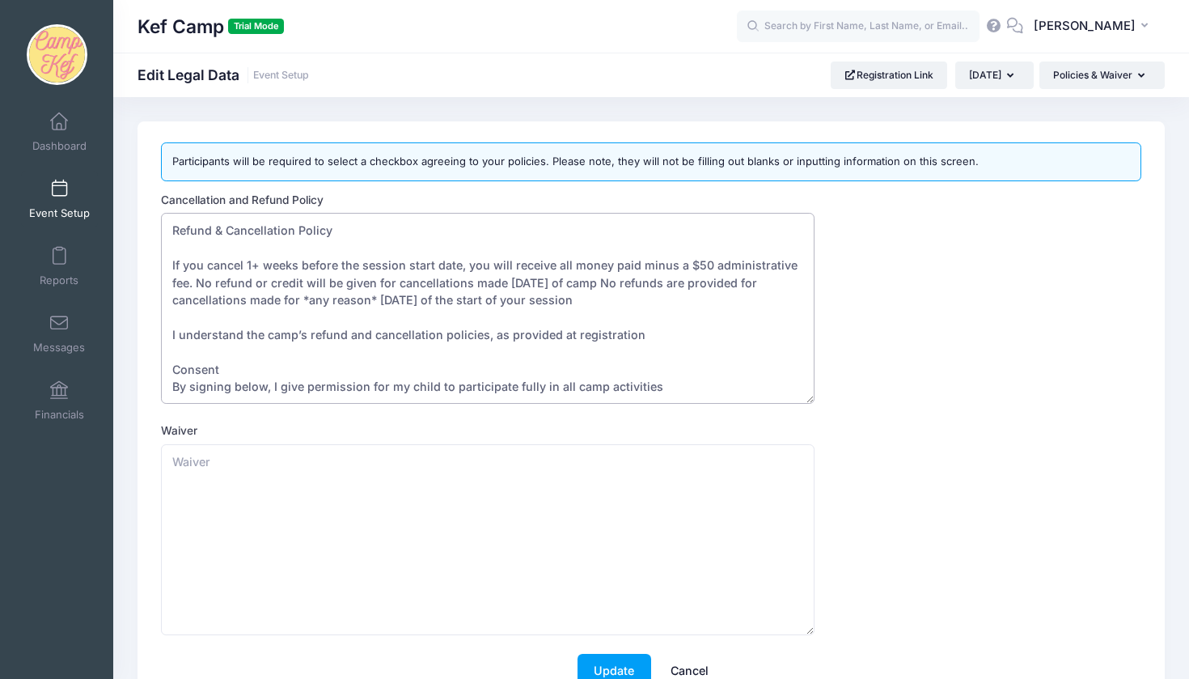
scroll to position [40, 0]
type textarea "Refund & Cancellation Policy If you cancel 1+ weeks before the session start da…"
click at [243, 448] on textarea "Waiver" at bounding box center [488, 539] width 654 height 191
paste textarea "Medical Information I confirm that my child does not have any known allergies, …"
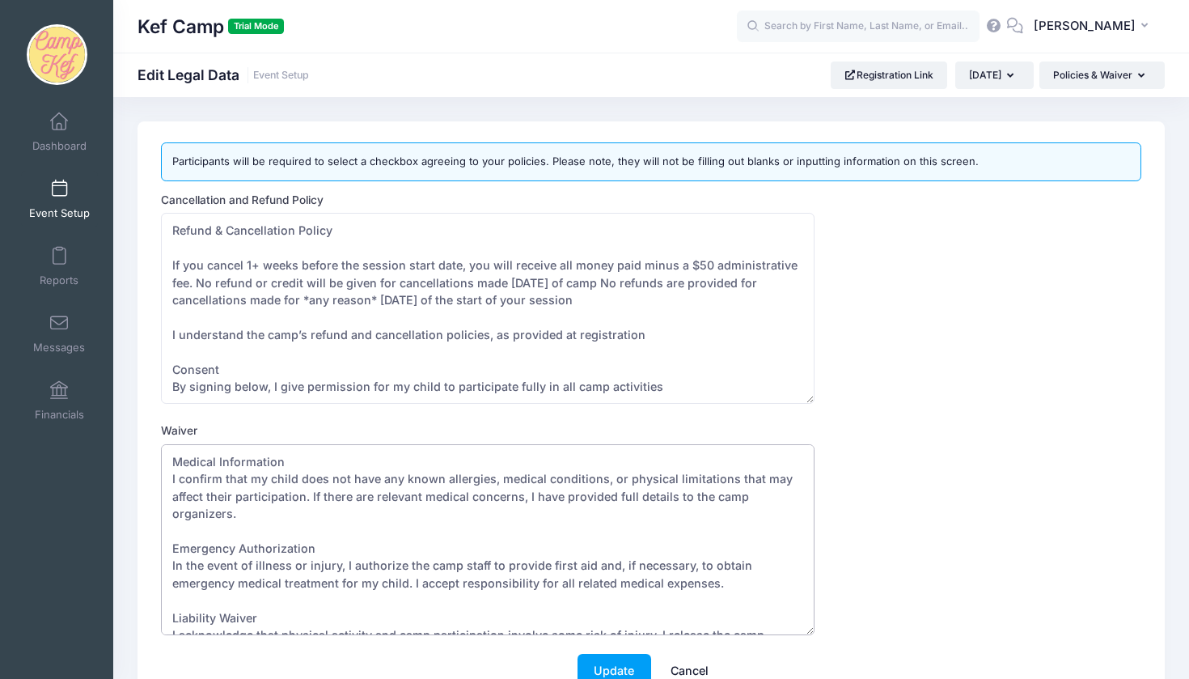
scroll to position [0, 0]
type textarea "Medical Information I confirm that my child does not have any known allergies, …"
drag, startPoint x: 169, startPoint y: 282, endPoint x: 376, endPoint y: 282, distance: 207.1
click at [376, 282] on textarea "Refund & Cancellation Policy If you cancel 1+ weeks before the session start da…" at bounding box center [488, 308] width 654 height 191
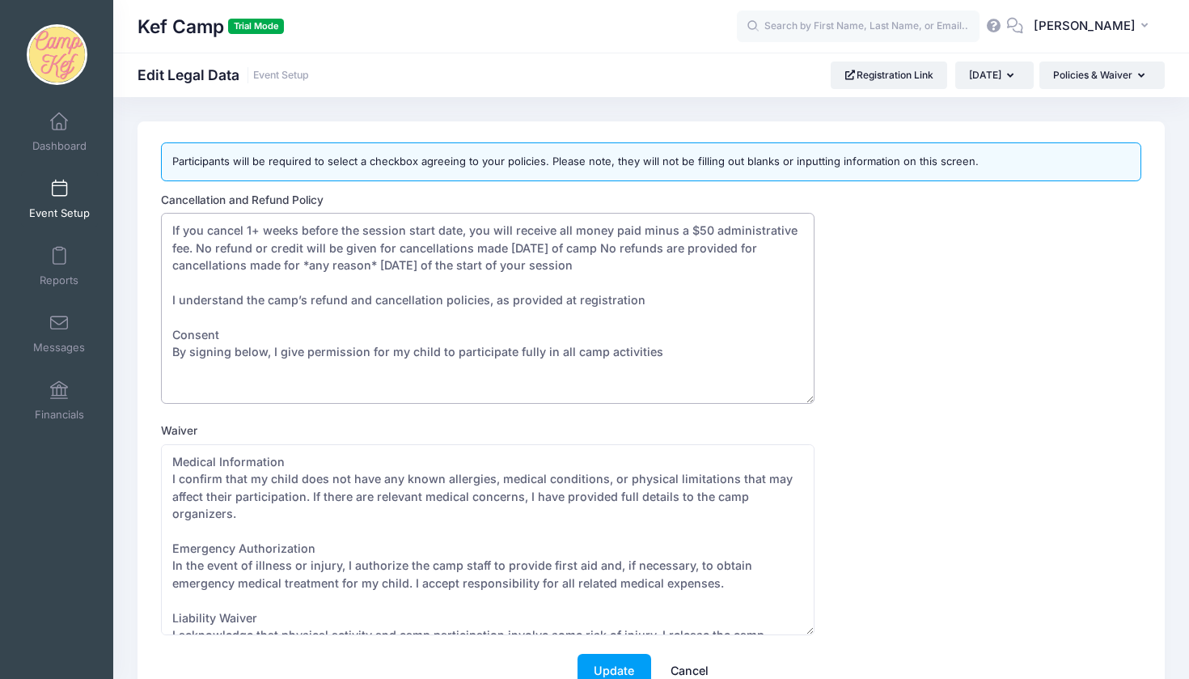
click at [282, 286] on textarea "If you cancel 1+ weeks before the session start date, you will receive all mone…" at bounding box center [488, 308] width 654 height 191
click at [172, 279] on textarea "If you cancel 1+ weeks before the session start date, you will receive all mone…" at bounding box center [488, 308] width 654 height 191
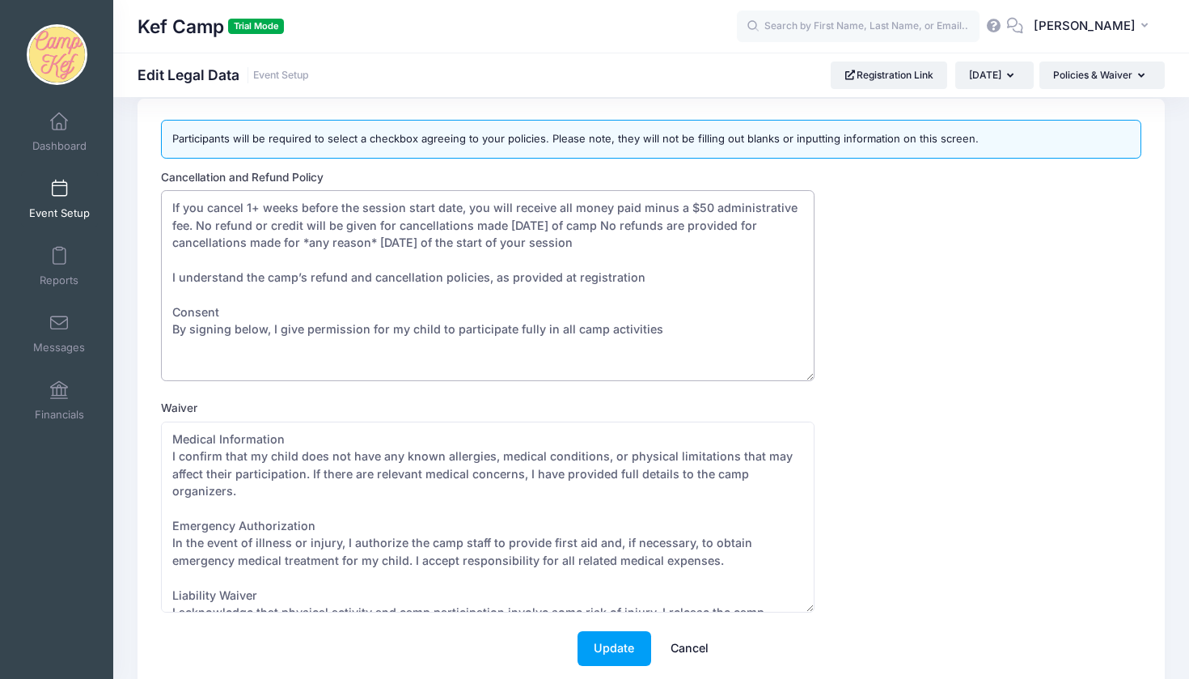
scroll to position [45, 0]
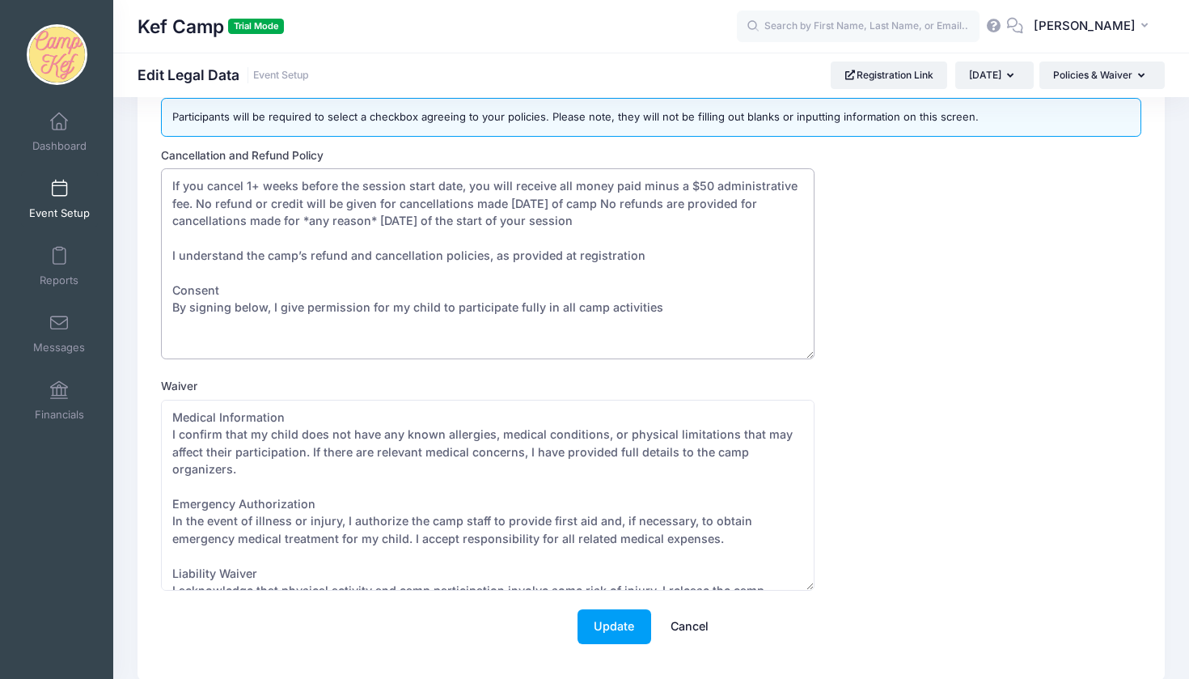
drag, startPoint x: 171, startPoint y: 284, endPoint x: 295, endPoint y: 356, distance: 143.2
click at [295, 356] on textarea "If you cancel 1+ weeks before the session start date, you will receive all mone…" at bounding box center [488, 263] width 654 height 191
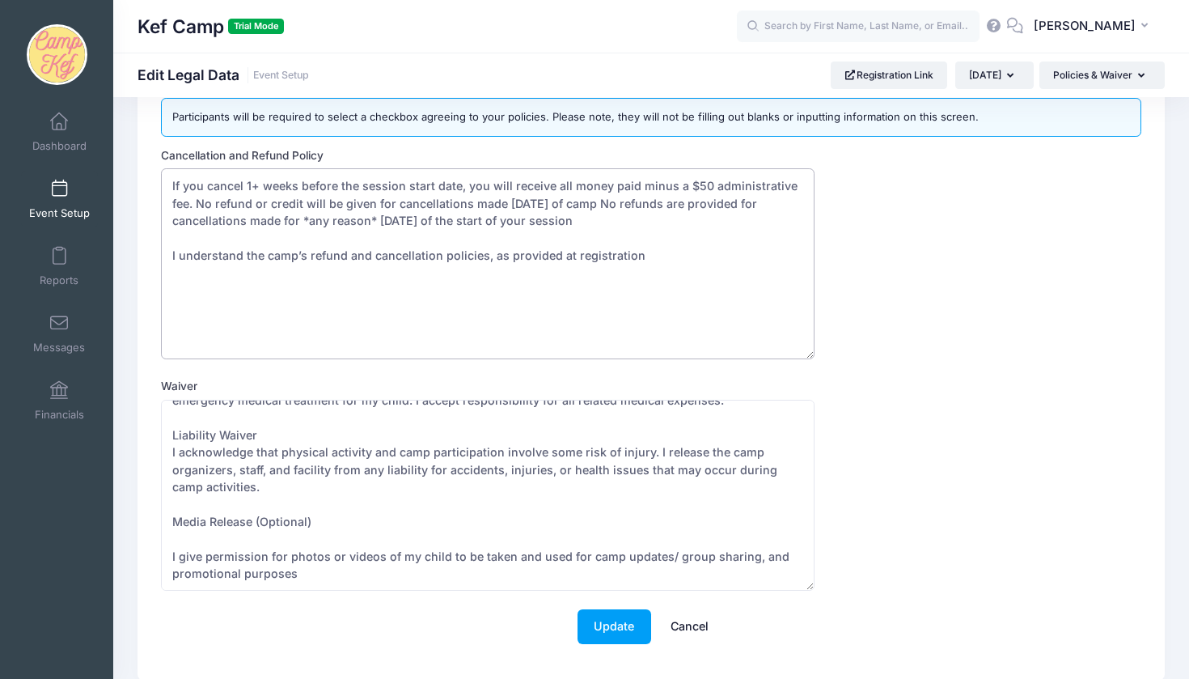
scroll to position [150, 0]
type textarea "If you cancel 1+ weeks before the session start date, you will receive all mone…"
click at [587, 617] on button "Update" at bounding box center [615, 626] width 74 height 35
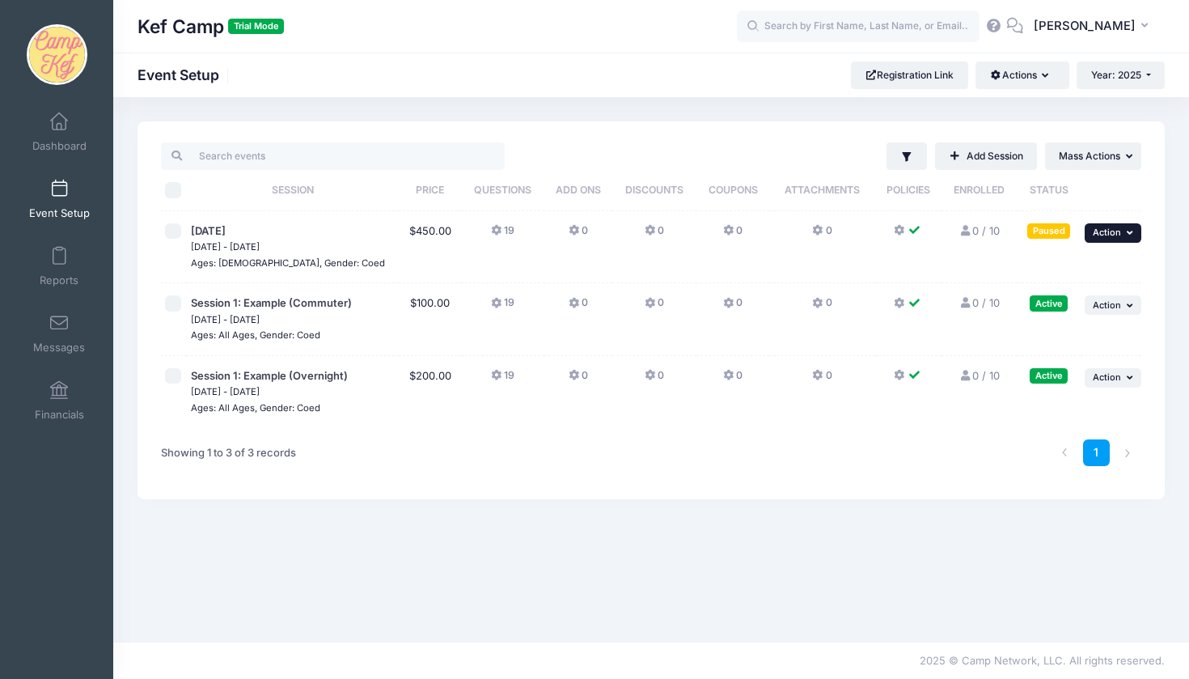
click at [1115, 238] on span "Action" at bounding box center [1107, 232] width 28 height 11
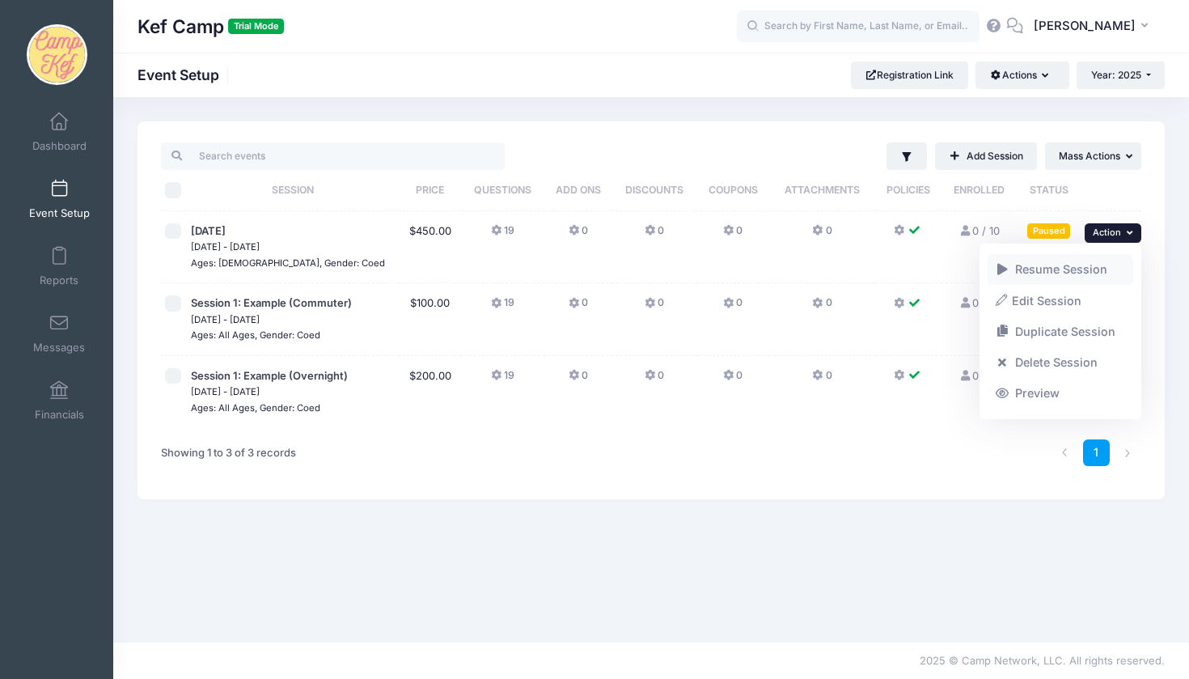
click at [1061, 273] on link "Resume Session" at bounding box center [1061, 269] width 146 height 31
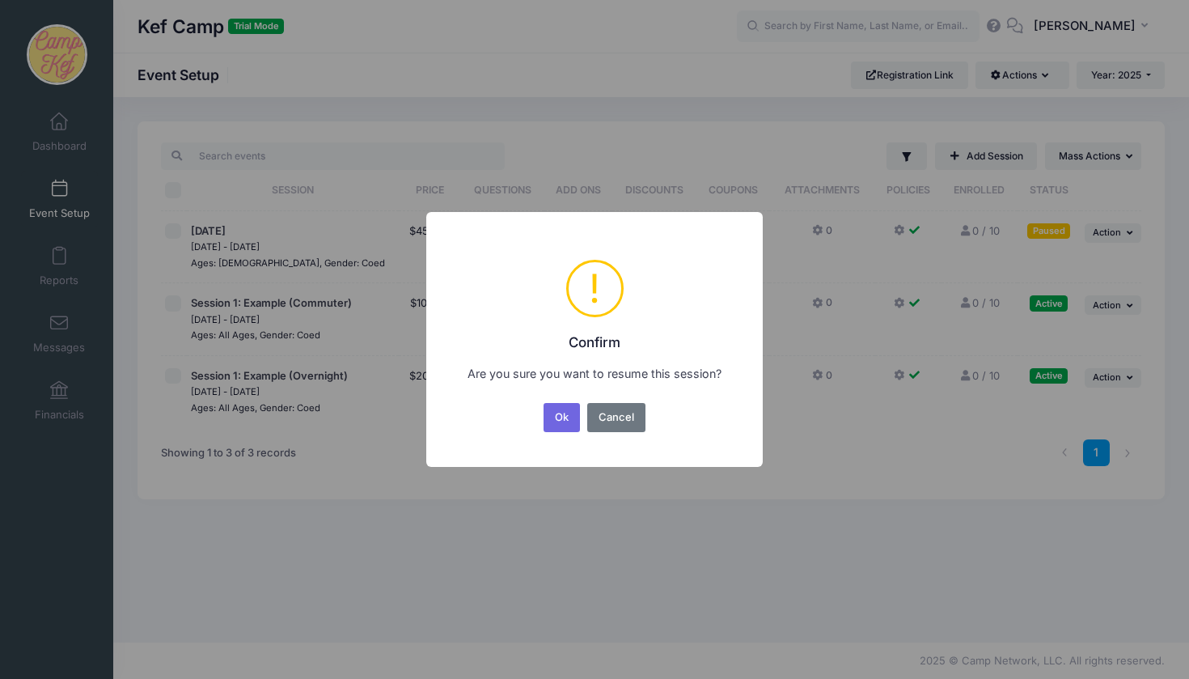
click at [567, 407] on button "Ok" at bounding box center [562, 417] width 37 height 29
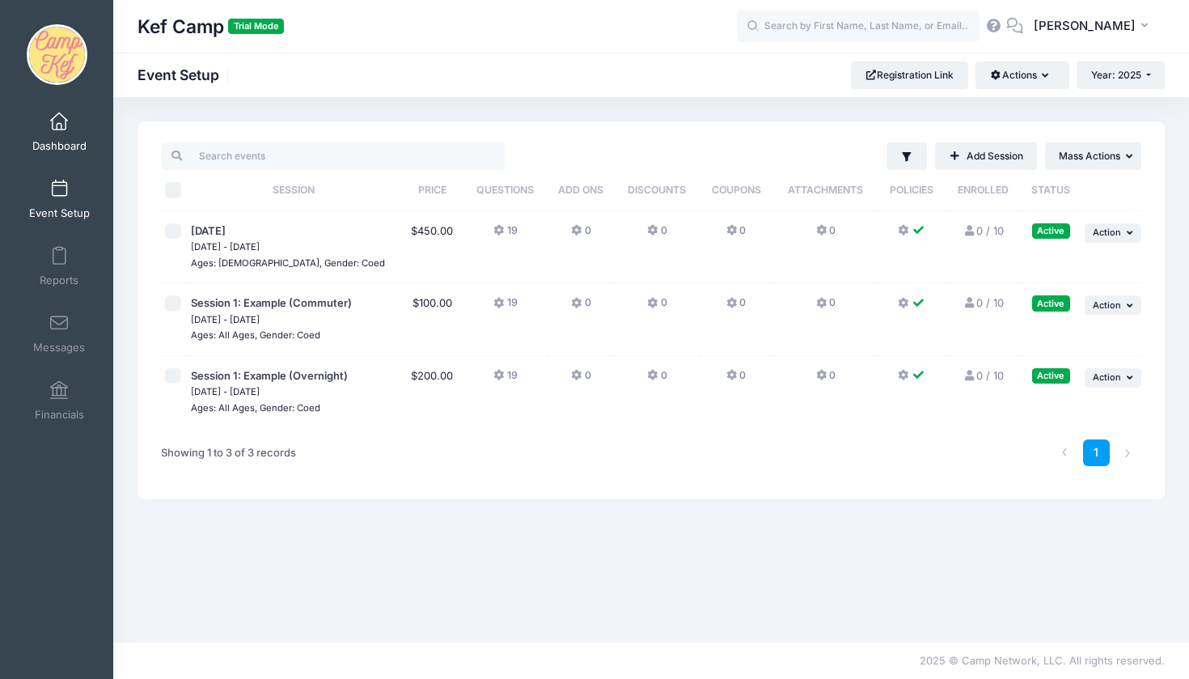
click at [69, 125] on link "Dashboard" at bounding box center [59, 132] width 77 height 57
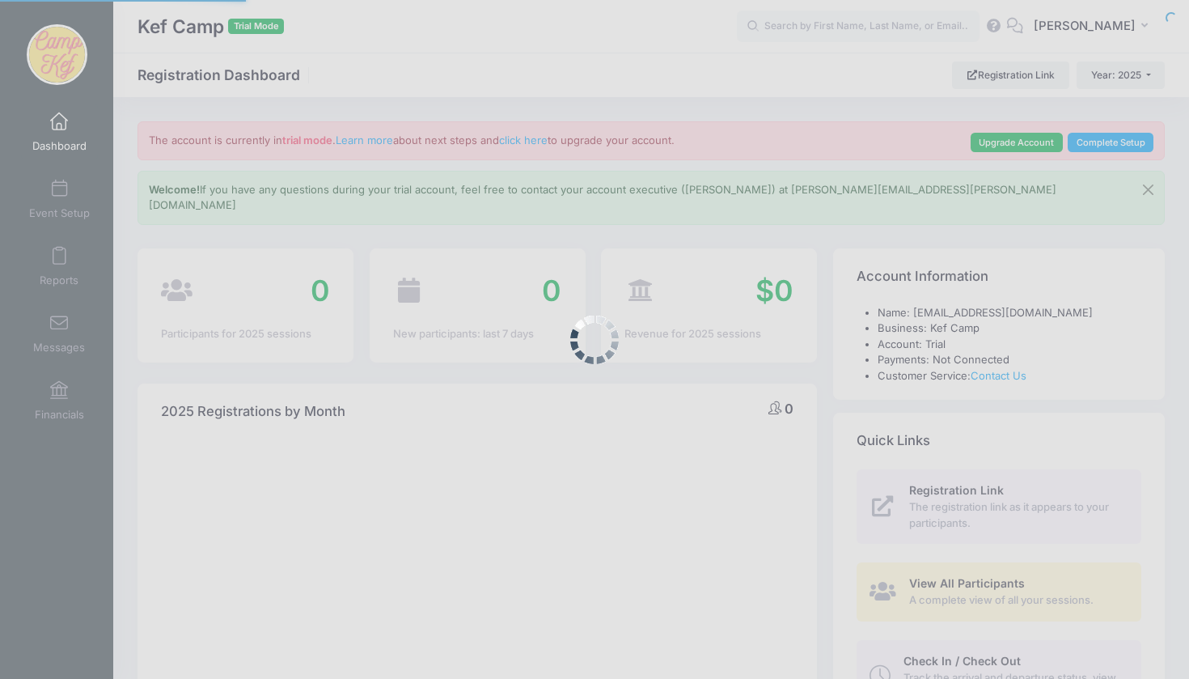
select select
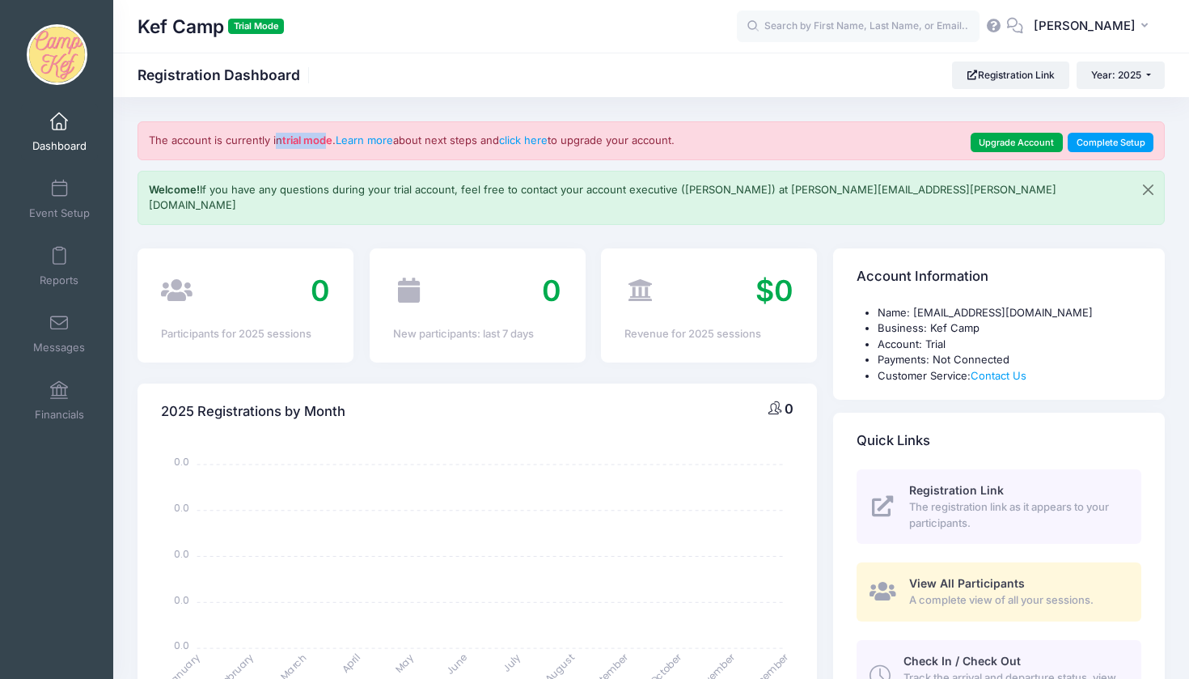
drag, startPoint x: 239, startPoint y: 144, endPoint x: 329, endPoint y: 144, distance: 90.6
click at [329, 144] on div "The account is currently in trial mode . Learn more about next steps and click …" at bounding box center [652, 140] width 1028 height 39
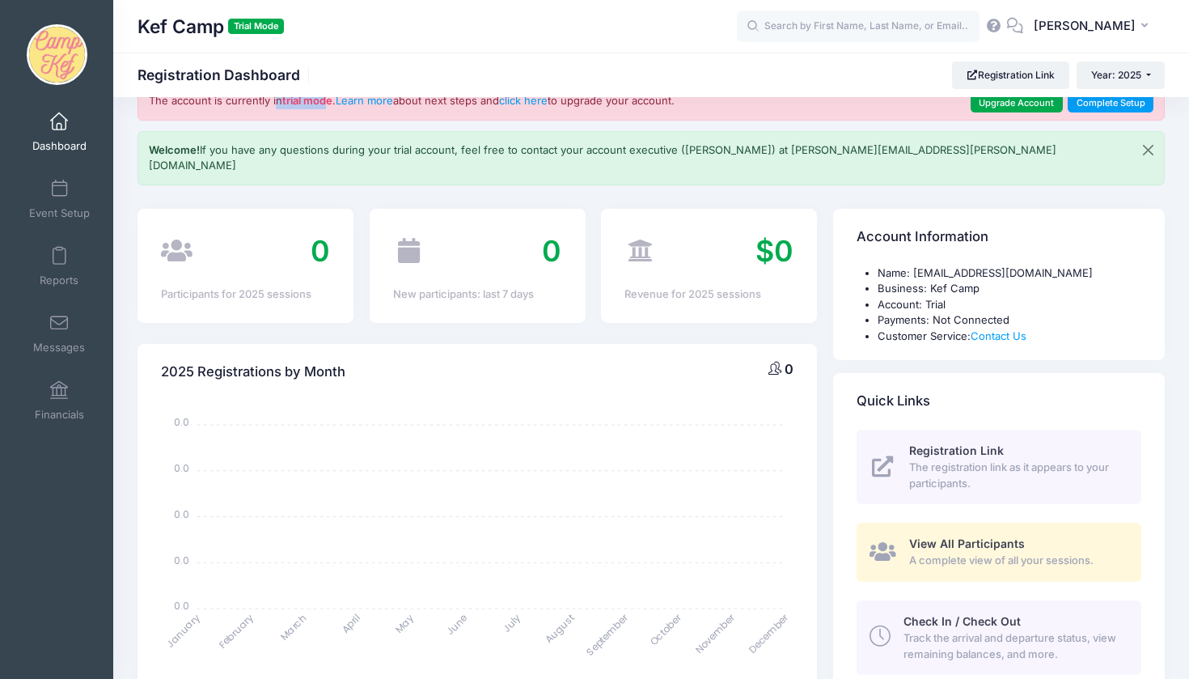
scroll to position [40, 0]
click at [924, 443] on span "Registration Link" at bounding box center [956, 450] width 95 height 14
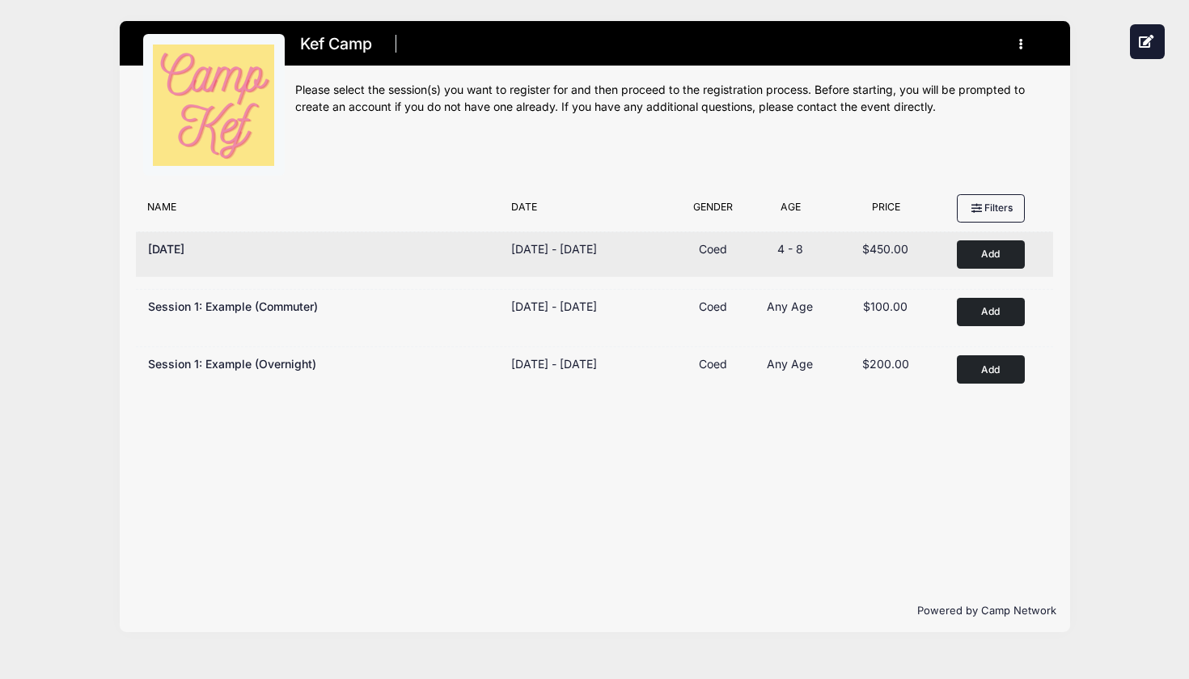
click at [980, 256] on button "Add to Cart" at bounding box center [991, 254] width 68 height 28
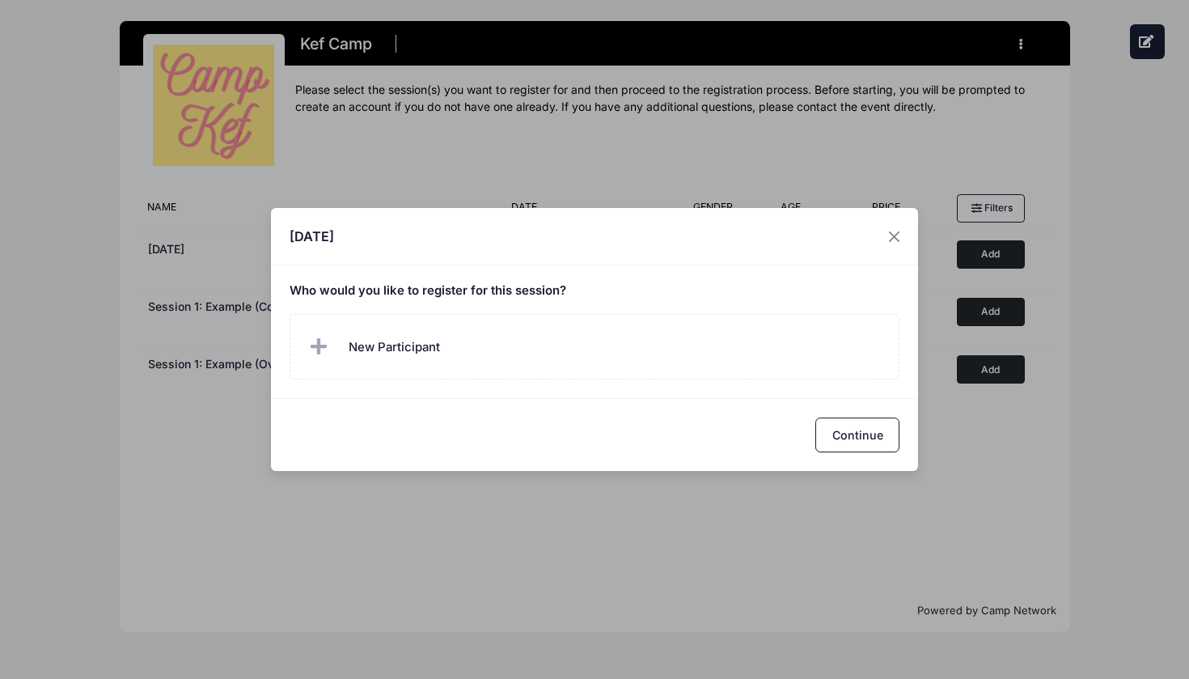
click at [815, 429] on div "Continue" at bounding box center [594, 434] width 647 height 72
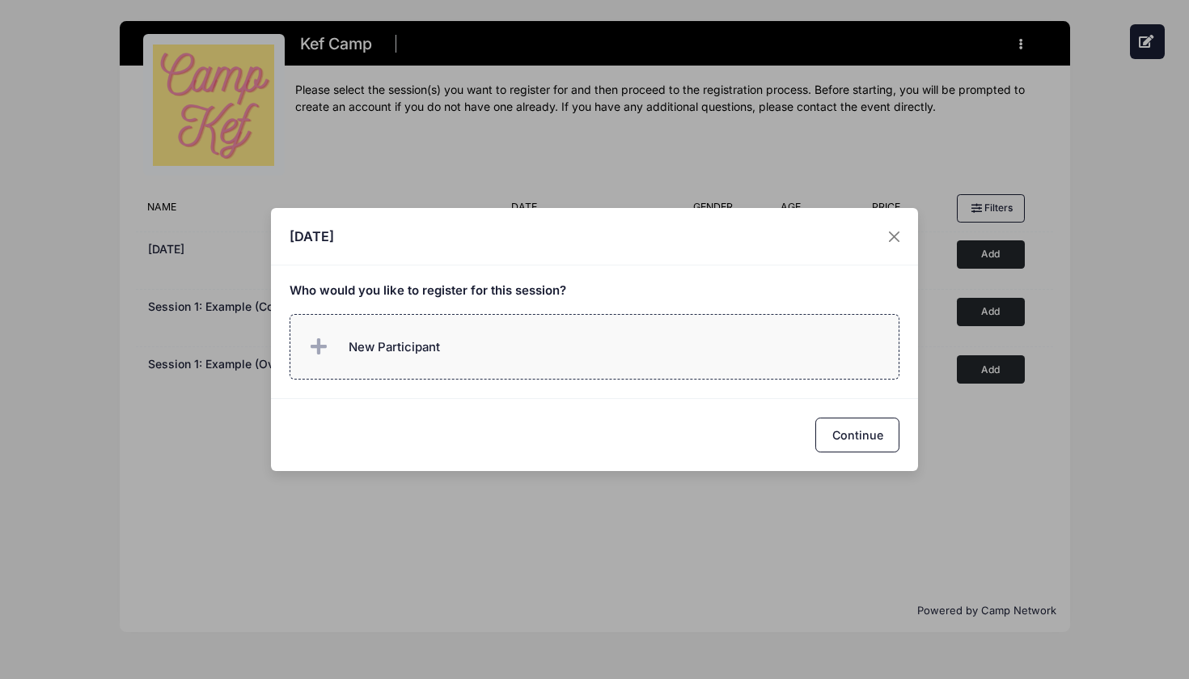
click at [653, 373] on label "New Participant" at bounding box center [595, 347] width 611 height 66
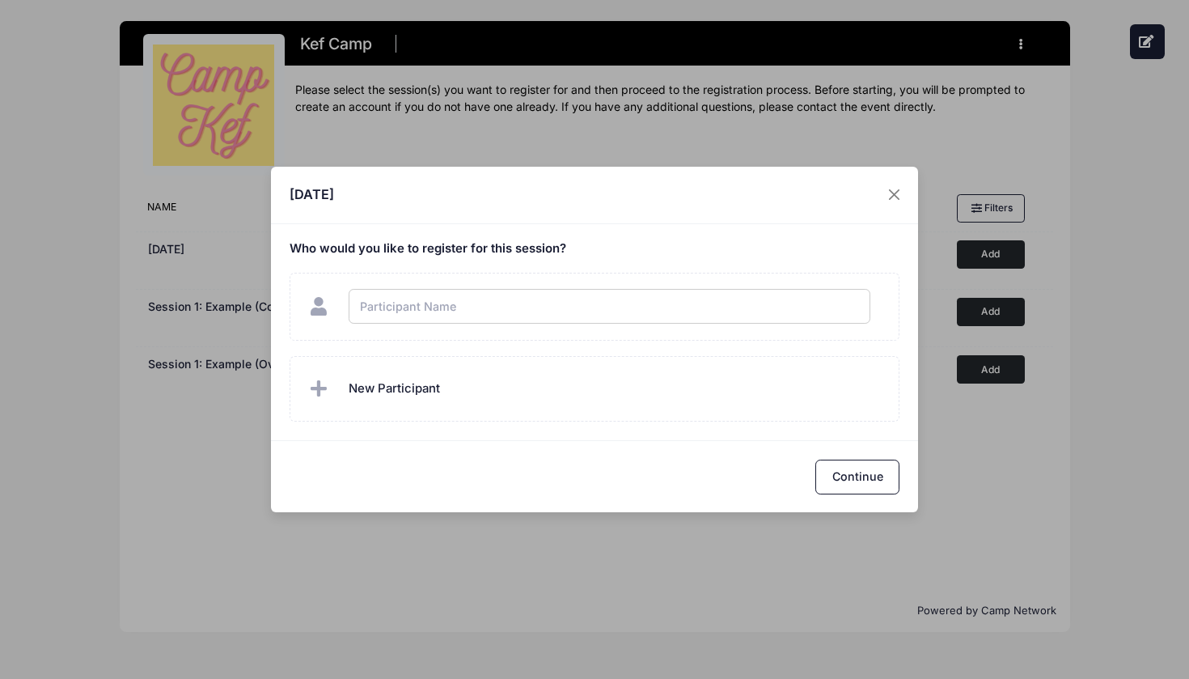
click at [891, 199] on div "Rosh Hashanah Who would you like to register for this session?" at bounding box center [594, 339] width 1189 height 679
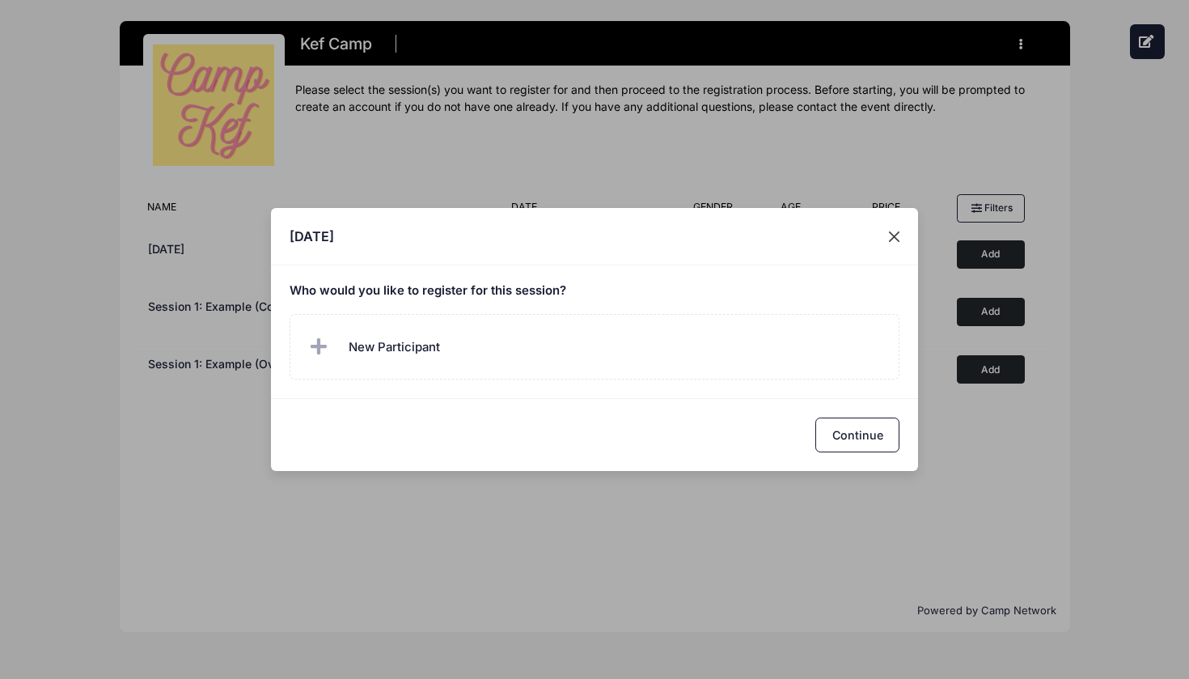
click at [898, 227] on button "Close" at bounding box center [894, 236] width 29 height 29
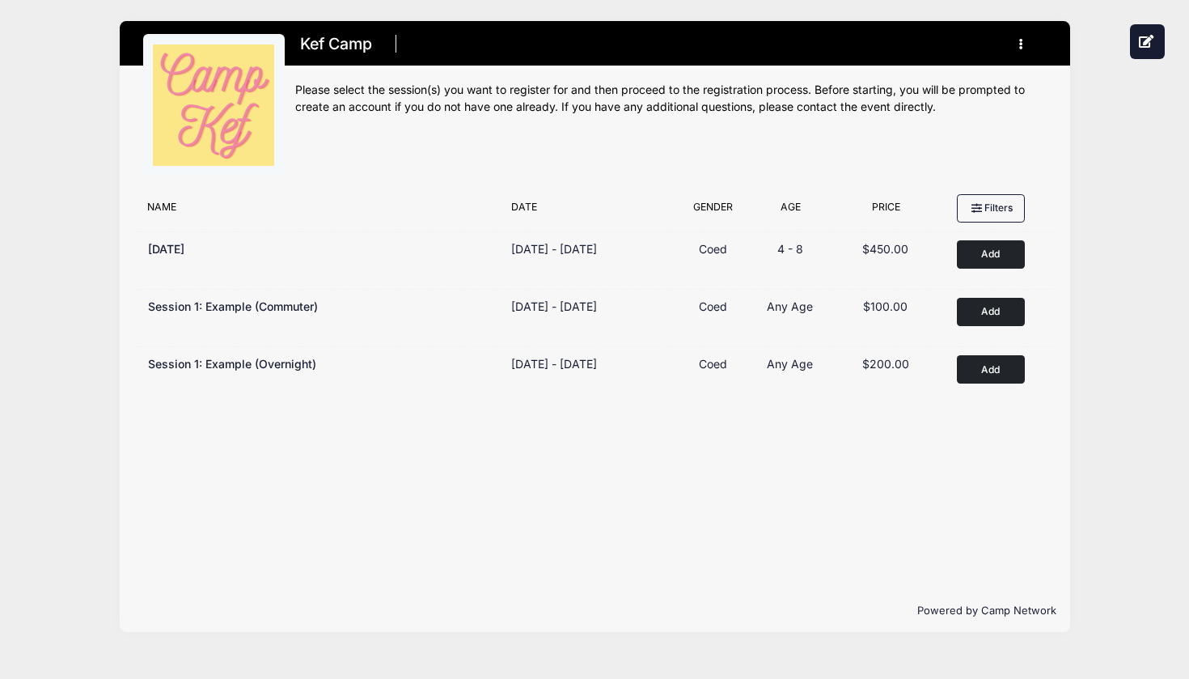
click at [1117, 206] on div "Kef Camp Register My Profile My Events Settings Announcements" at bounding box center [594, 326] width 1141 height 653
click at [62, 49] on div "Kef Camp Register My Profile My Events Settings Announcements" at bounding box center [594, 326] width 1141 height 653
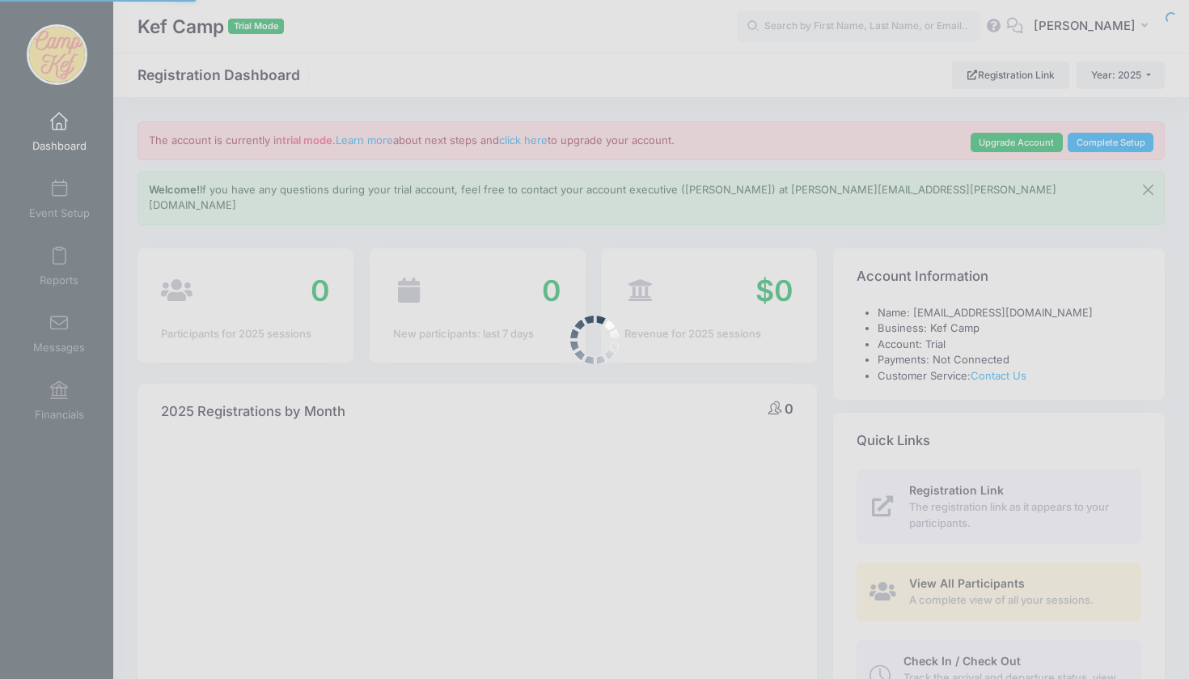
select select
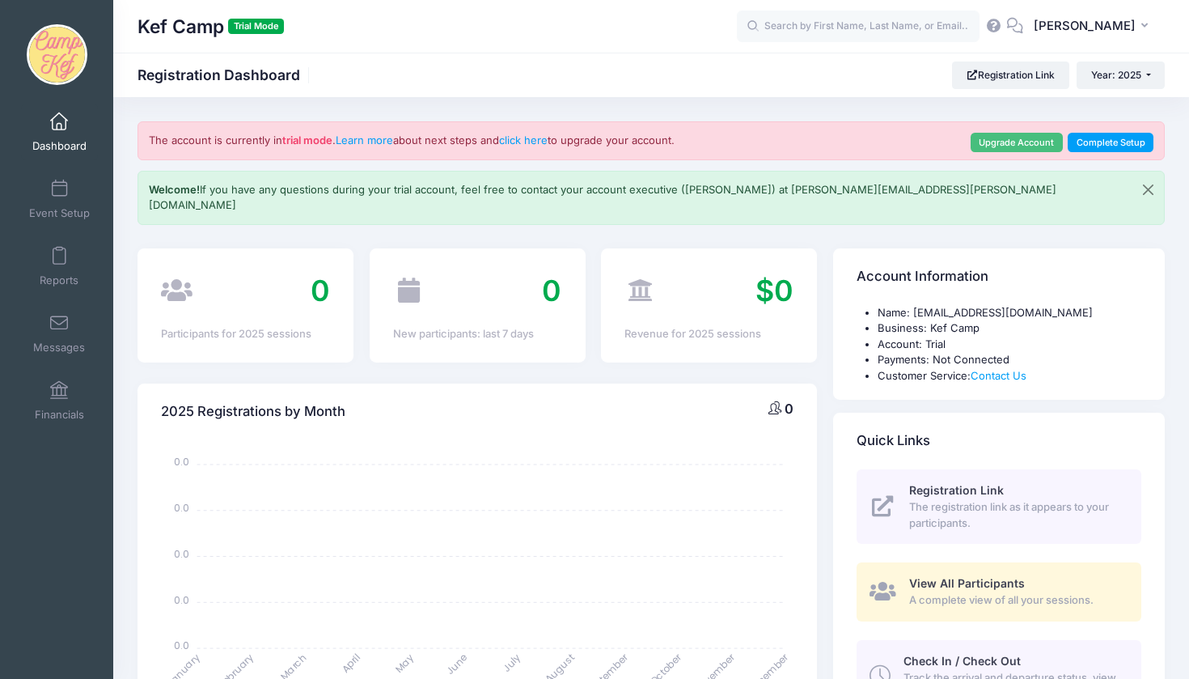
click at [1026, 145] on link "Upgrade Account" at bounding box center [1017, 142] width 92 height 19
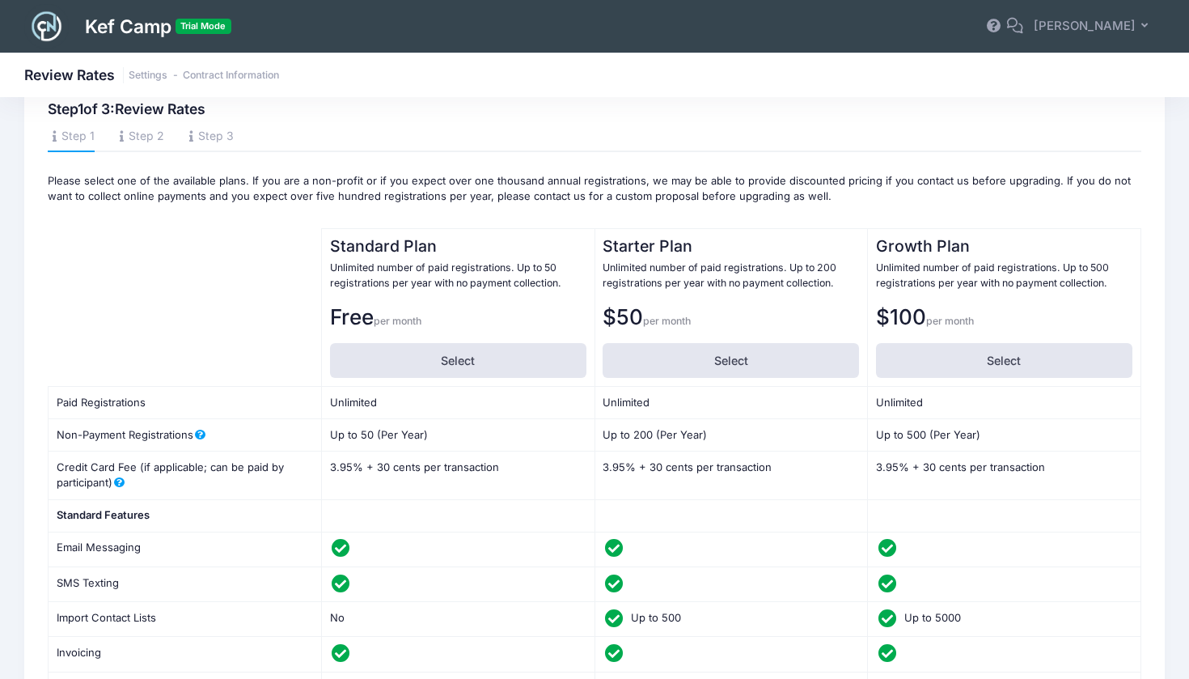
scroll to position [45, 0]
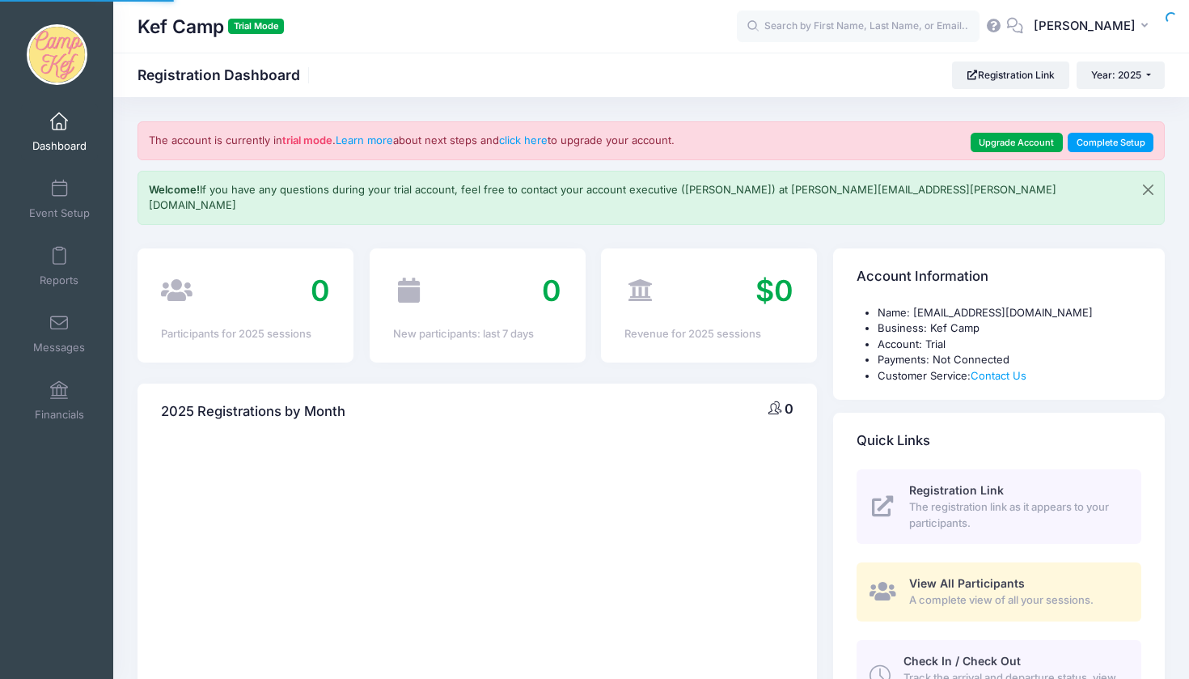
select select
click at [60, 420] on span "Financials" at bounding box center [59, 415] width 49 height 14
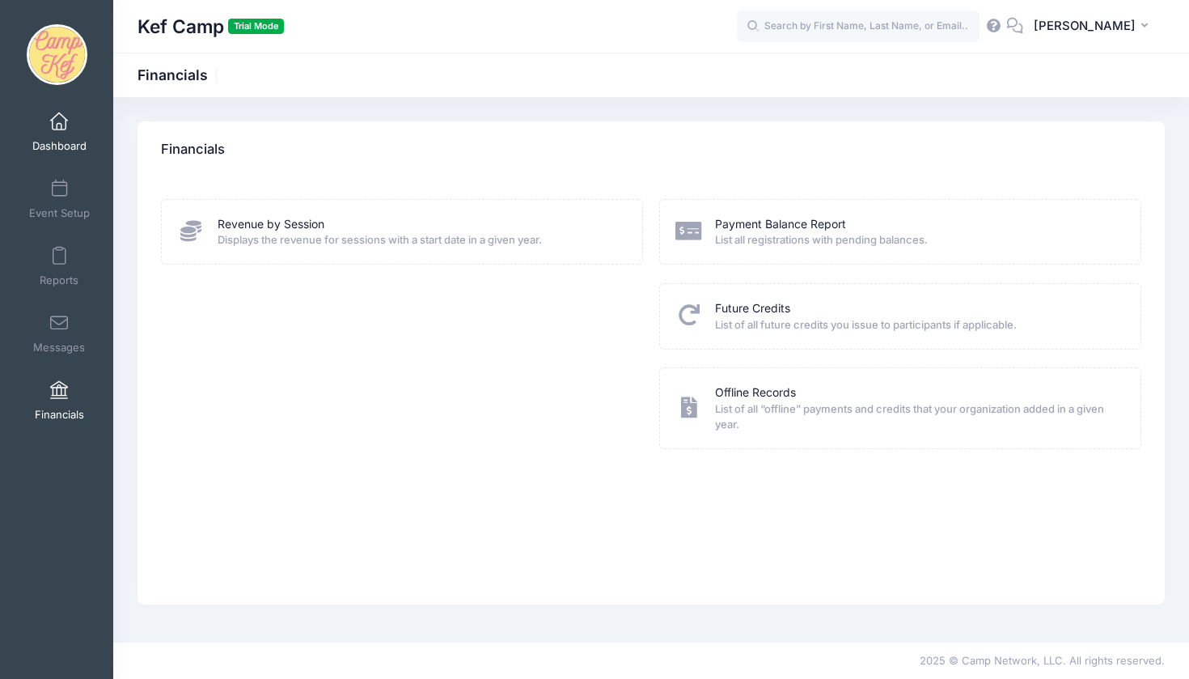
click at [59, 122] on span at bounding box center [59, 122] width 0 height 18
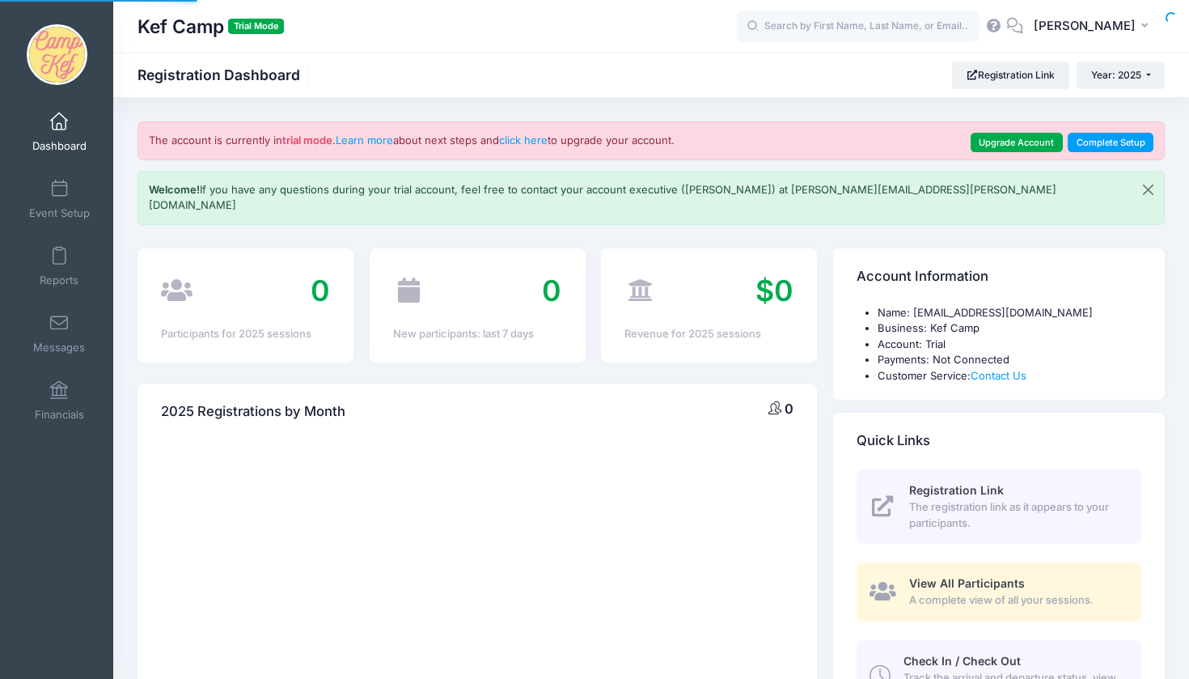
select select
click at [522, 138] on link "click here" at bounding box center [523, 140] width 49 height 13
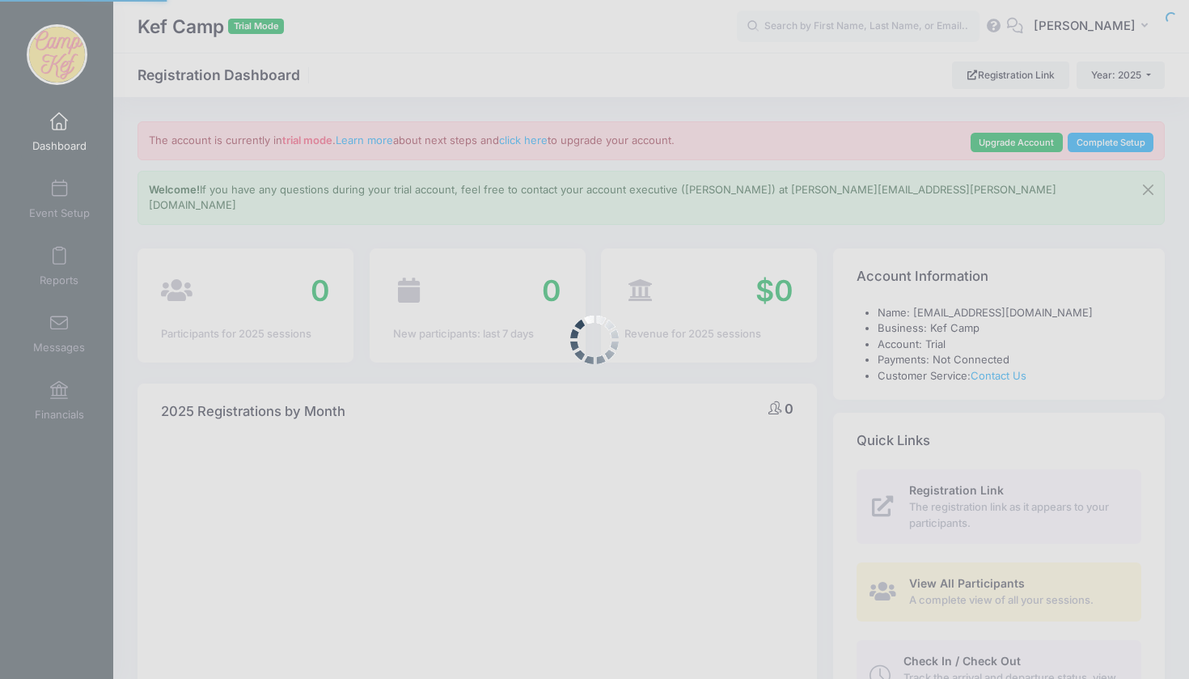
select select
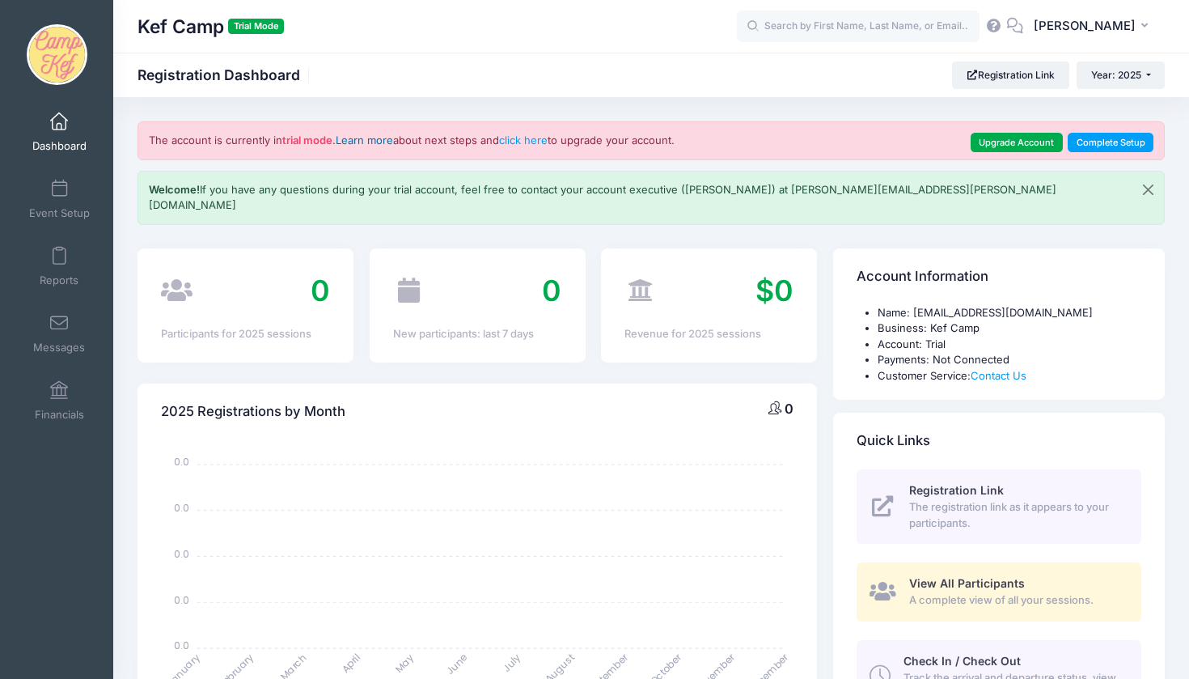
click at [364, 138] on link "Learn more" at bounding box center [364, 140] width 57 height 13
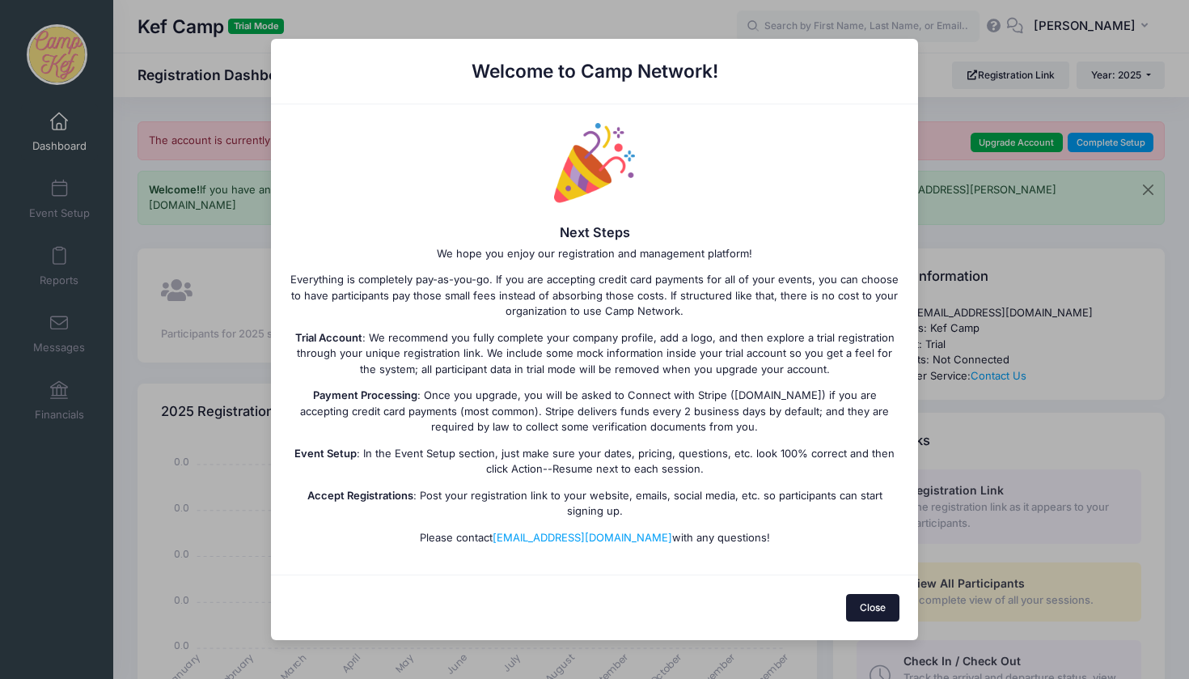
click at [858, 594] on button "Close" at bounding box center [873, 608] width 54 height 28
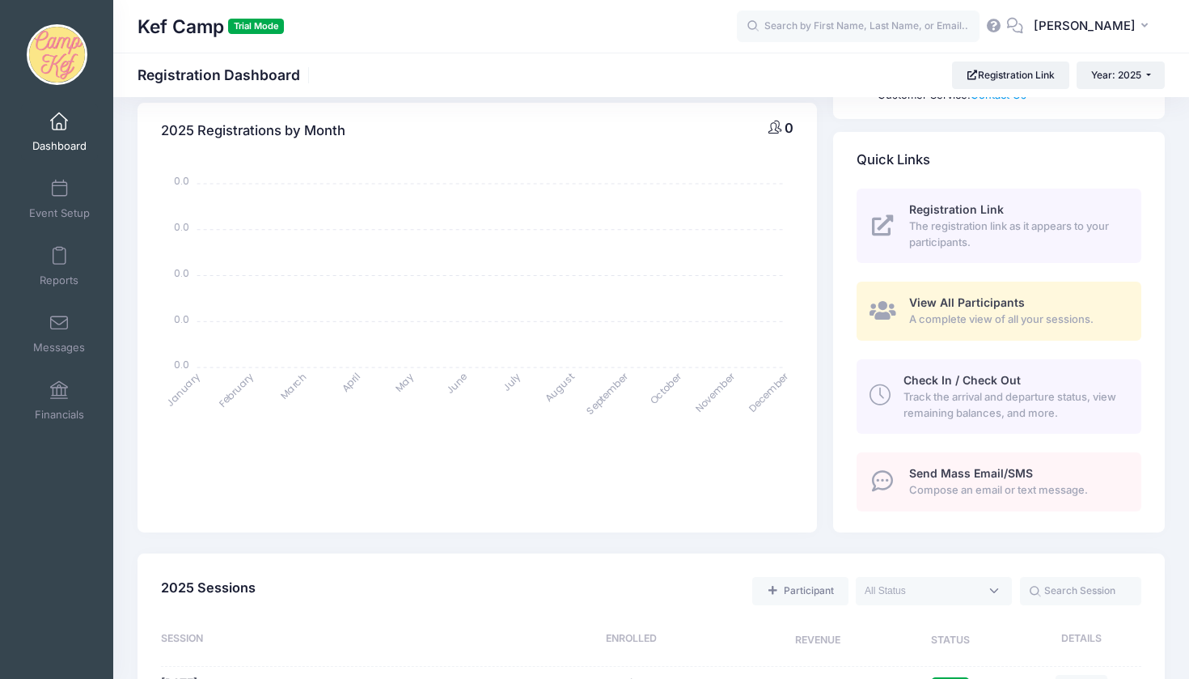
scroll to position [482, 0]
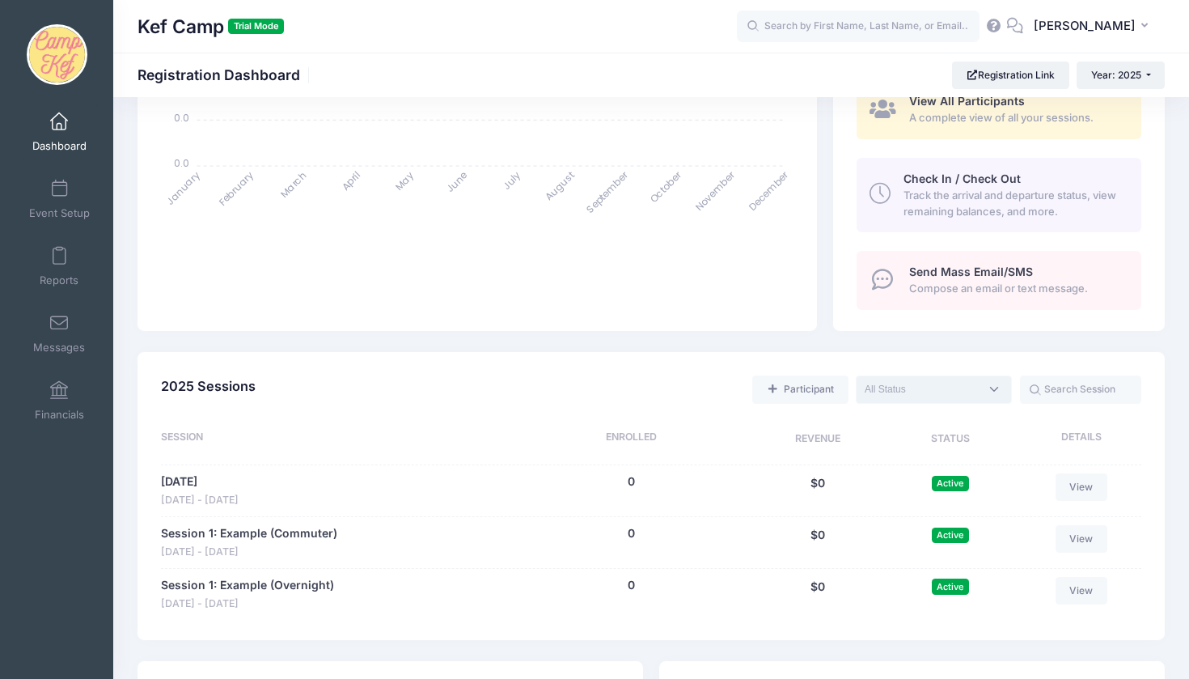
click at [923, 375] on span at bounding box center [934, 389] width 156 height 28
click at [703, 373] on div "Participant Upcoming Live Completed" at bounding box center [701, 389] width 880 height 33
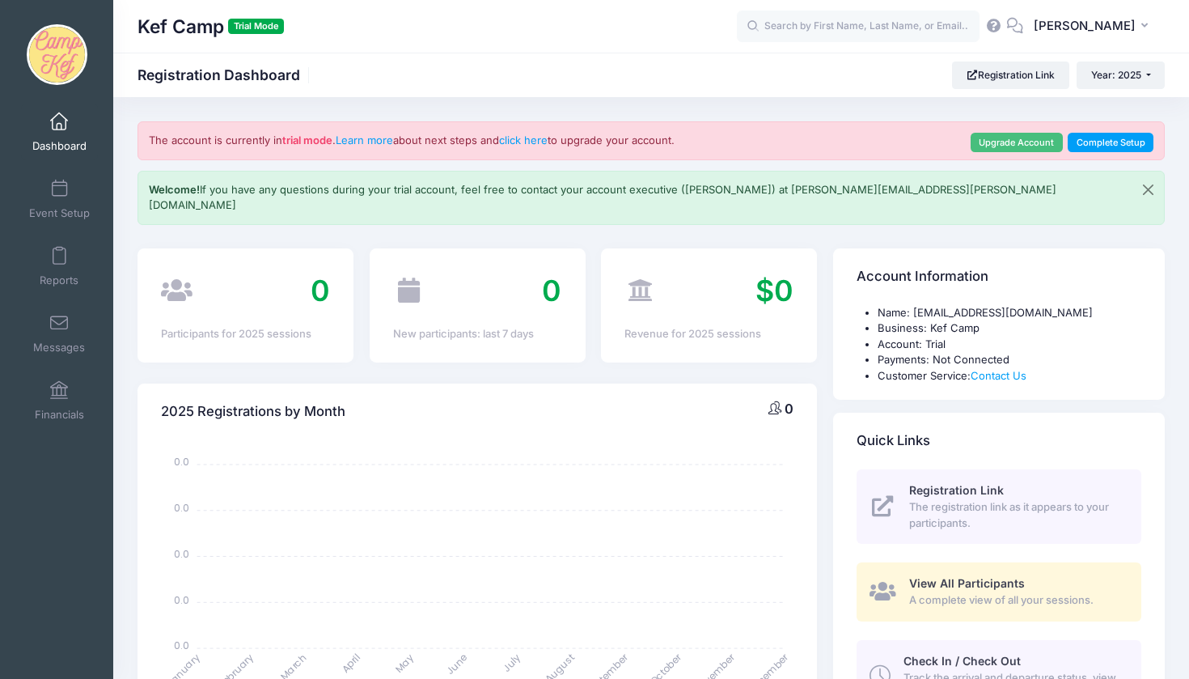
scroll to position [0, 0]
click at [928, 32] on input "text" at bounding box center [858, 27] width 243 height 32
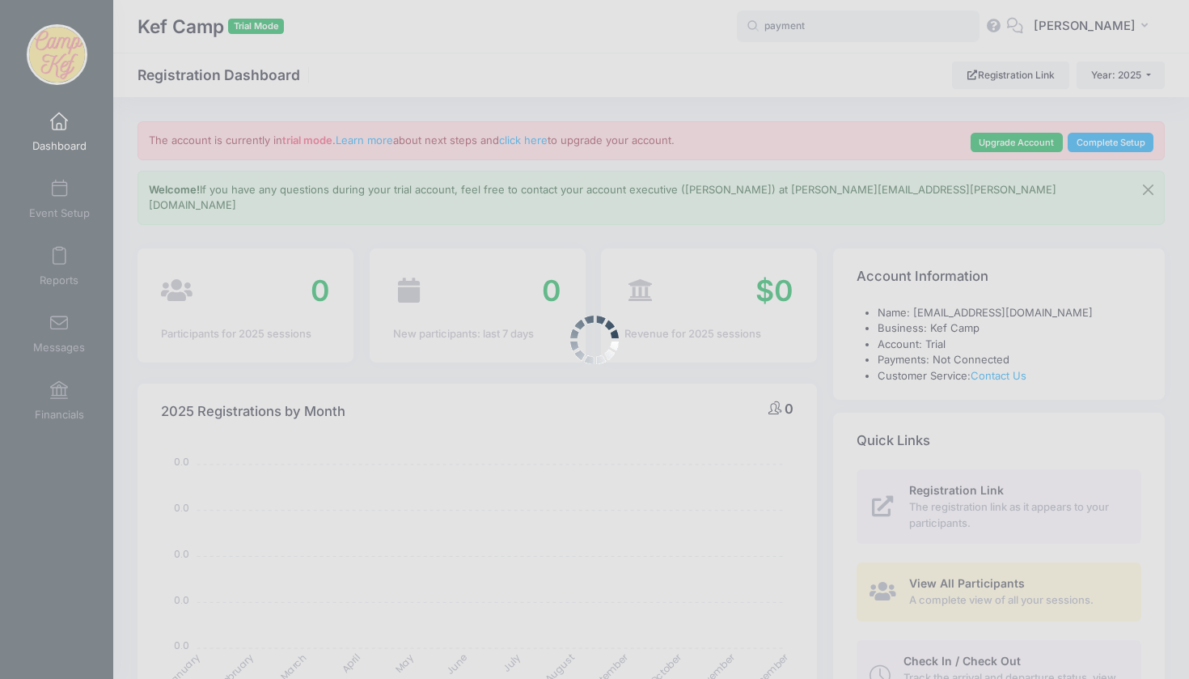
type input "payment"
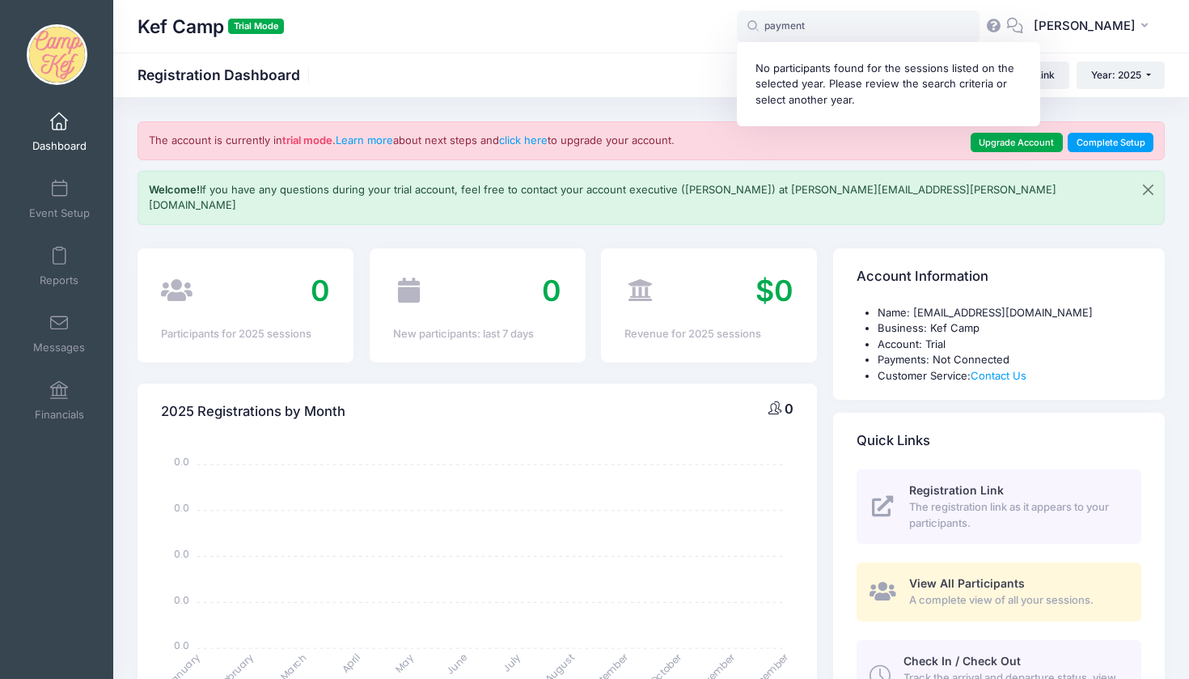
click at [61, 83] on img at bounding box center [57, 54] width 61 height 61
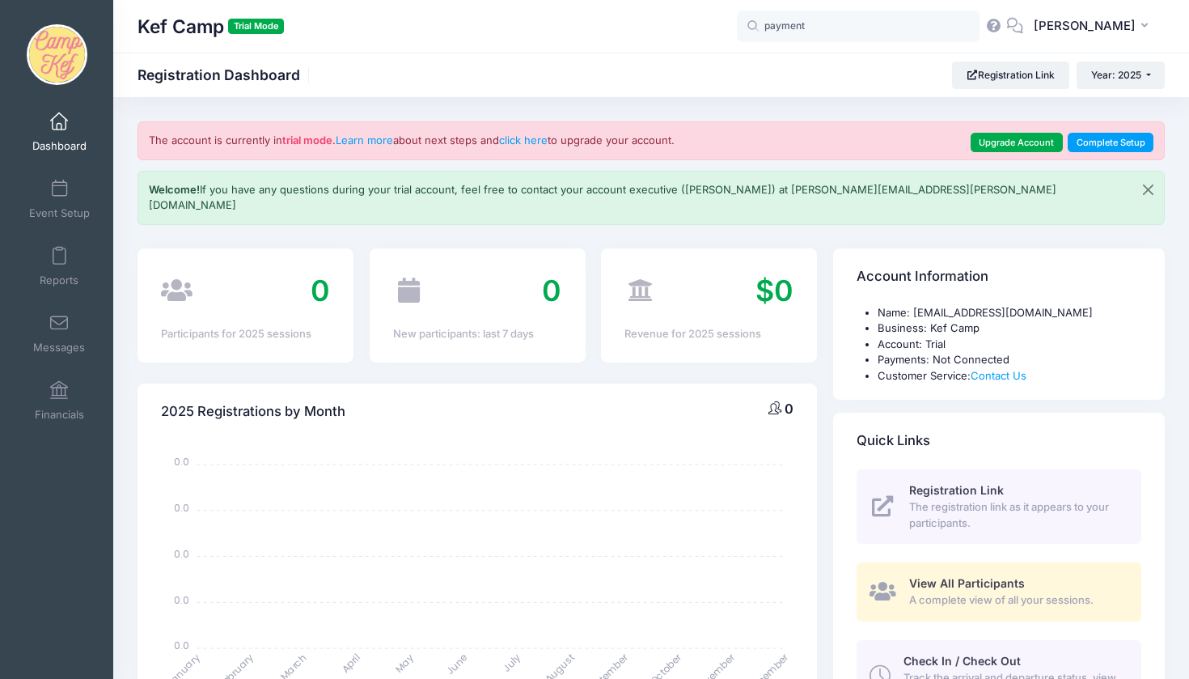
click at [62, 65] on img at bounding box center [57, 54] width 61 height 61
click at [41, 359] on link "Messages" at bounding box center [59, 333] width 77 height 57
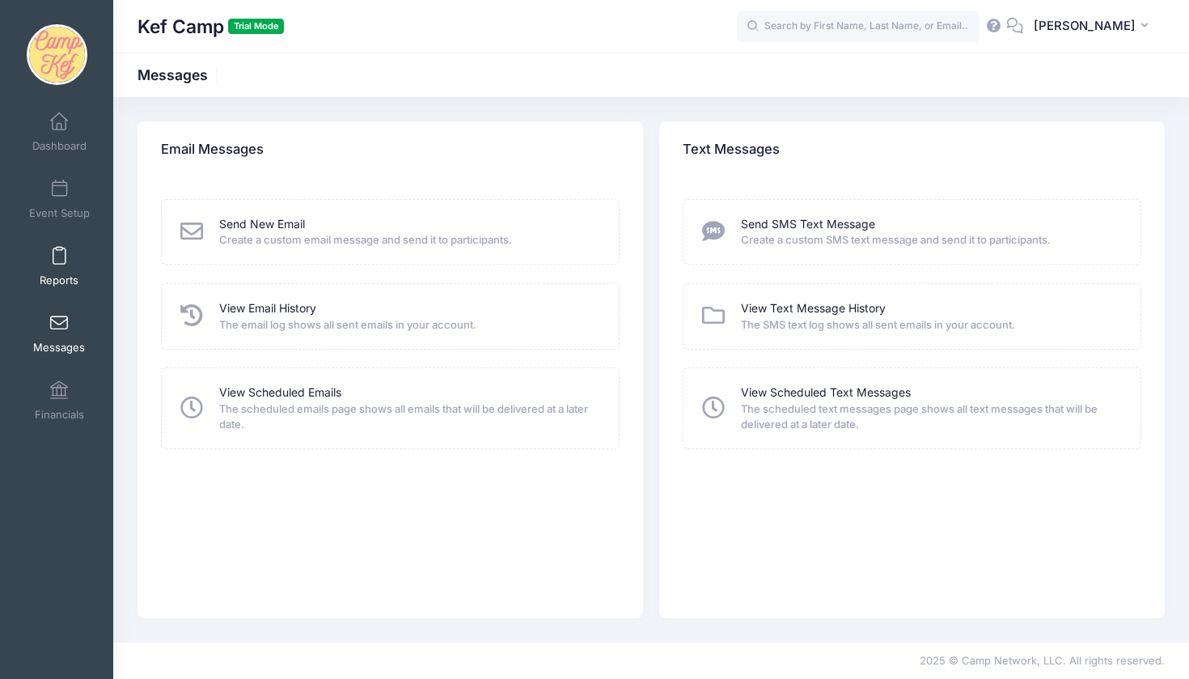
click at [53, 265] on link "Reports" at bounding box center [59, 266] width 77 height 57
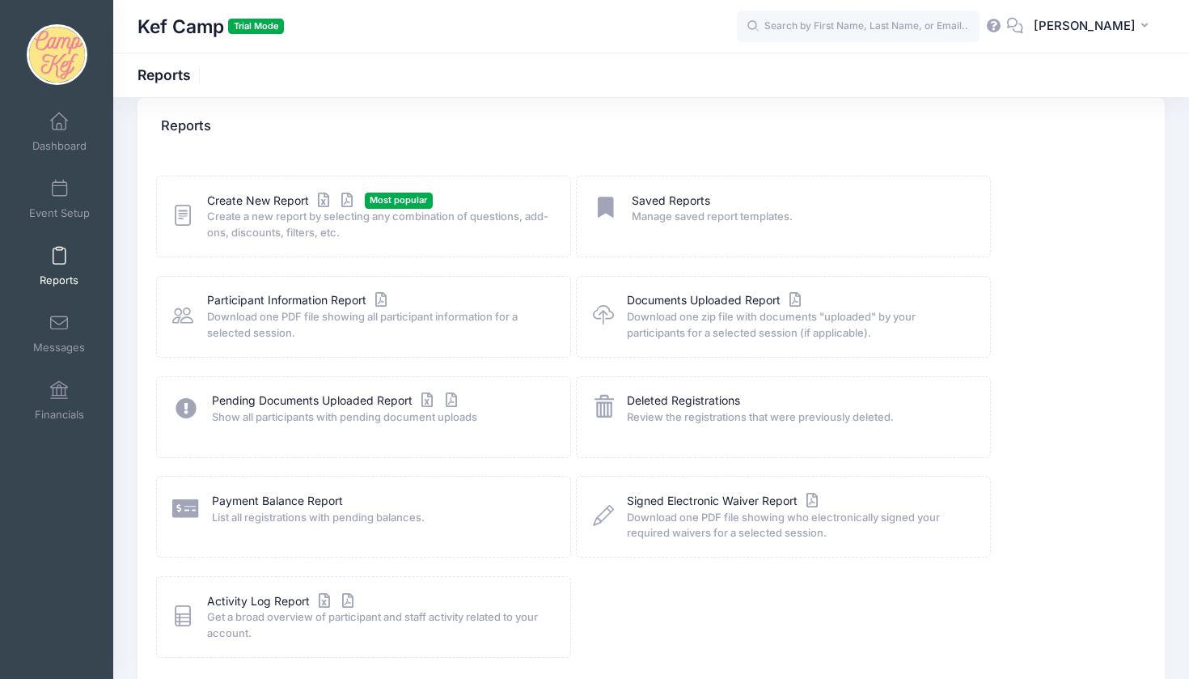
scroll to position [27, 0]
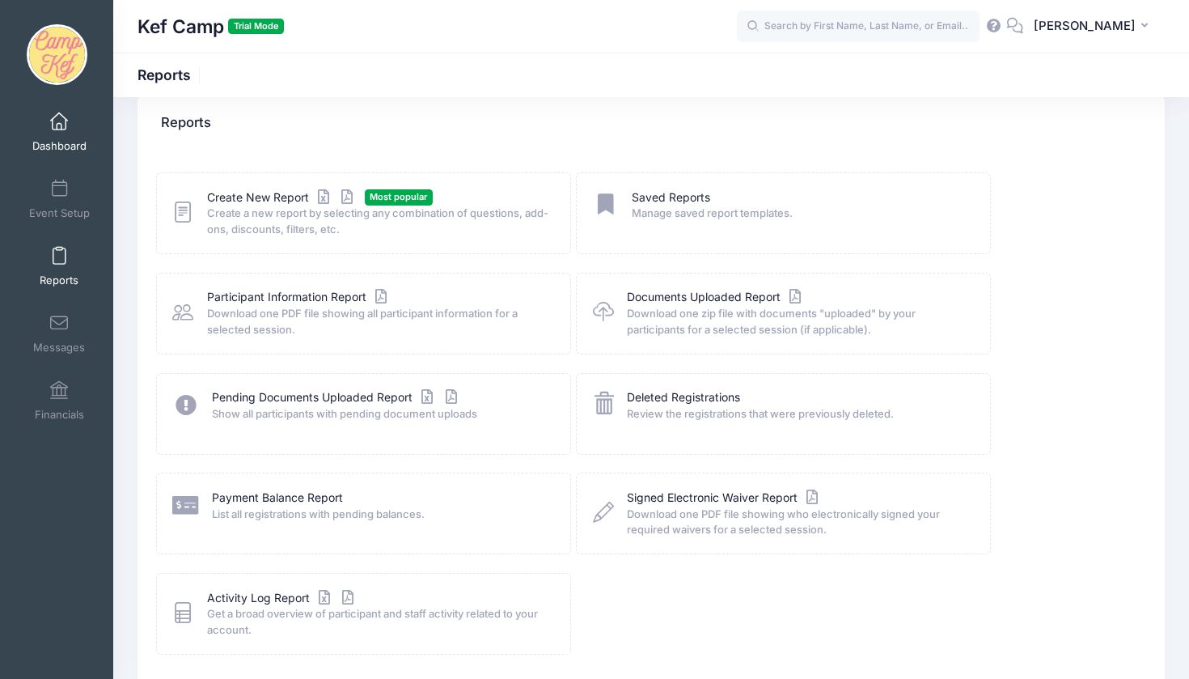
click at [45, 143] on span "Dashboard" at bounding box center [59, 146] width 54 height 14
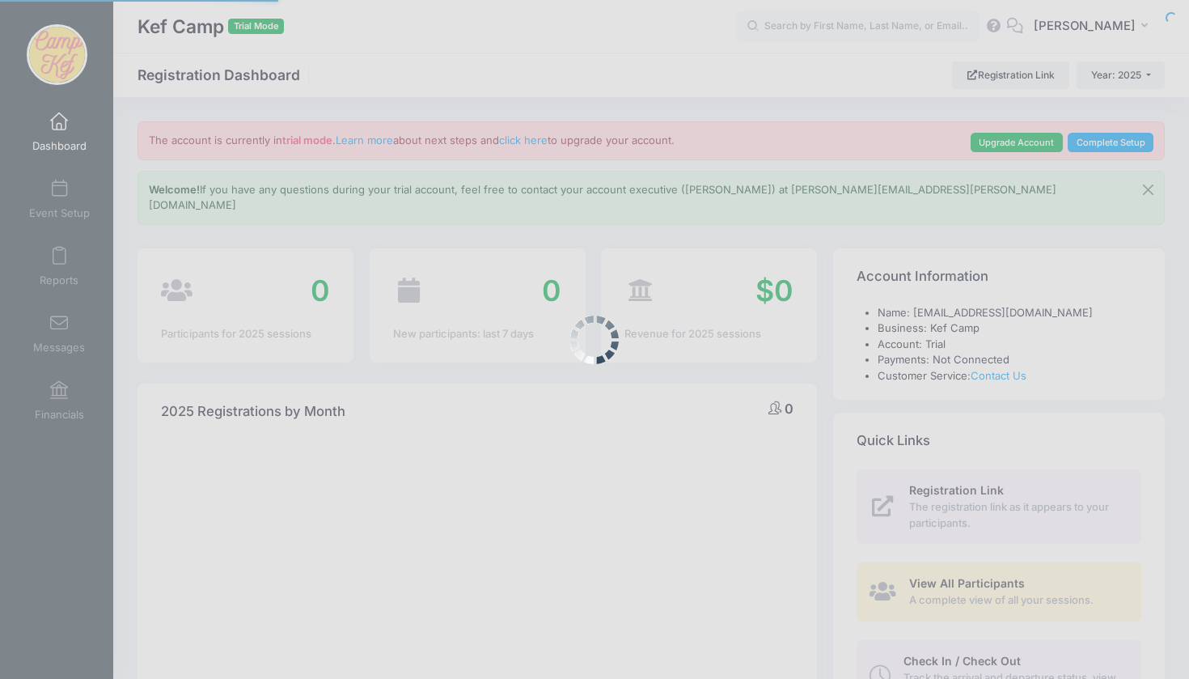
select select
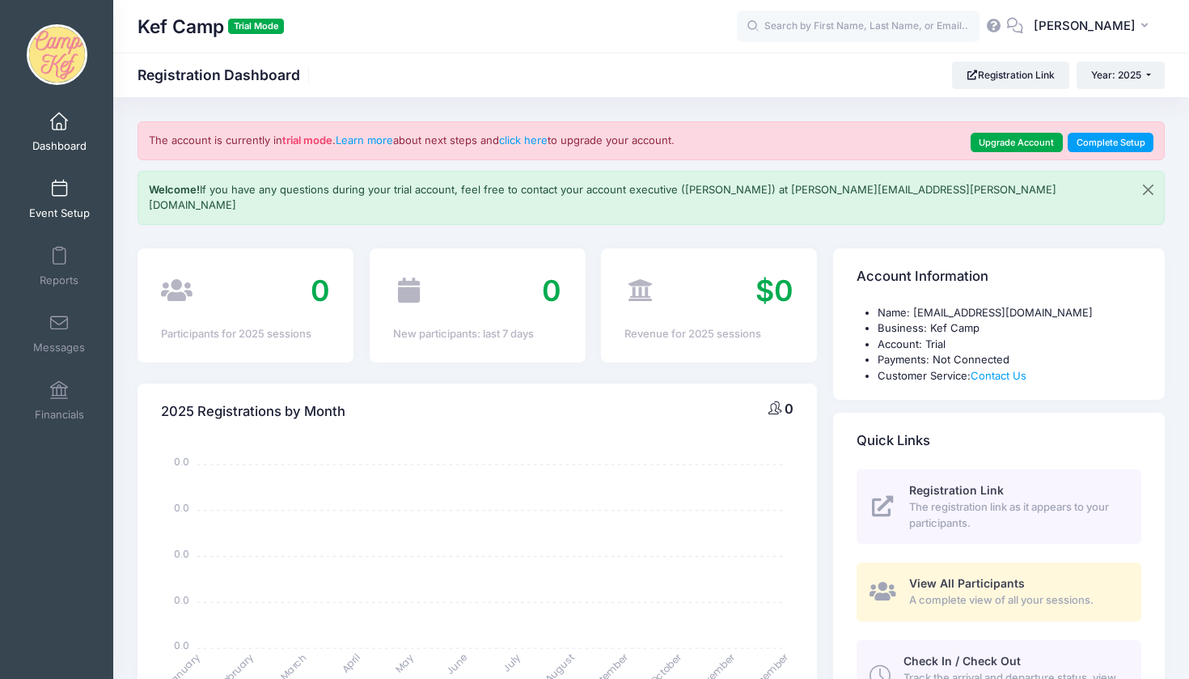
click at [59, 193] on span at bounding box center [59, 189] width 0 height 18
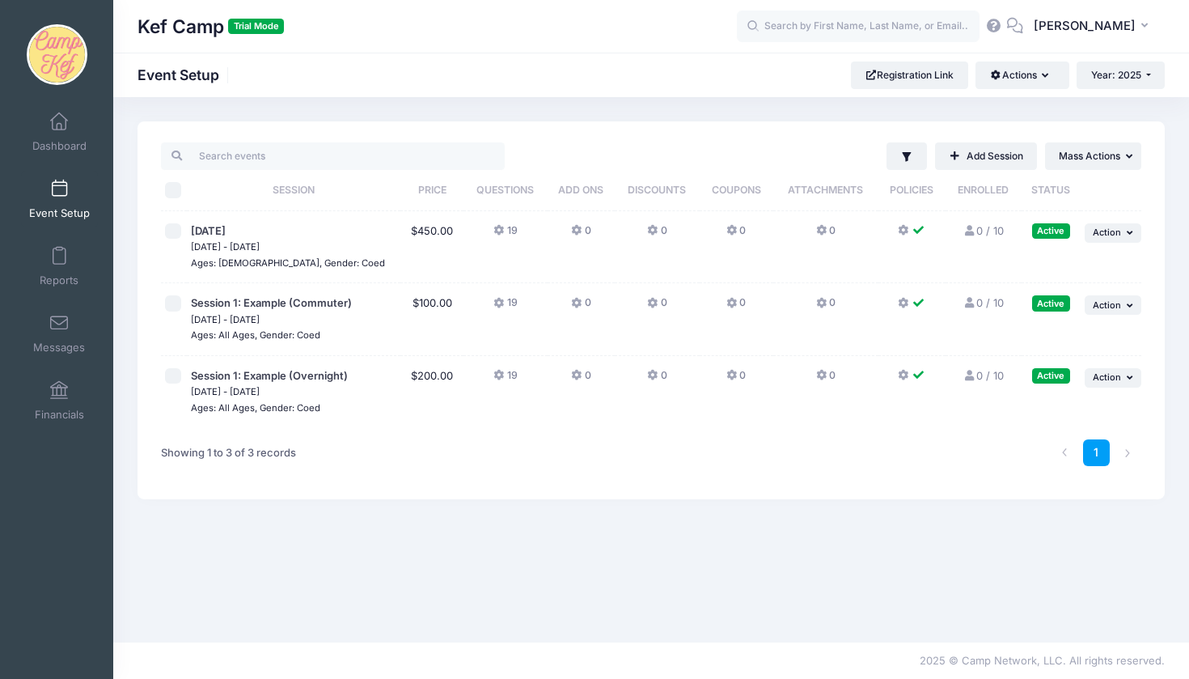
click at [376, 244] on span "[DATE] - [DATE]" at bounding box center [294, 247] width 206 height 16
click at [577, 196] on span "Add Ons" at bounding box center [580, 190] width 45 height 12
click at [578, 189] on span "Add Ons" at bounding box center [580, 190] width 45 height 12
click at [579, 231] on icon at bounding box center [577, 231] width 13 height 0
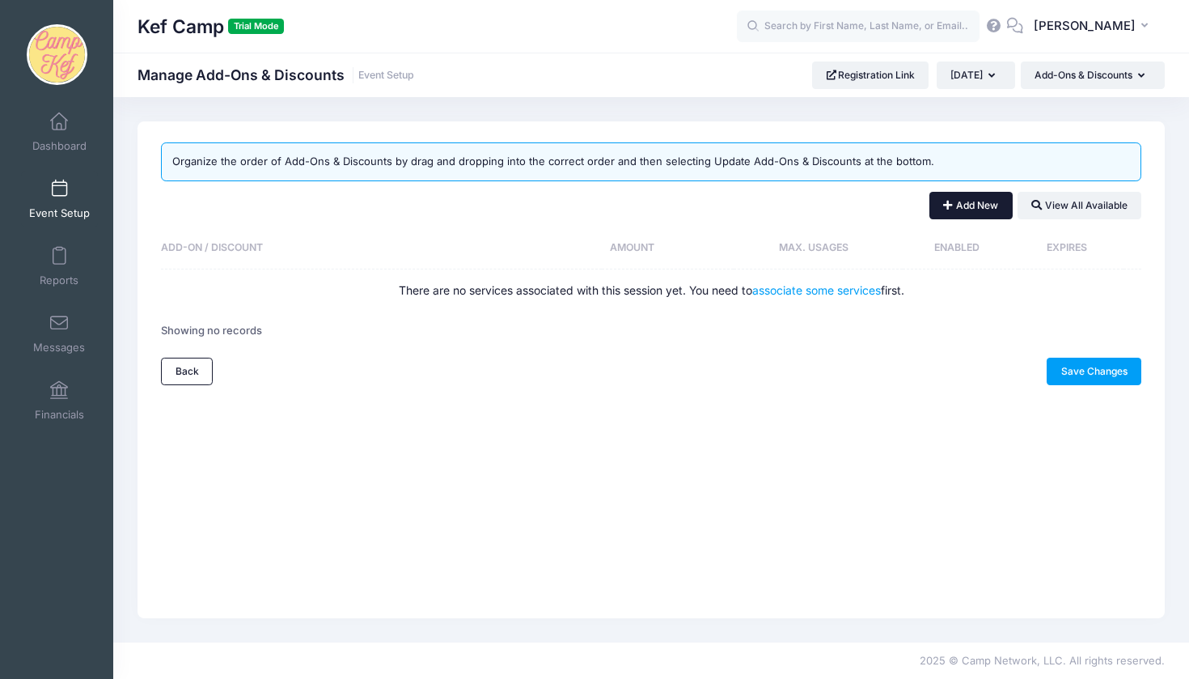
click at [976, 216] on button "Add New" at bounding box center [971, 206] width 83 height 28
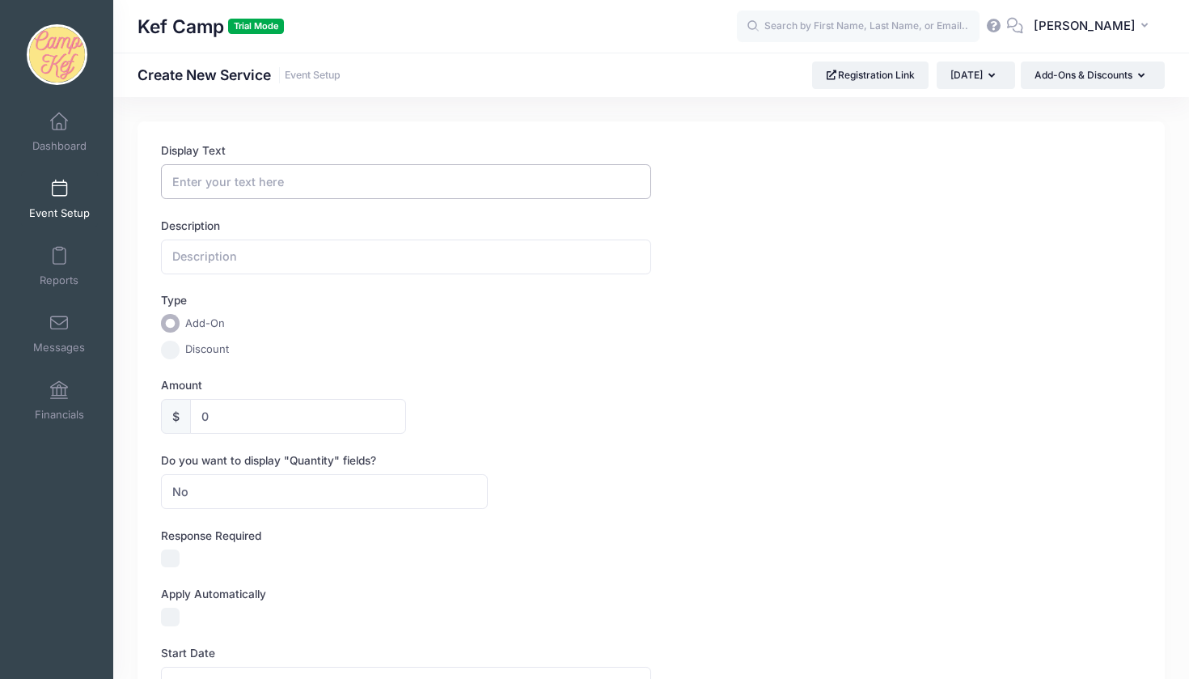
click at [335, 176] on input "Display Text" at bounding box center [406, 181] width 490 height 35
type input "early drop off"
click at [372, 248] on input "text" at bounding box center [406, 257] width 490 height 35
type input "until 5pm"
click at [221, 413] on input "0" at bounding box center [298, 416] width 216 height 35
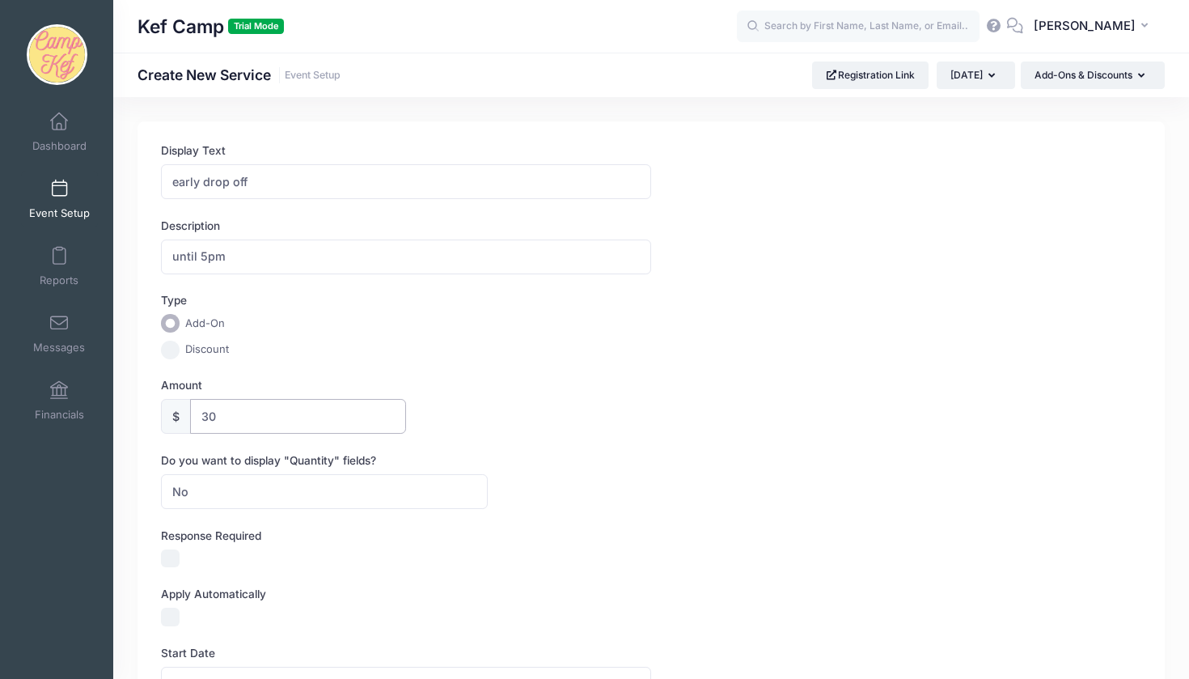
type input "30"
click at [252, 484] on span "No" at bounding box center [324, 491] width 327 height 35
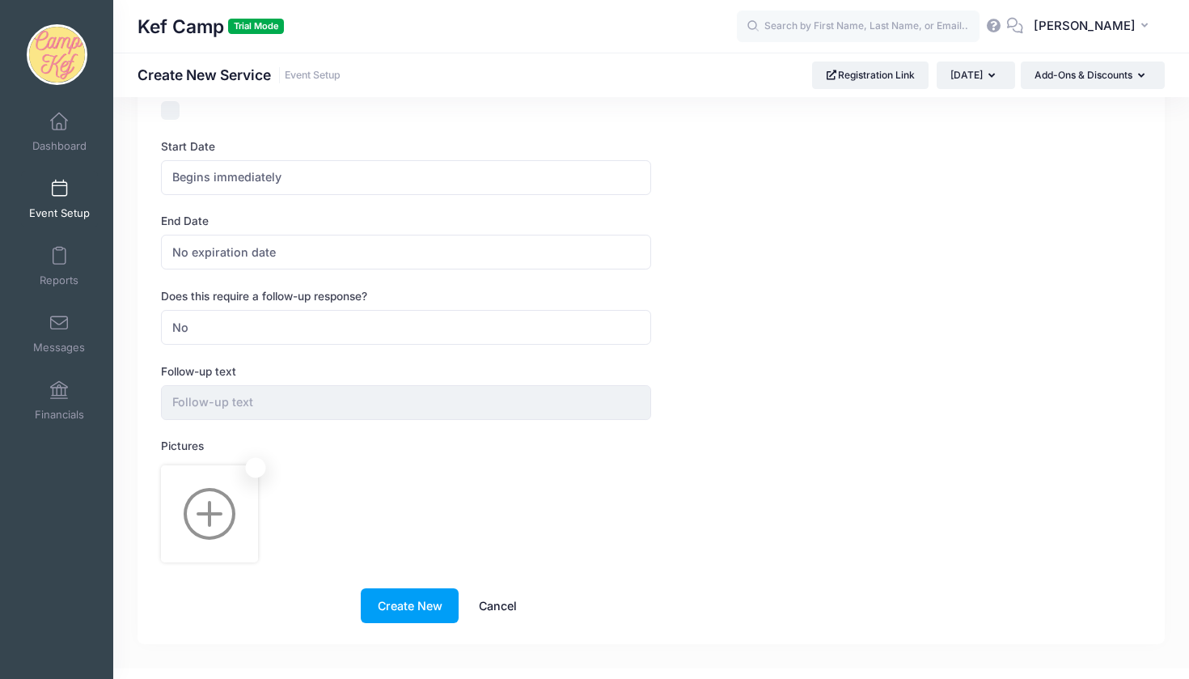
scroll to position [508, 0]
click at [401, 587] on button "Create New" at bounding box center [410, 604] width 98 height 35
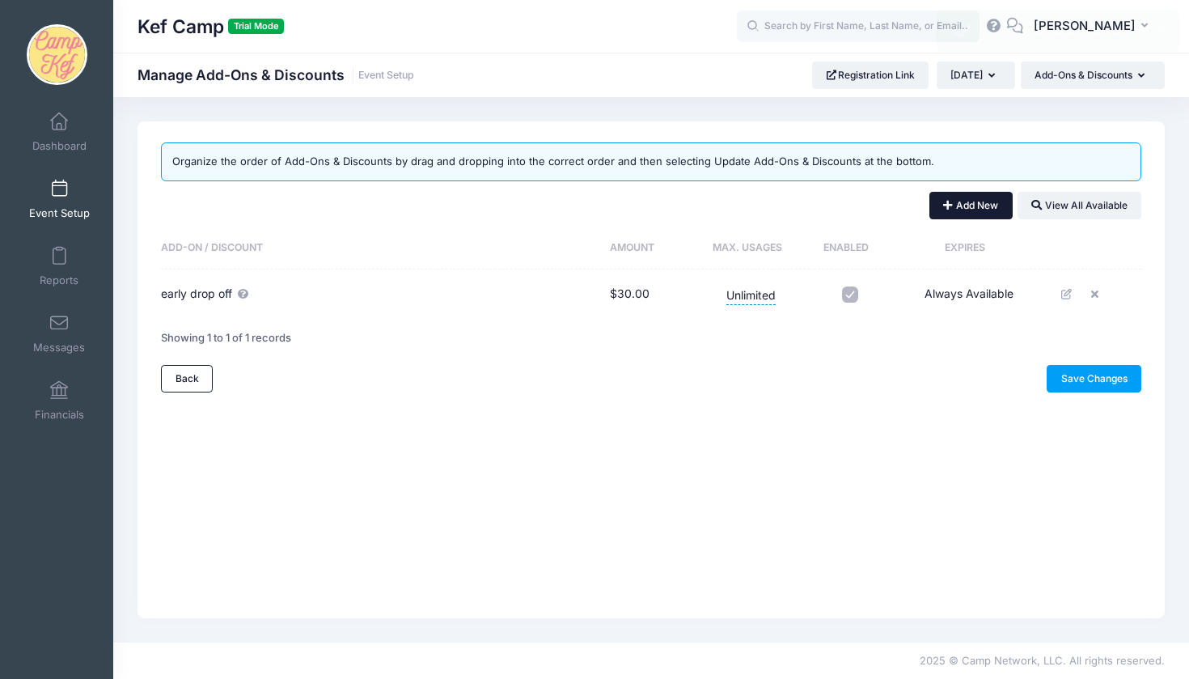
click at [990, 197] on button "Add New" at bounding box center [971, 206] width 83 height 28
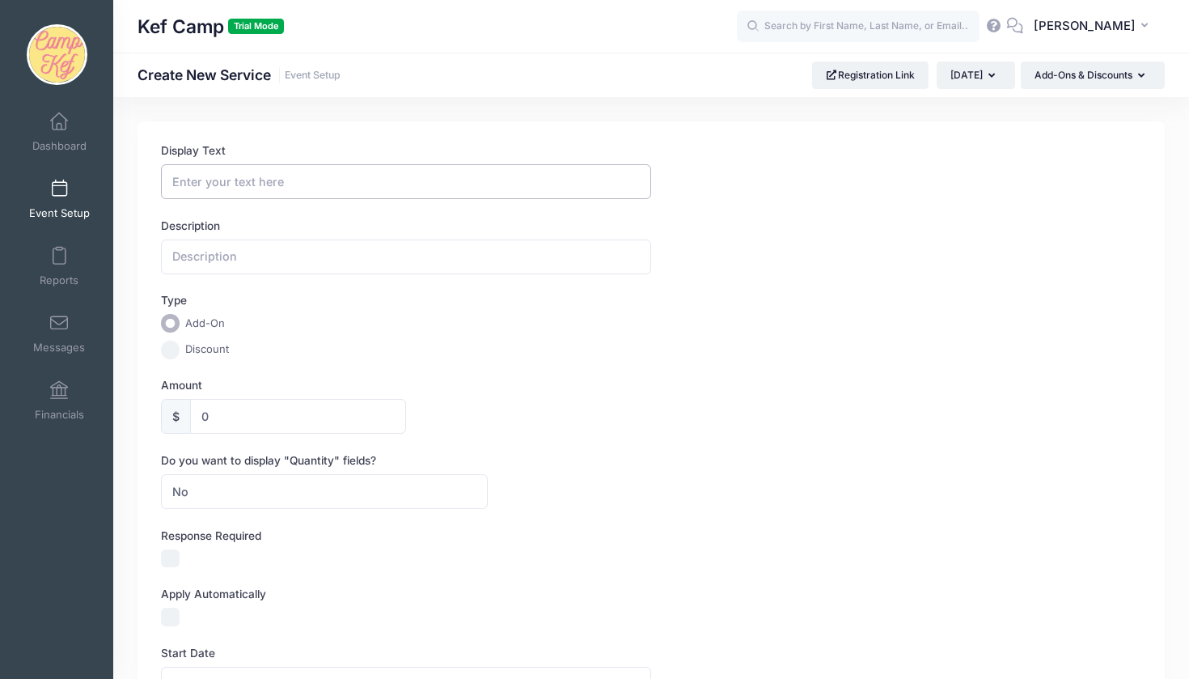
click at [346, 179] on input "Display Text" at bounding box center [406, 181] width 490 height 35
type input "early drop-off"
click at [314, 252] on input "text" at bounding box center [406, 257] width 490 height 35
type input "8:30am"
click at [223, 415] on input "0" at bounding box center [298, 416] width 216 height 35
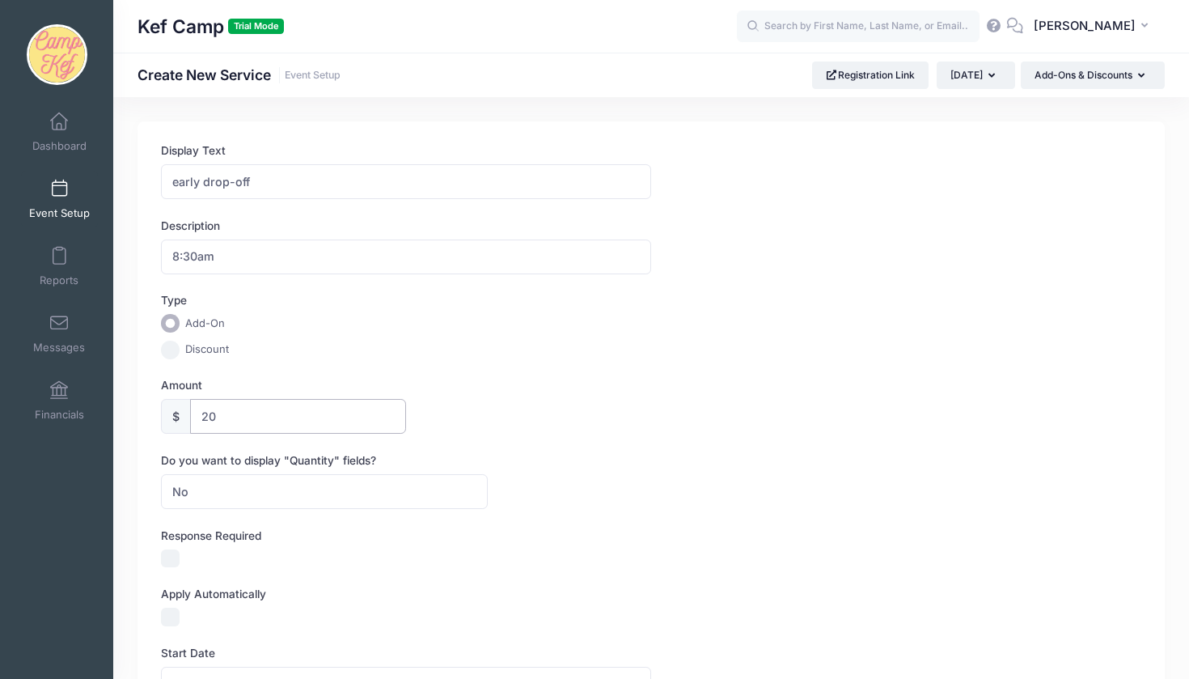
type input "20"
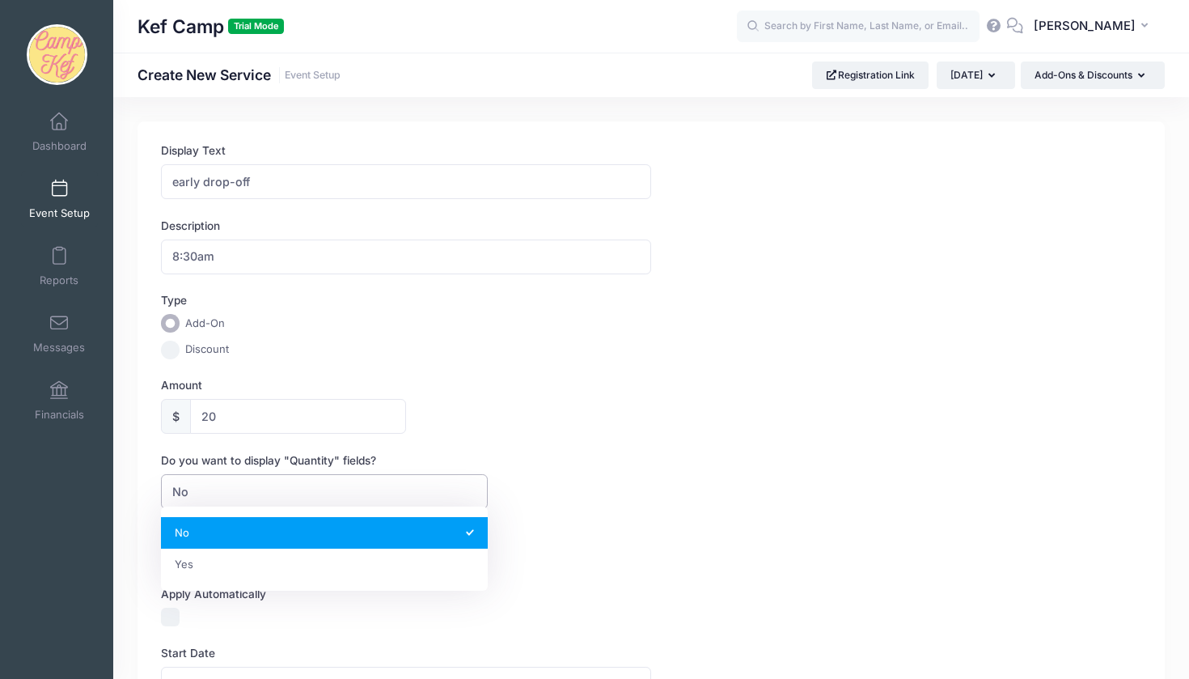
click at [242, 476] on span "No" at bounding box center [324, 491] width 327 height 35
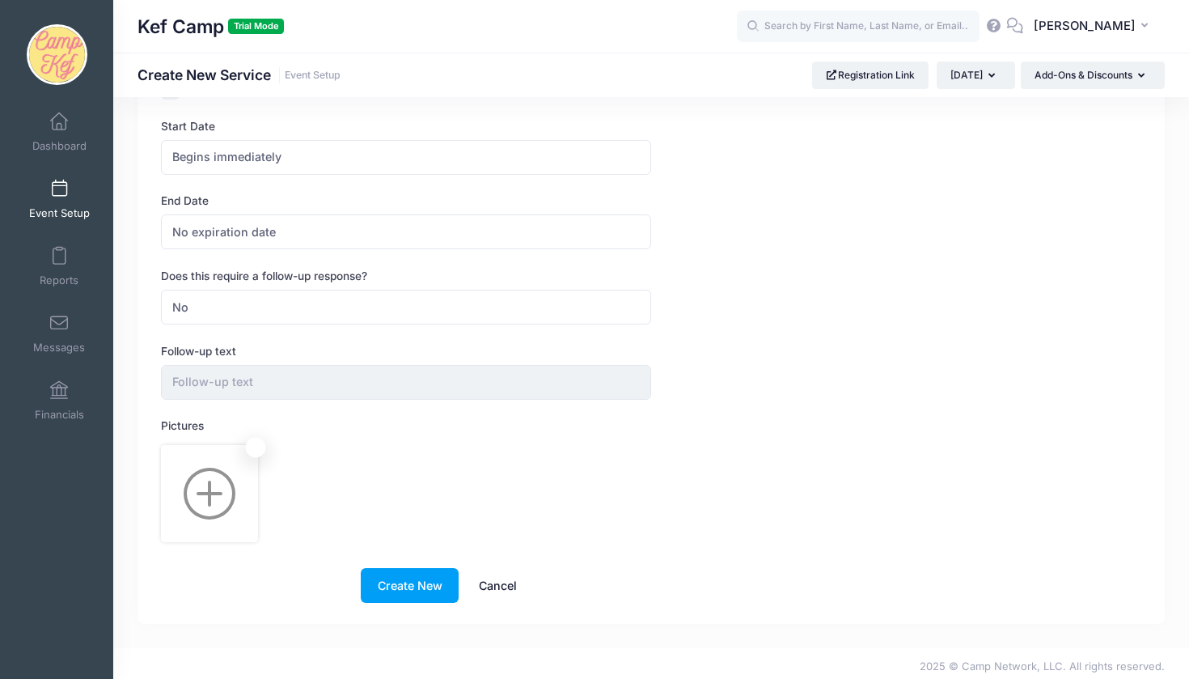
scroll to position [526, 0]
click at [384, 569] on button "Create New" at bounding box center [410, 586] width 98 height 35
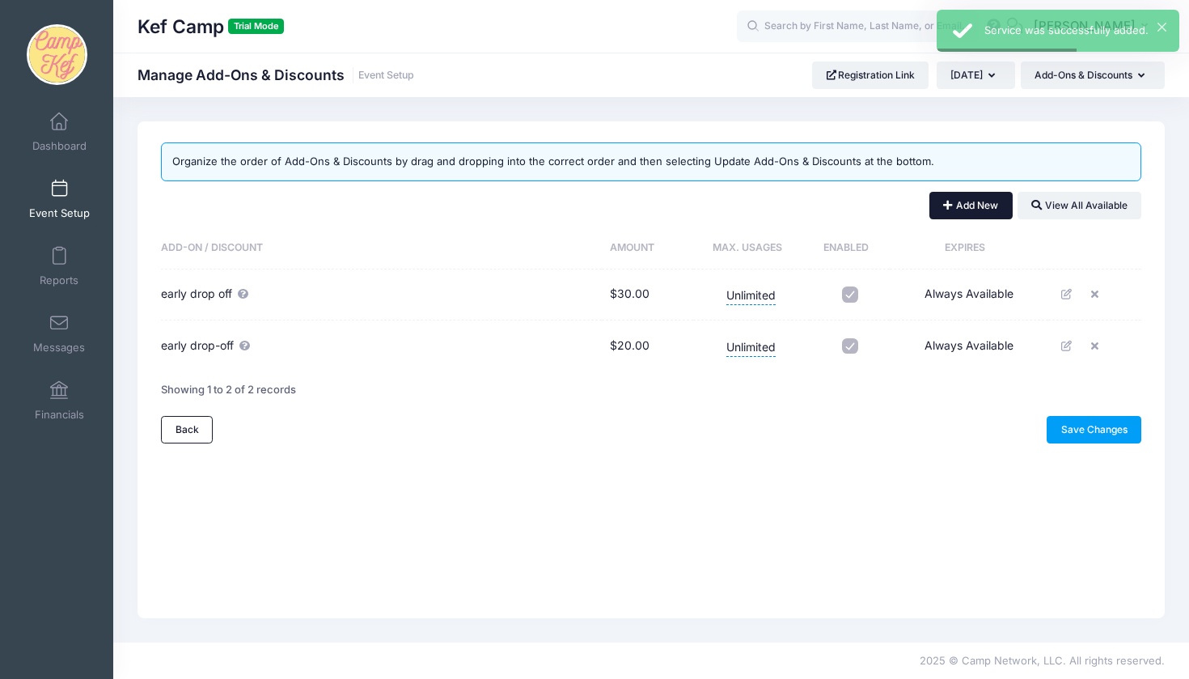
click at [962, 205] on button "Add New" at bounding box center [971, 206] width 83 height 28
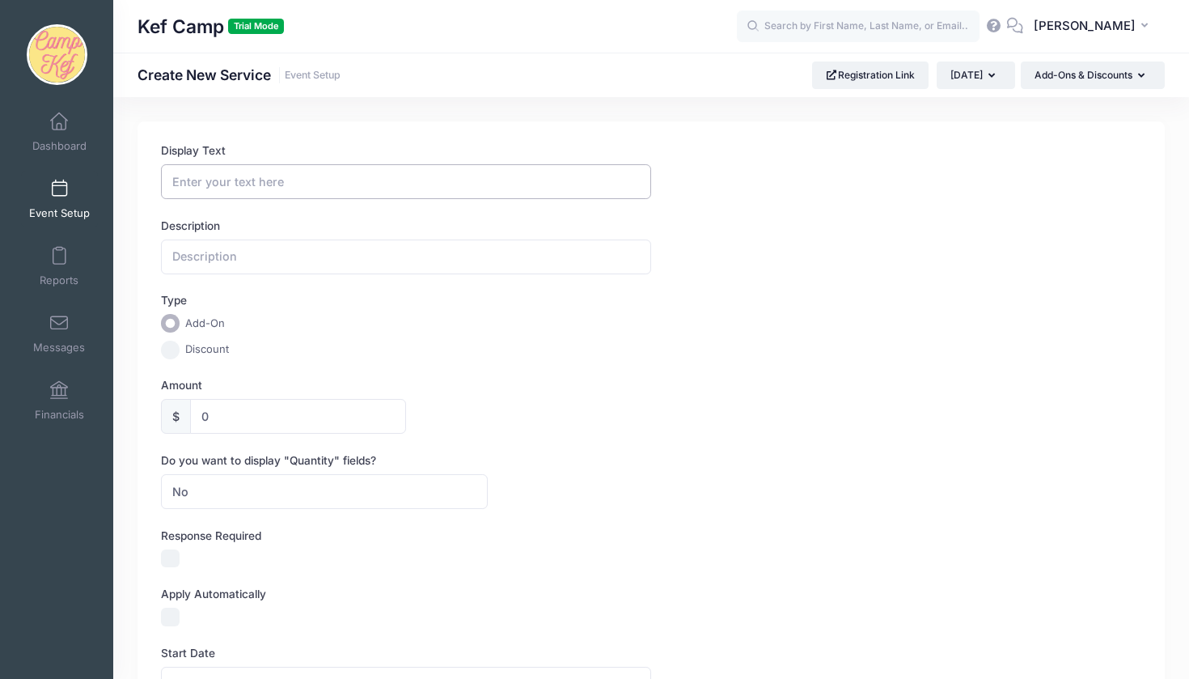
click at [288, 182] on input "Display Text" at bounding box center [406, 181] width 490 height 35
type input "lunch"
click at [282, 411] on input "0" at bounding box center [298, 416] width 216 height 35
drag, startPoint x: 206, startPoint y: 419, endPoint x: 193, endPoint y: 419, distance: 13.8
click at [193, 419] on input "015" at bounding box center [298, 416] width 216 height 35
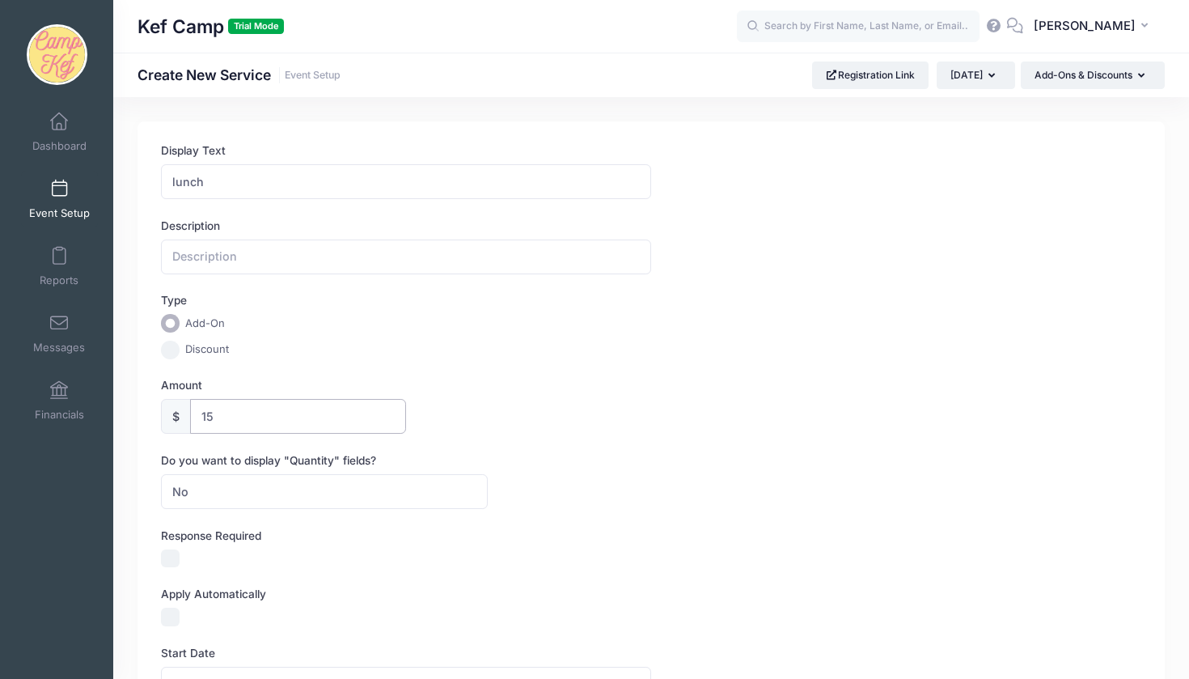
type input "15"
click at [435, 409] on div "Amount $ 15" at bounding box center [651, 405] width 981 height 57
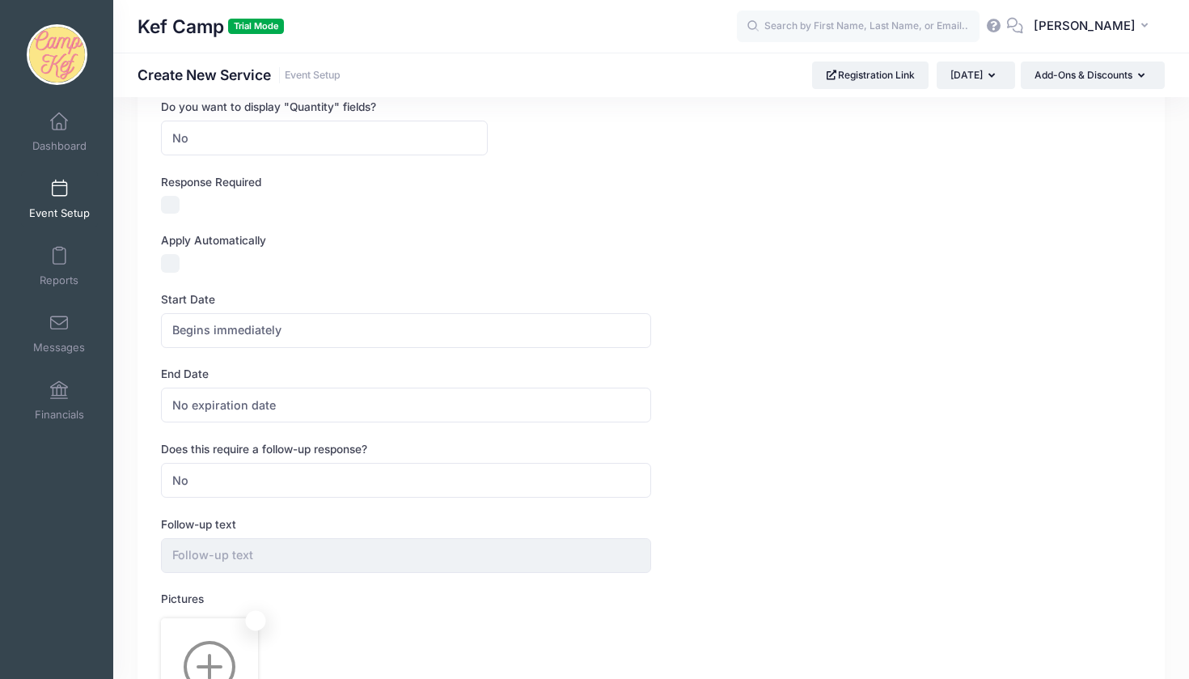
scroll to position [517, 0]
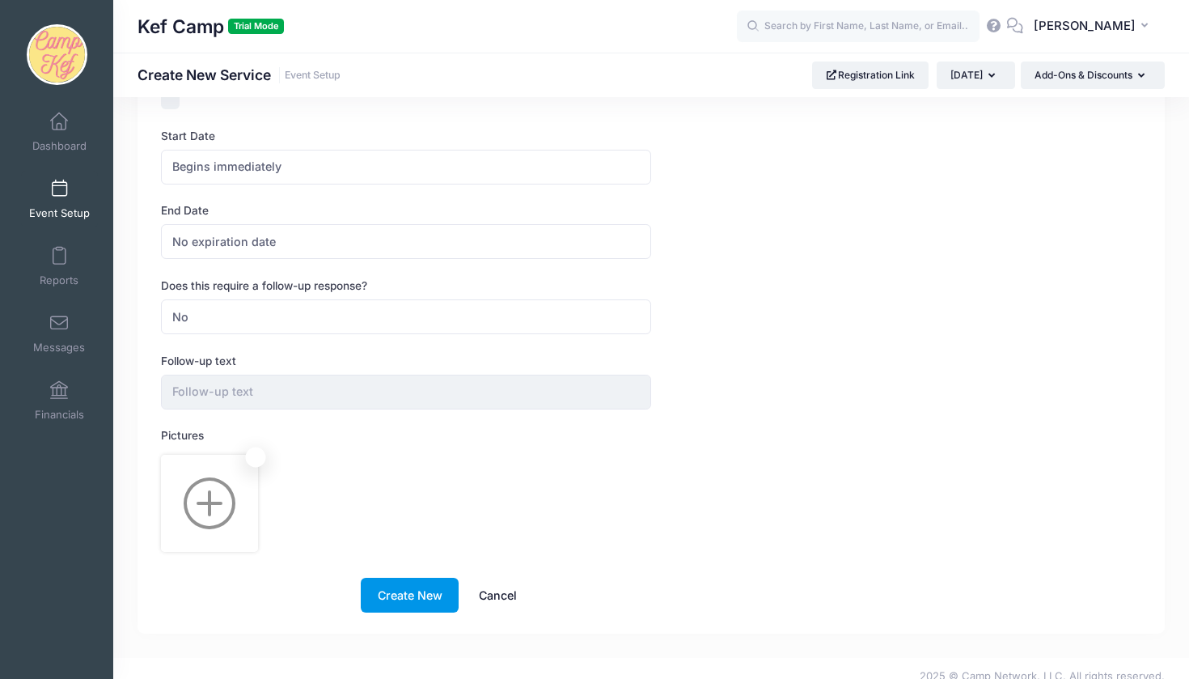
click at [409, 580] on button "Create New" at bounding box center [410, 595] width 98 height 35
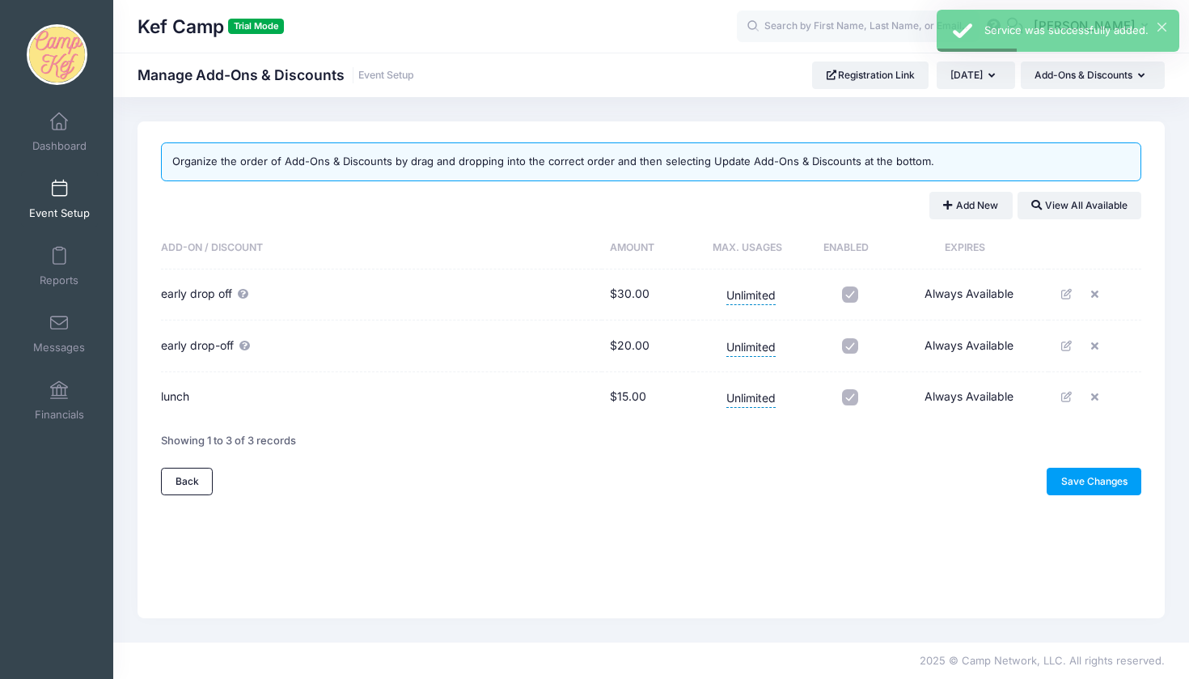
click at [250, 344] on icon at bounding box center [244, 346] width 13 height 11
click at [248, 301] on td "early drop off" at bounding box center [381, 295] width 441 height 52
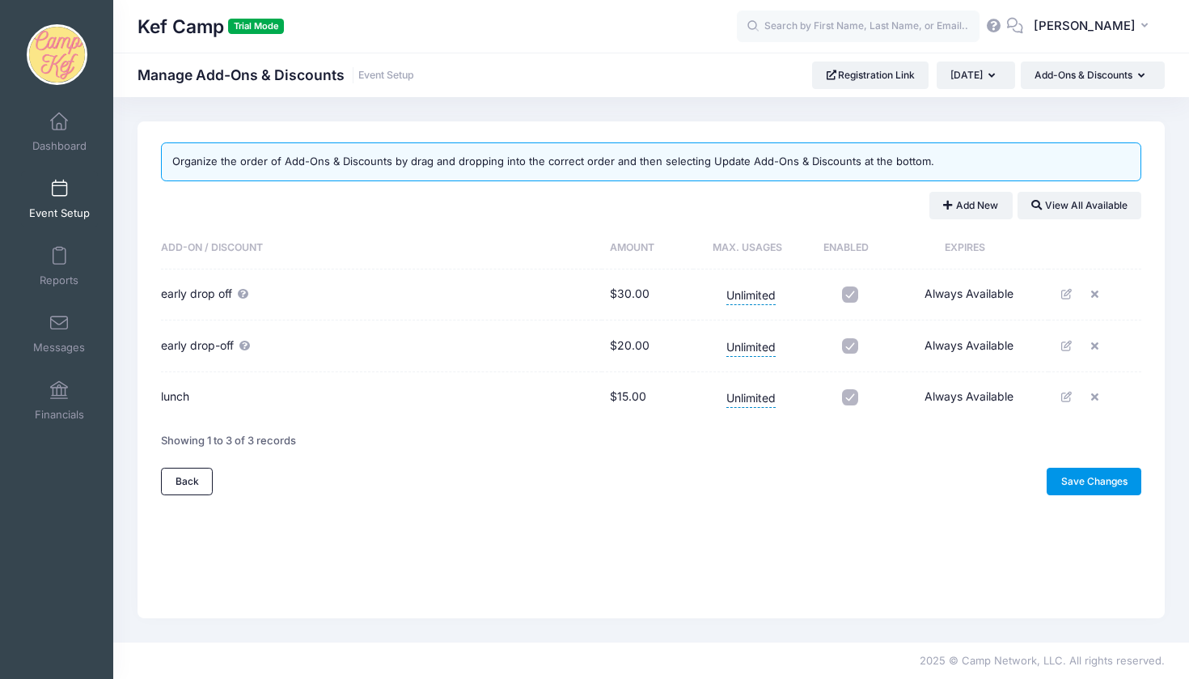
click at [1106, 481] on link "Save Changes" at bounding box center [1094, 482] width 95 height 28
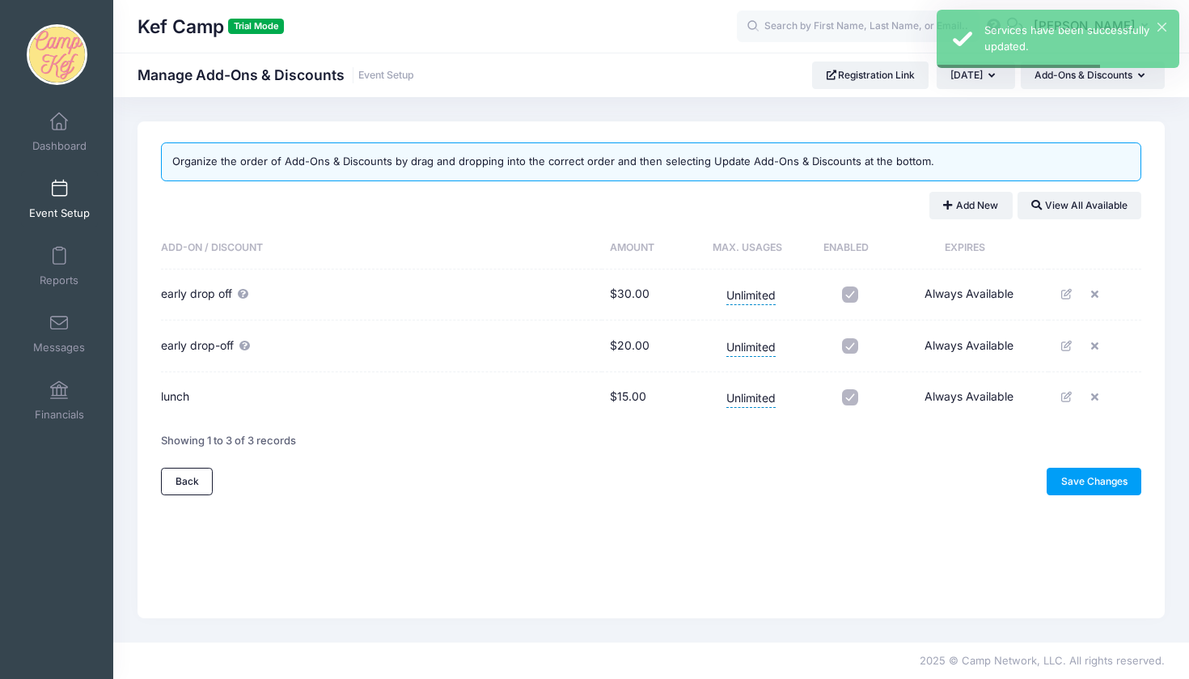
click at [57, 209] on span "Event Setup" at bounding box center [59, 213] width 61 height 14
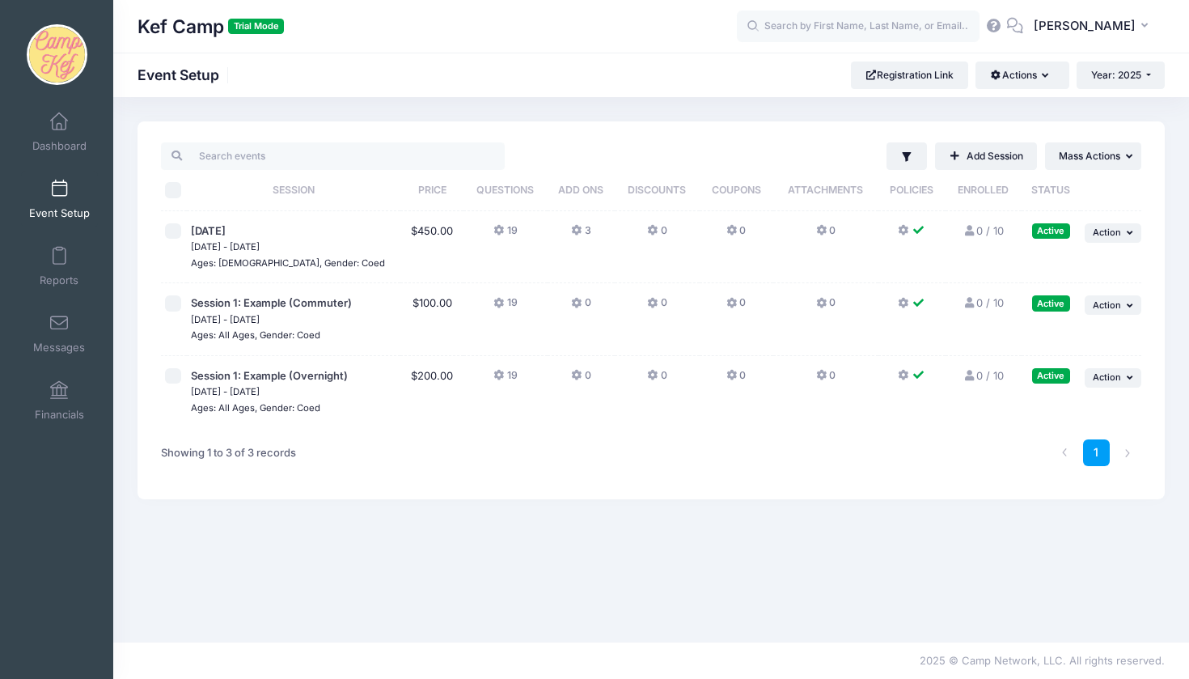
click at [654, 231] on icon at bounding box center [653, 231] width 13 height 0
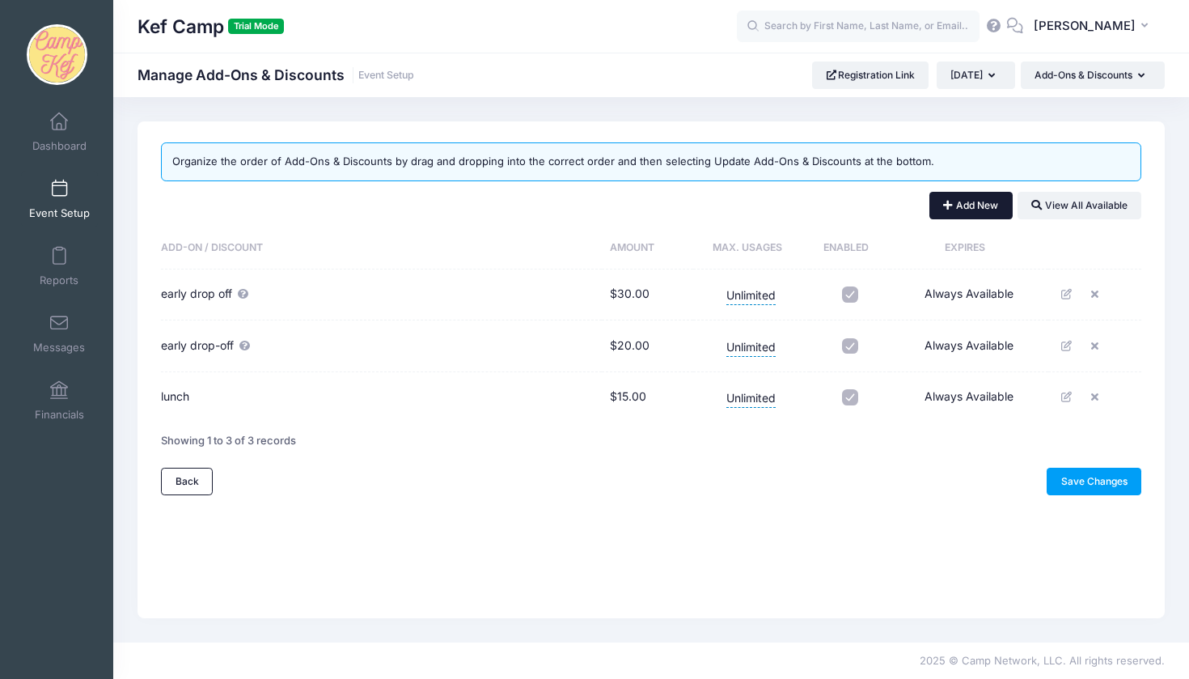
click at [979, 208] on button "Add New" at bounding box center [971, 206] width 83 height 28
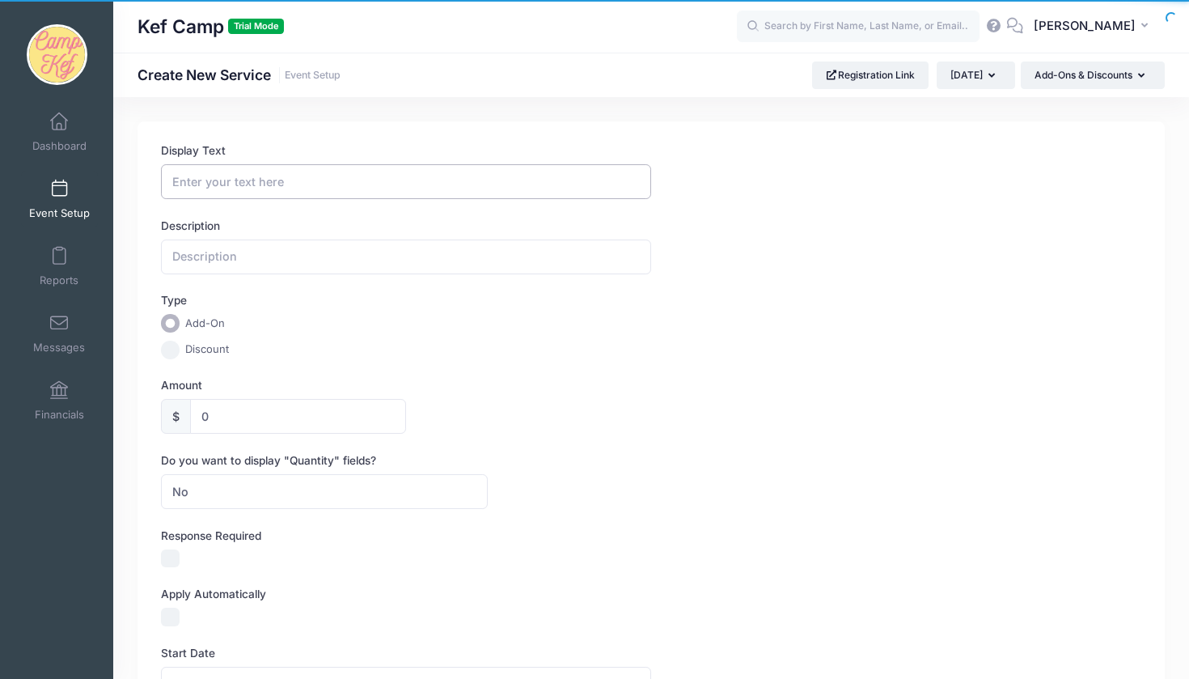
click at [473, 198] on input "Display Text" at bounding box center [406, 181] width 490 height 35
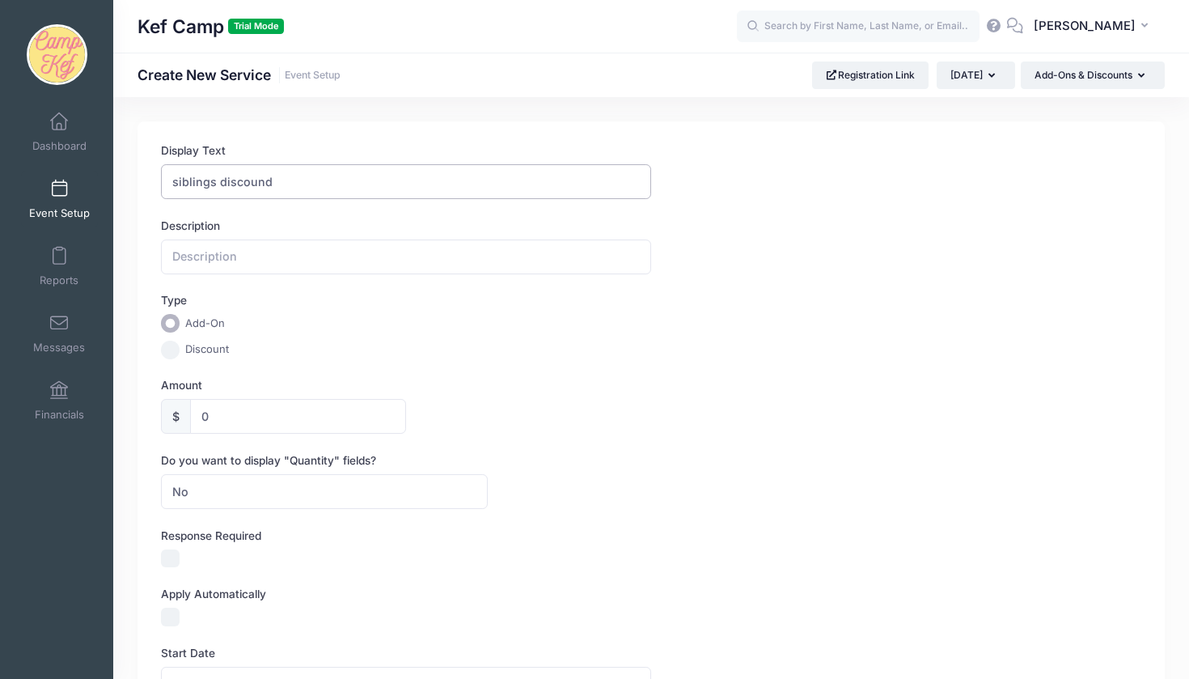
type input "siblings discount"
drag, startPoint x: 473, startPoint y: 198, endPoint x: 469, endPoint y: 256, distance: 58.4
click at [469, 256] on input "text" at bounding box center [406, 257] width 490 height 35
click at [162, 358] on div "Discount" at bounding box center [324, 350] width 327 height 19
click at [167, 358] on div "Discount" at bounding box center [324, 350] width 327 height 19
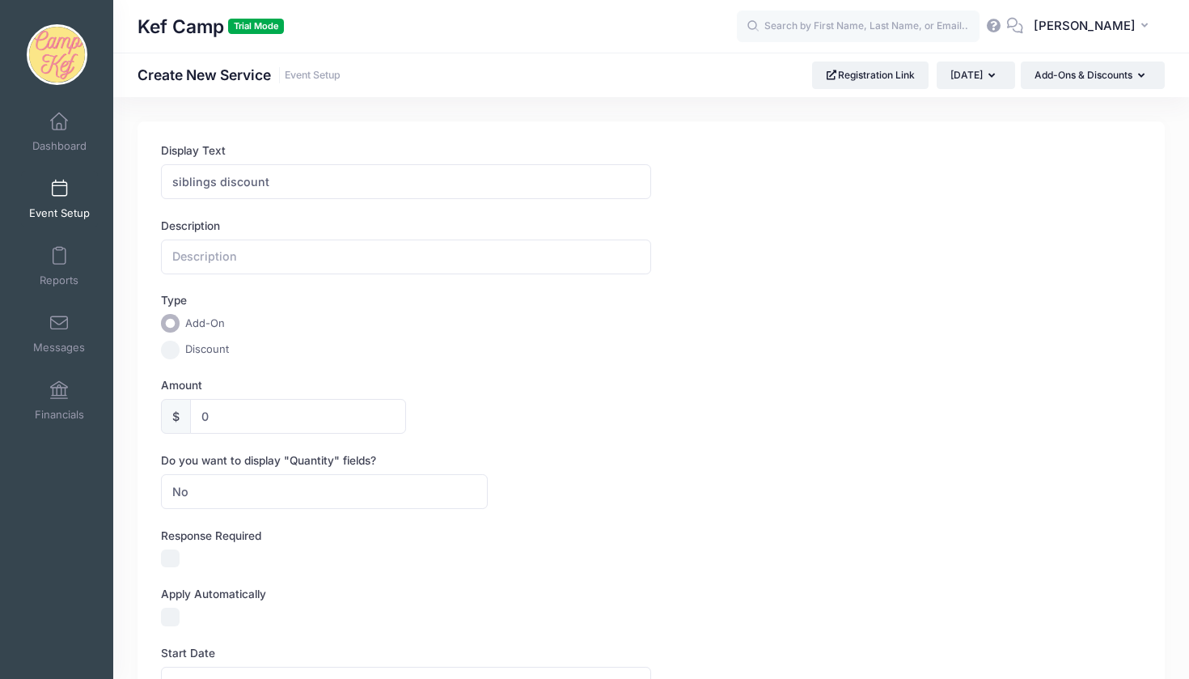
click at [172, 351] on input "Discount" at bounding box center [170, 350] width 19 height 19
radio input "true"
click at [194, 256] on input "text" at bounding box center [406, 257] width 490 height 35
type input "j"
click at [167, 410] on div "$" at bounding box center [176, 416] width 30 height 35
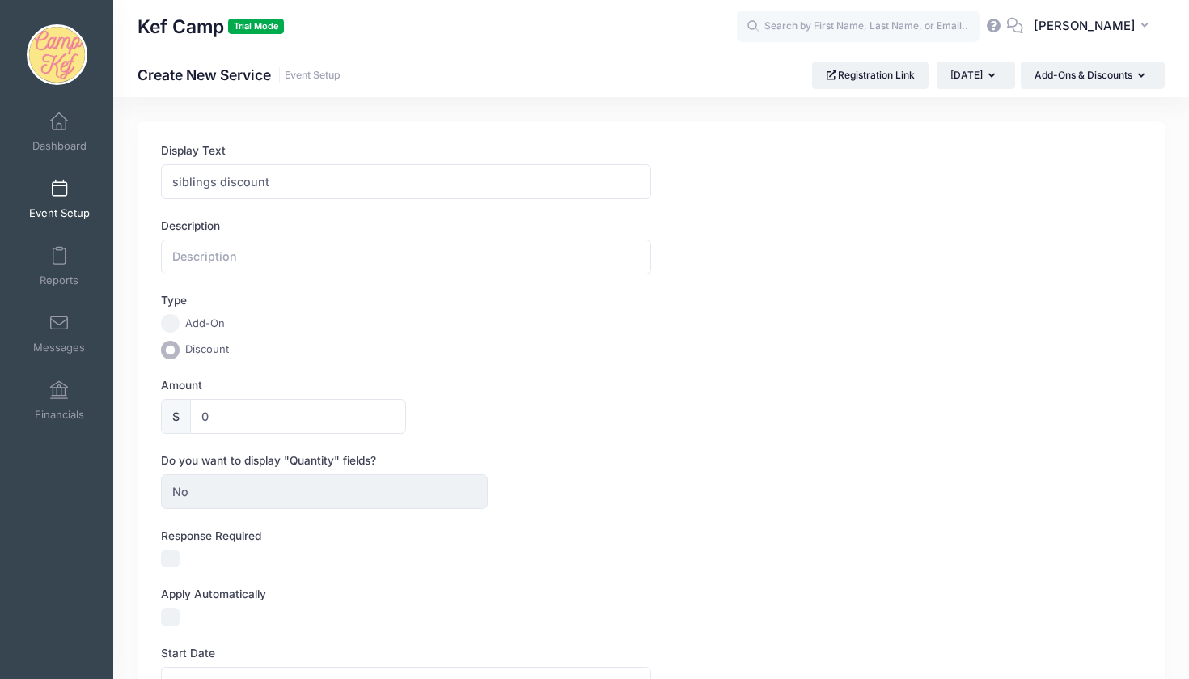
click at [174, 413] on div "$" at bounding box center [176, 416] width 30 height 35
click at [189, 413] on div "$" at bounding box center [176, 416] width 30 height 35
click at [173, 337] on div "Add-On Discount" at bounding box center [324, 336] width 327 height 45
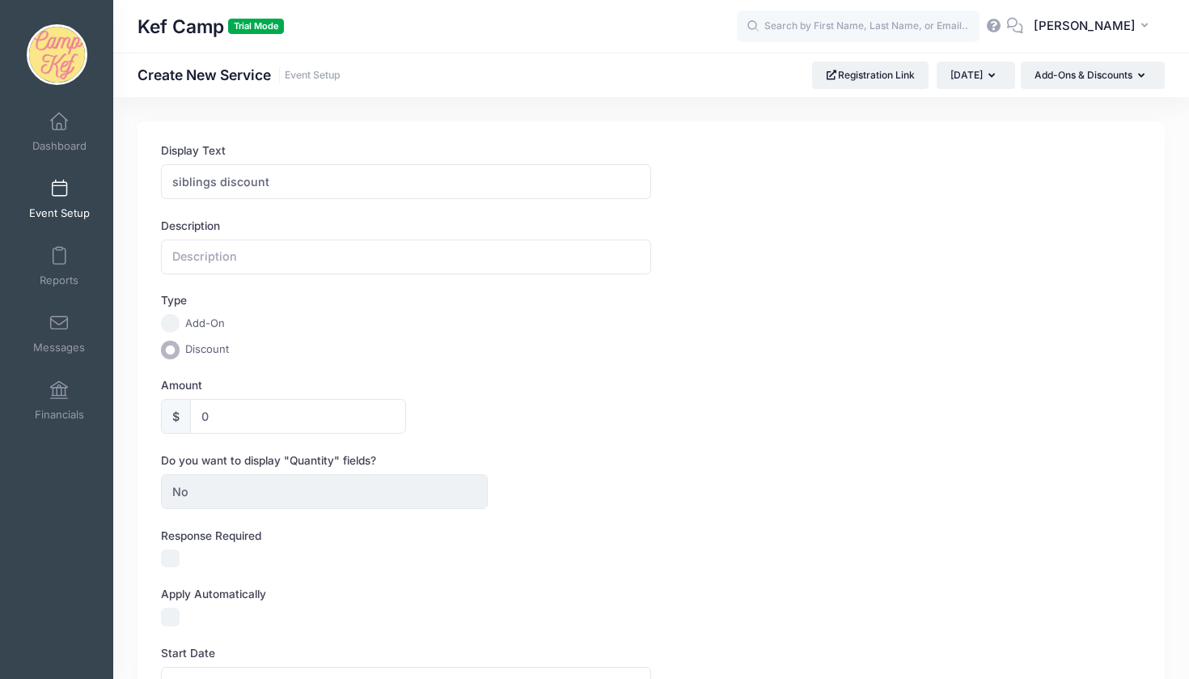
click at [173, 349] on input "Discount" at bounding box center [170, 350] width 19 height 19
click at [216, 415] on input "0" at bounding box center [298, 416] width 216 height 35
click at [185, 264] on input "text" at bounding box center [406, 257] width 490 height 35
click at [180, 311] on div "Type Add-On Discount" at bounding box center [651, 325] width 981 height 66
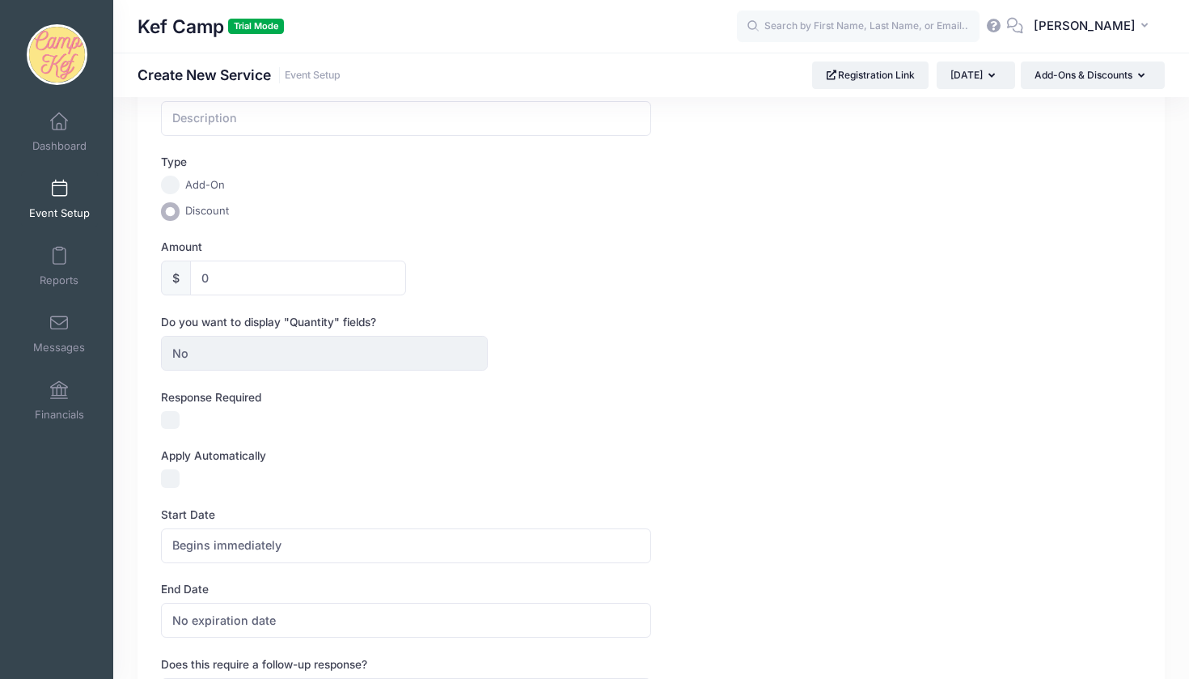
scroll to position [139, 0]
click at [227, 287] on input "0" at bounding box center [298, 277] width 216 height 35
type input "1"
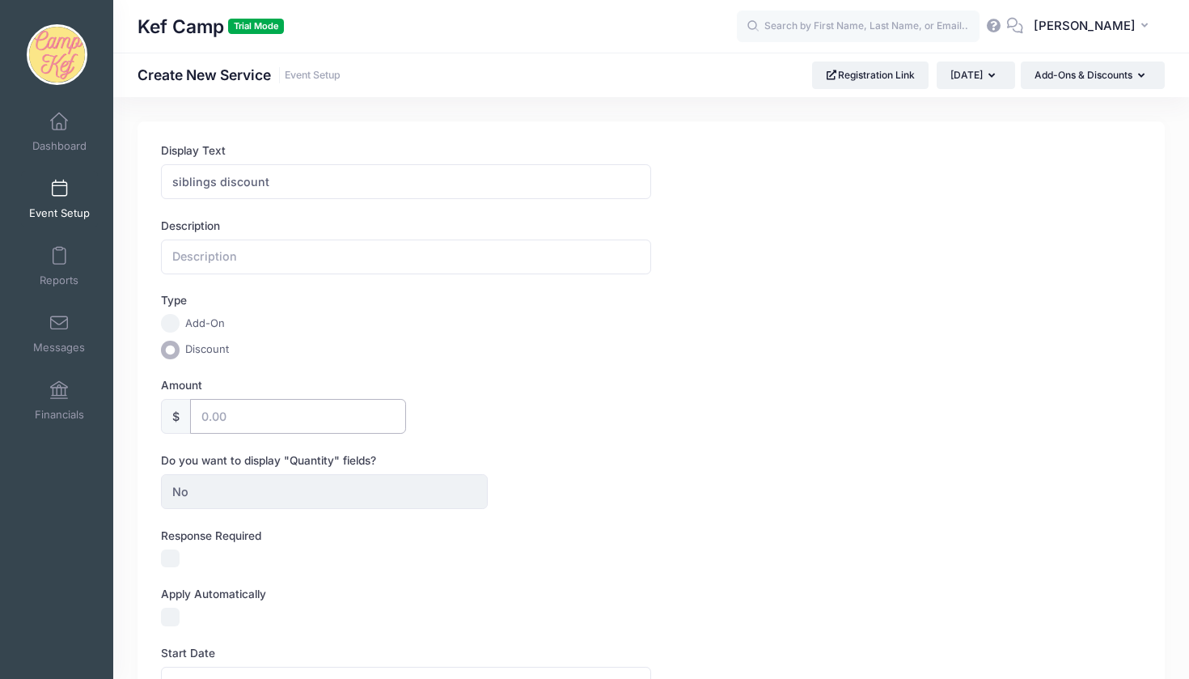
scroll to position [0, 0]
click at [392, 400] on input "45" at bounding box center [298, 416] width 216 height 35
type input "45"
click at [363, 469] on div "Do you want to display "Quantity" fields? No Yes No Max" at bounding box center [651, 480] width 981 height 57
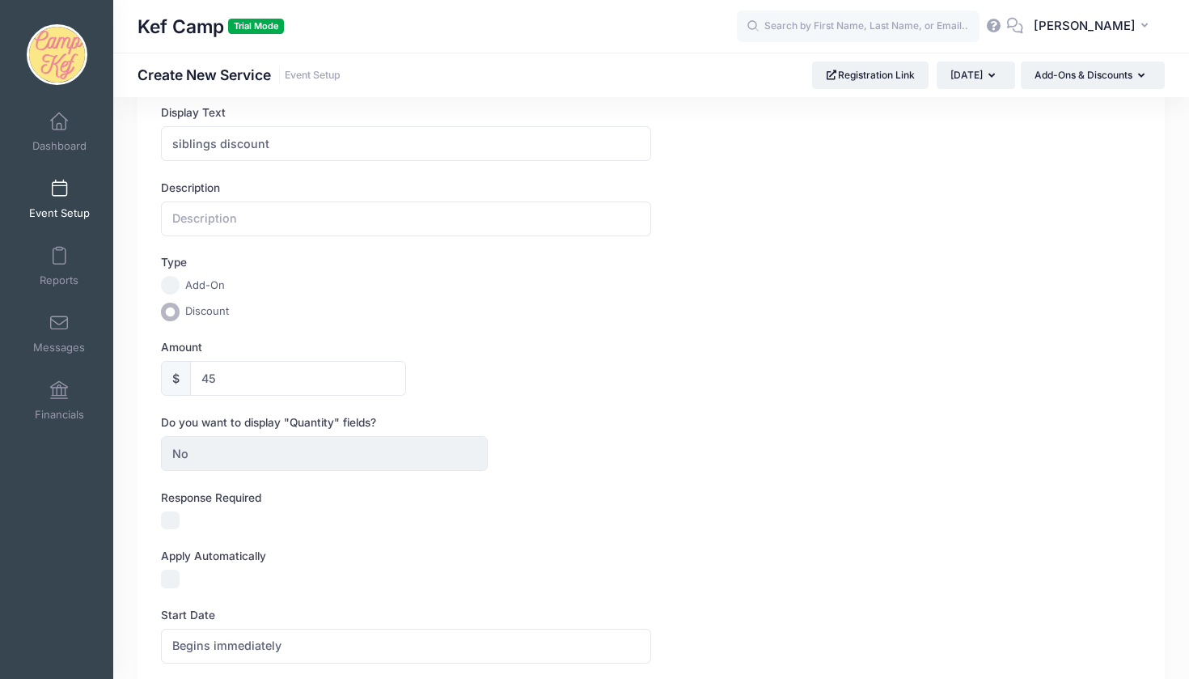
scroll to position [42, 0]
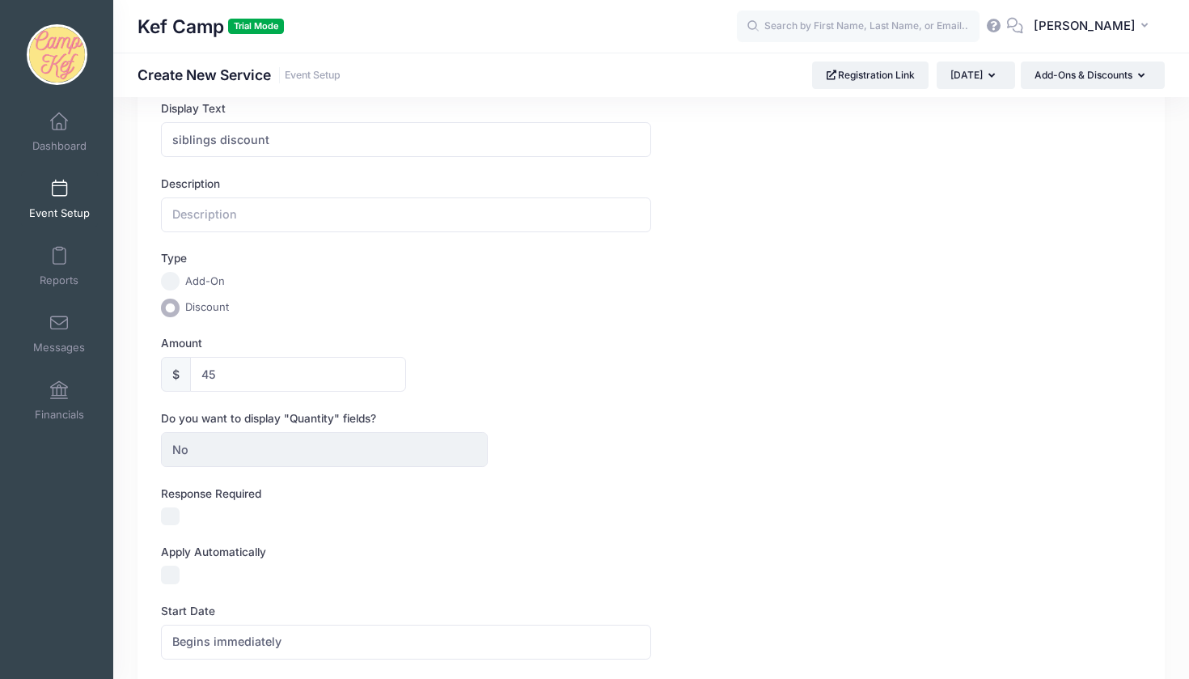
click at [343, 426] on div "Do you want to display "Quantity" fields? No Yes No Max" at bounding box center [651, 438] width 981 height 57
click at [343, 443] on span "No" at bounding box center [324, 449] width 327 height 35
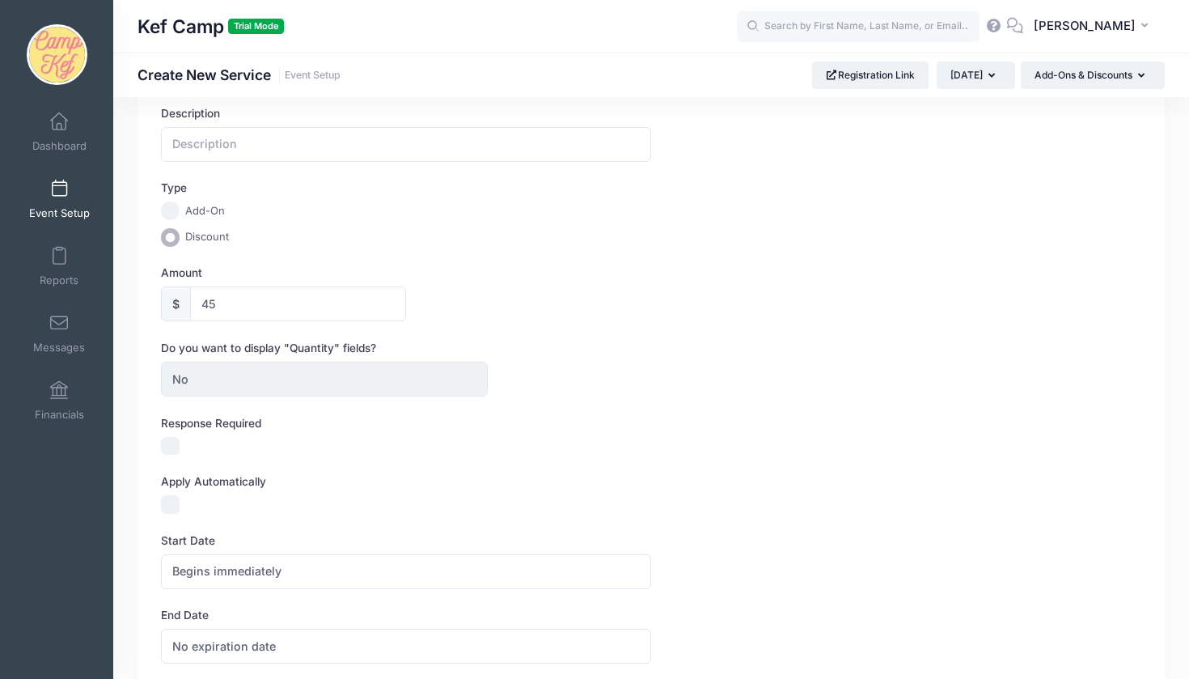
scroll to position [118, 0]
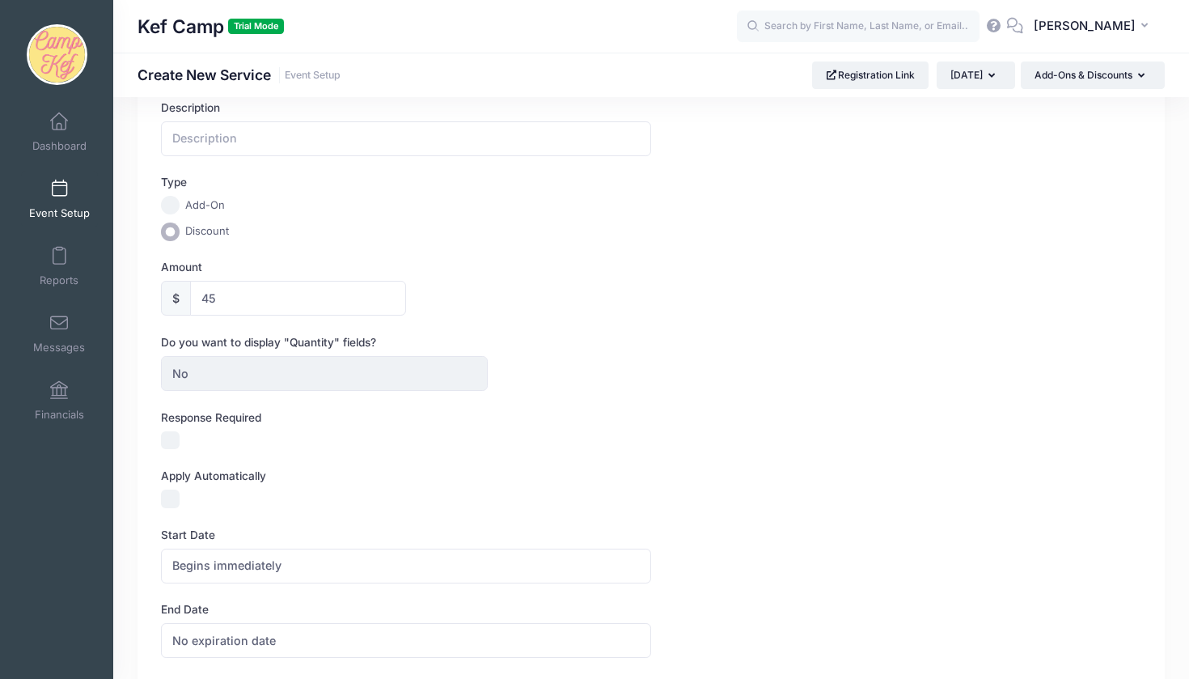
click at [171, 502] on input "Apply Automatically" at bounding box center [170, 499] width 19 height 19
click at [174, 498] on input "Apply Automatically" at bounding box center [170, 499] width 19 height 19
checkbox input "false"
click at [184, 557] on span "Begins immediately" at bounding box center [226, 565] width 109 height 17
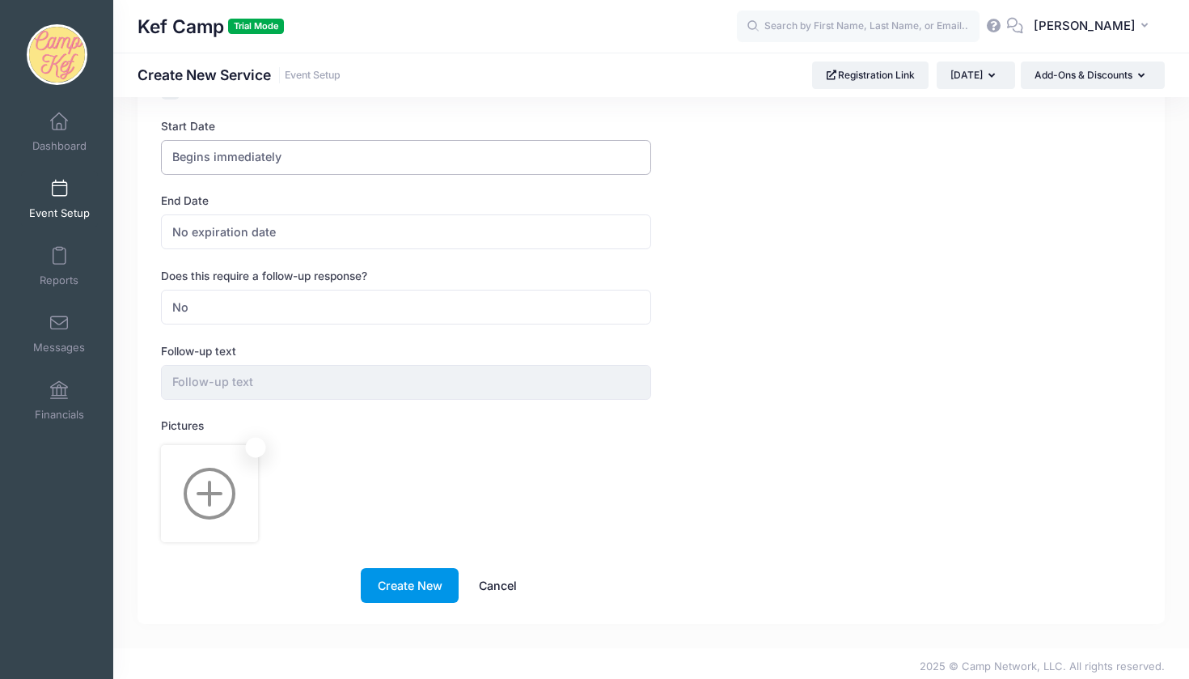
scroll to position [526, 0]
click at [414, 574] on button "Create New" at bounding box center [410, 586] width 98 height 35
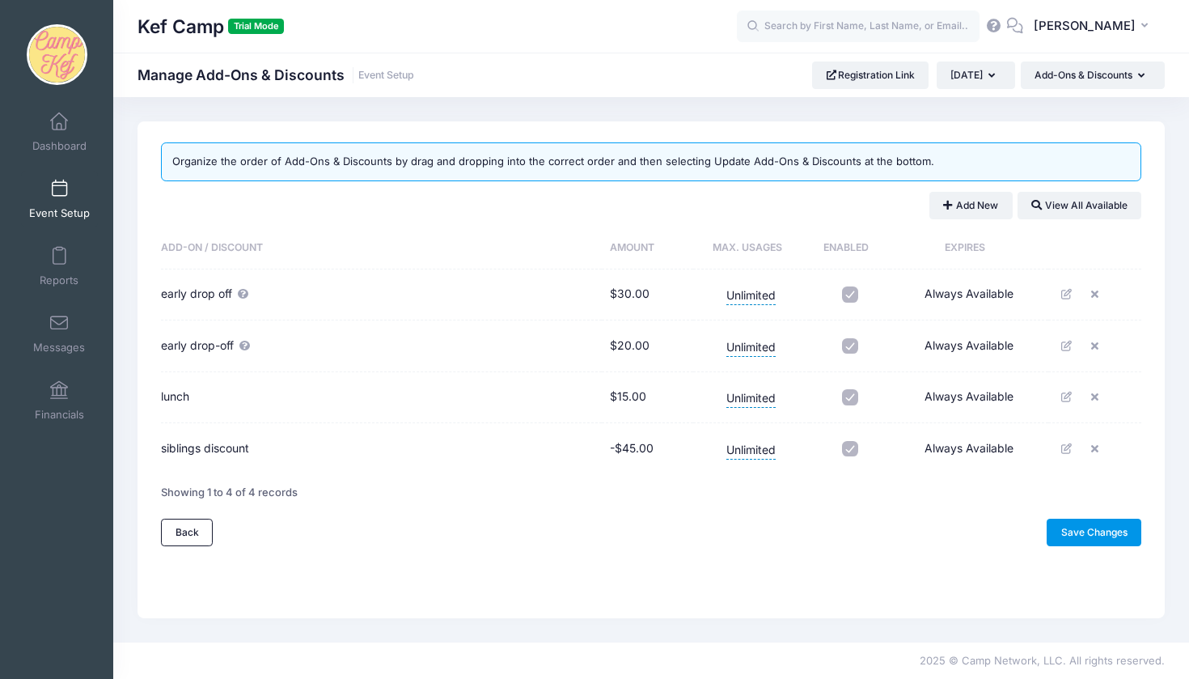
click at [1079, 526] on link "Save Changes" at bounding box center [1094, 533] width 95 height 28
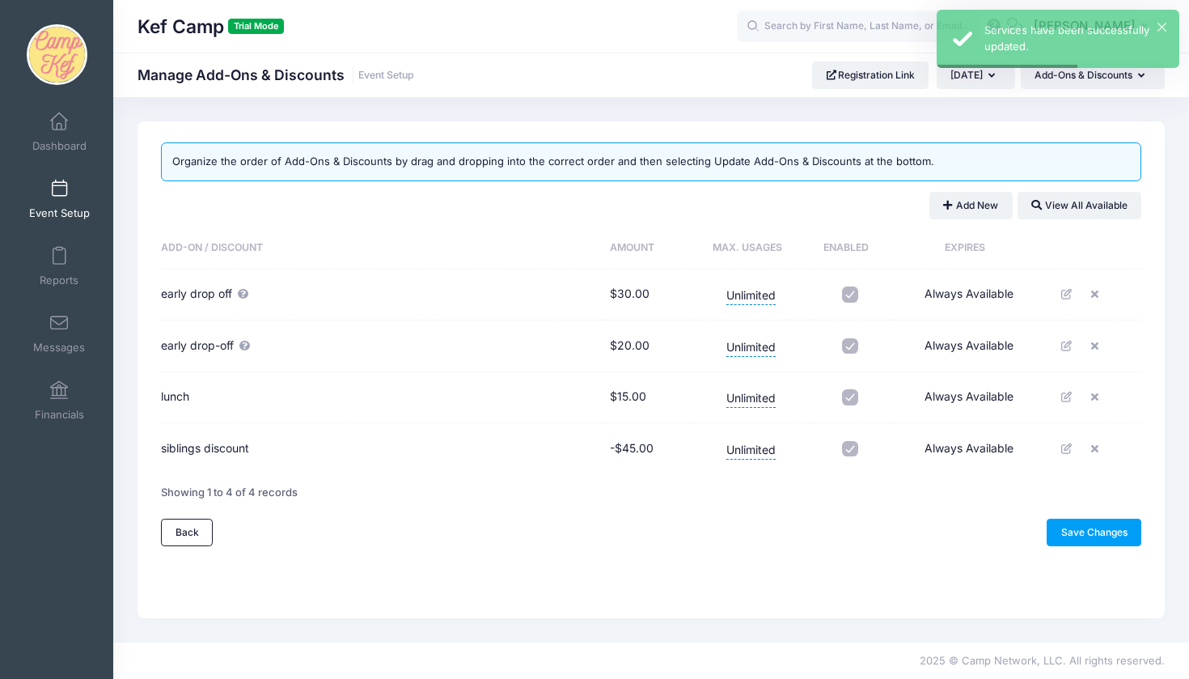
click at [57, 199] on link "Event Setup" at bounding box center [59, 199] width 77 height 57
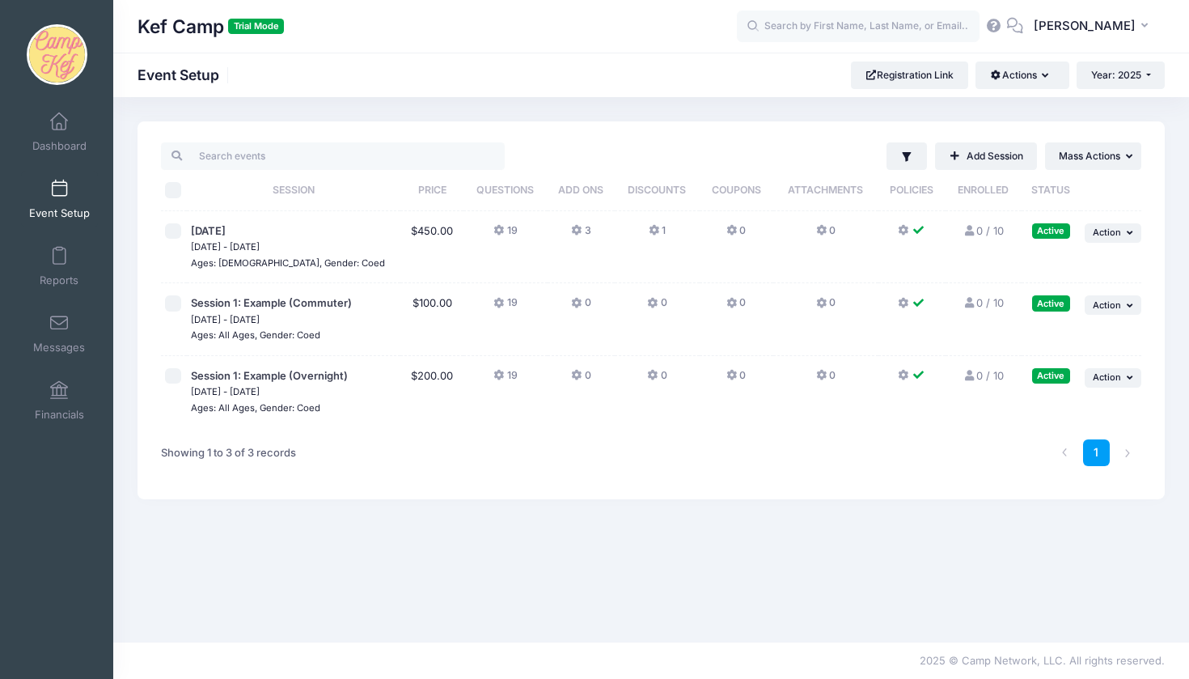
click at [176, 309] on input "checkbox" at bounding box center [173, 303] width 16 height 16
checkbox input "true"
click at [175, 371] on input "checkbox" at bounding box center [173, 376] width 16 height 16
checkbox input "true"
click at [1131, 304] on icon "button" at bounding box center [1132, 305] width 10 height 9
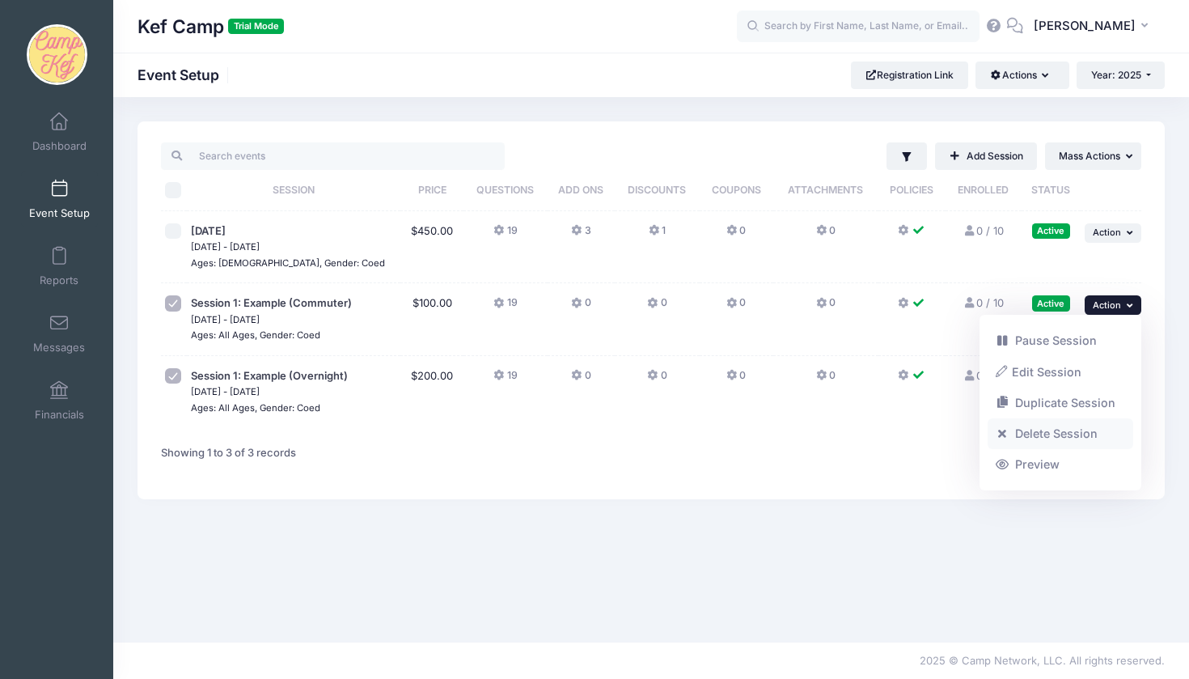
click at [1020, 444] on link "Delete Session" at bounding box center [1061, 433] width 146 height 31
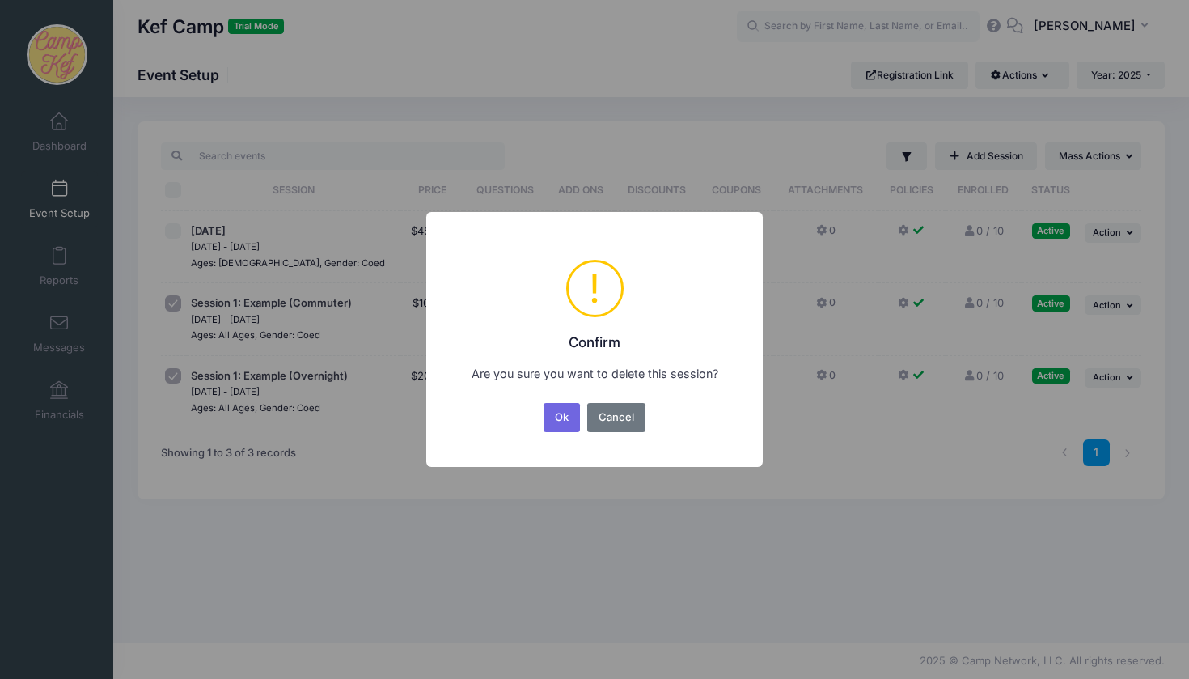
click at [528, 418] on div "× ! Confirm Are you sure you want to delete this session? Ok No Cancel" at bounding box center [594, 339] width 337 height 254
click at [555, 418] on button "Ok" at bounding box center [562, 417] width 37 height 29
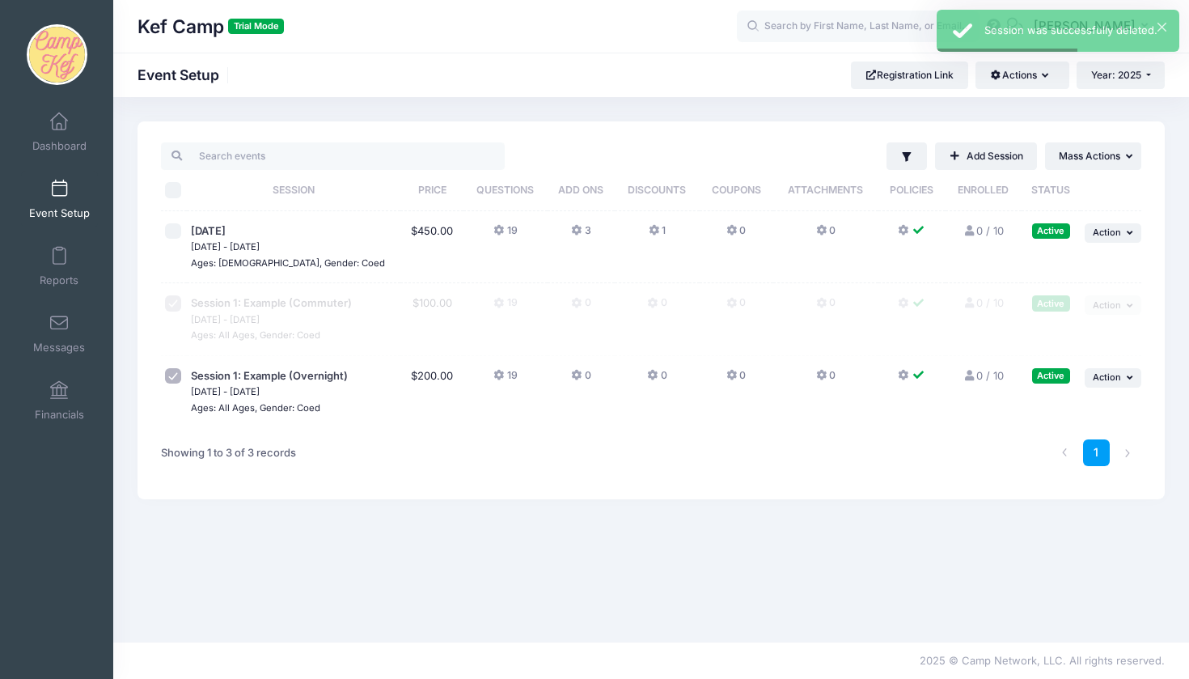
click at [1098, 350] on td "... Action Resume Session Pause Session Edit Session Duplicate Session Delete S…" at bounding box center [1111, 319] width 61 height 73
click at [1100, 360] on td "... Action Resume Session Pause Session Edit Session Duplicate Session Delete S…" at bounding box center [1111, 392] width 61 height 72
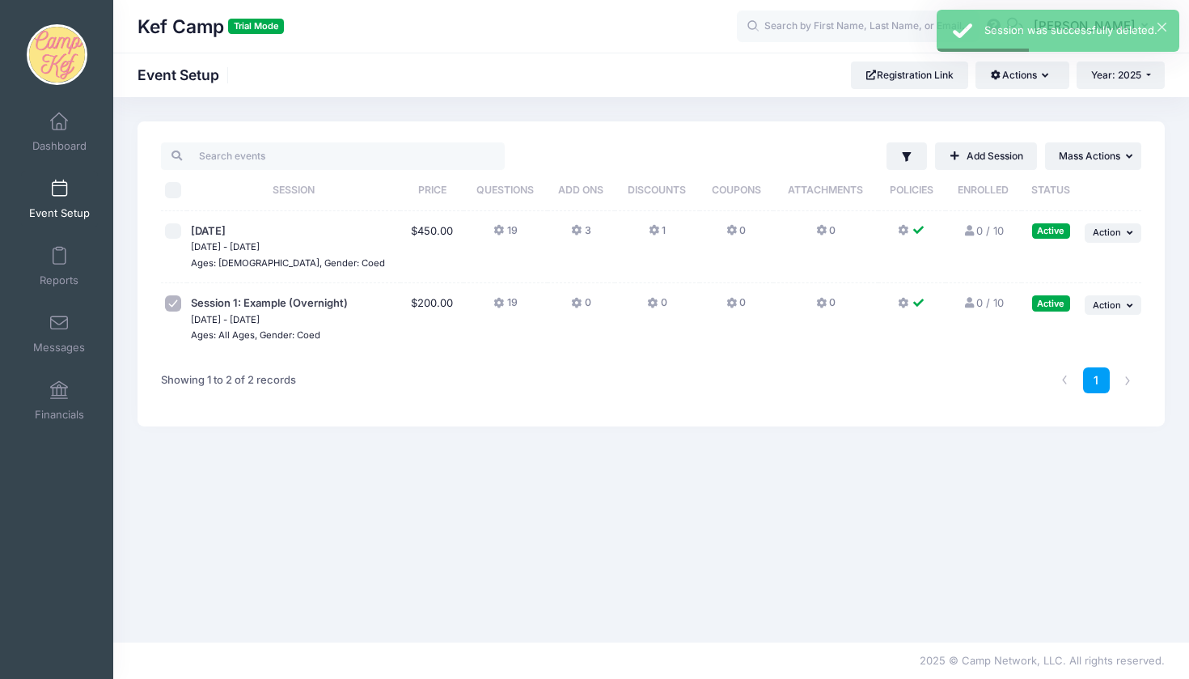
click at [1100, 374] on link "1" at bounding box center [1096, 380] width 27 height 27
click at [1100, 317] on td "... Action Resume Session Pause Session Edit Session Duplicate Session Delete S…" at bounding box center [1111, 319] width 61 height 72
click at [1100, 314] on button "... Action" at bounding box center [1113, 304] width 57 height 19
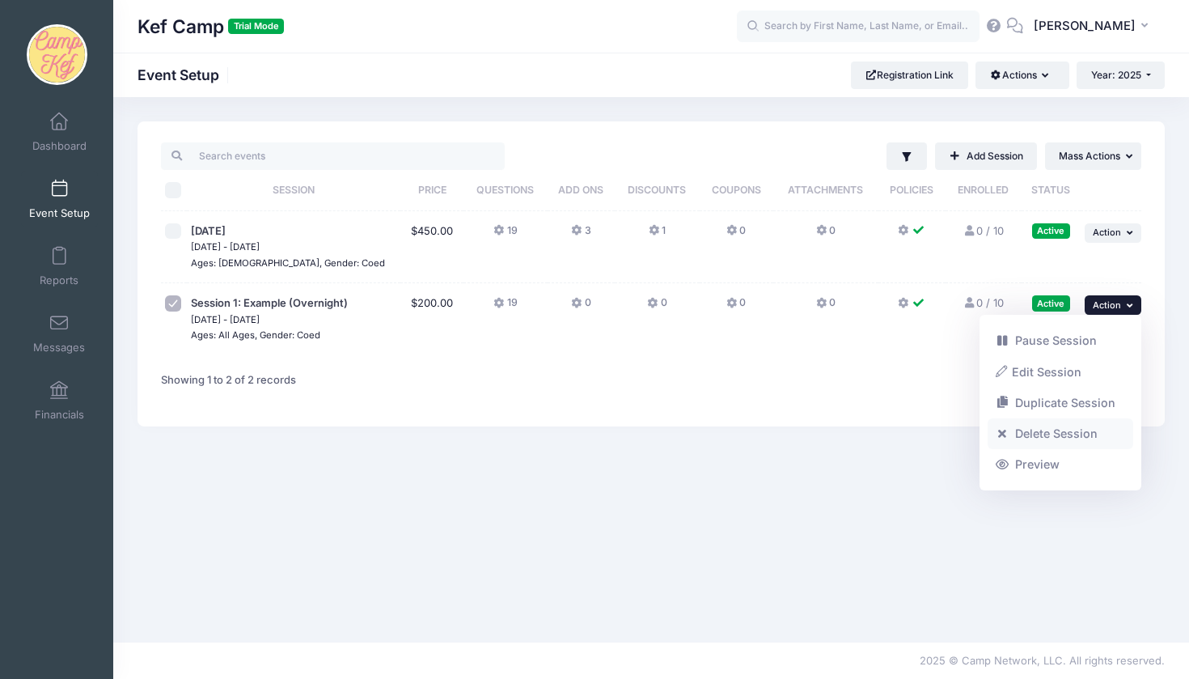
click at [1034, 420] on link "Delete Session" at bounding box center [1061, 433] width 146 height 31
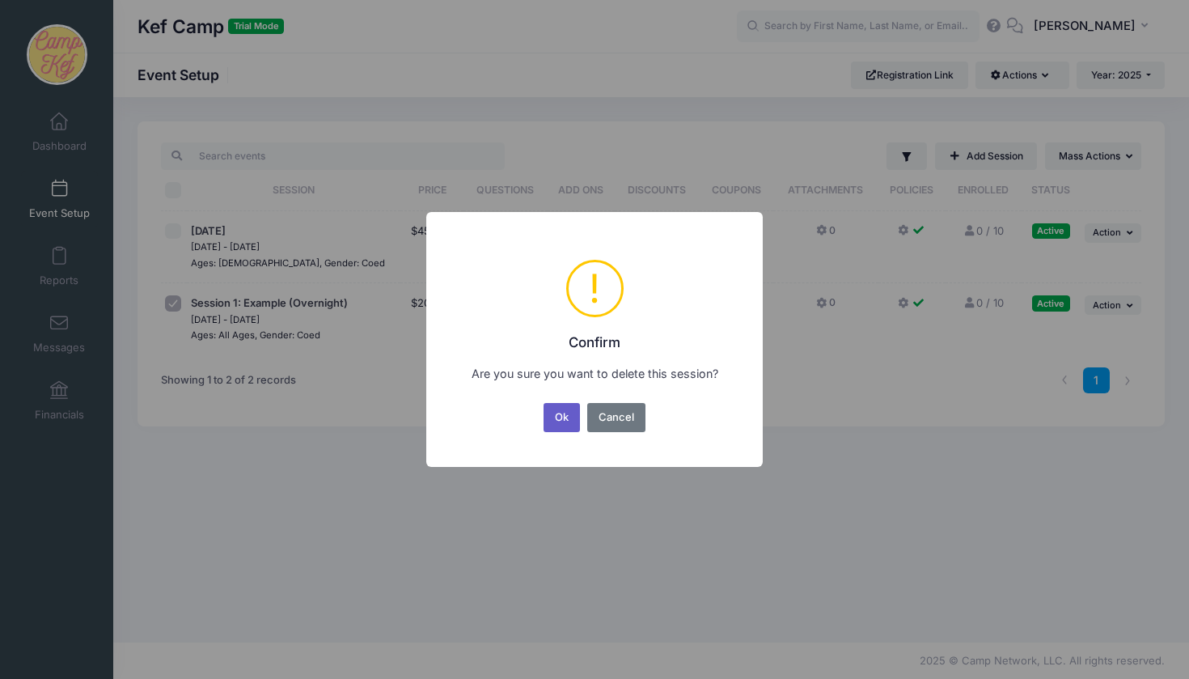
click at [567, 426] on button "Ok" at bounding box center [562, 417] width 37 height 29
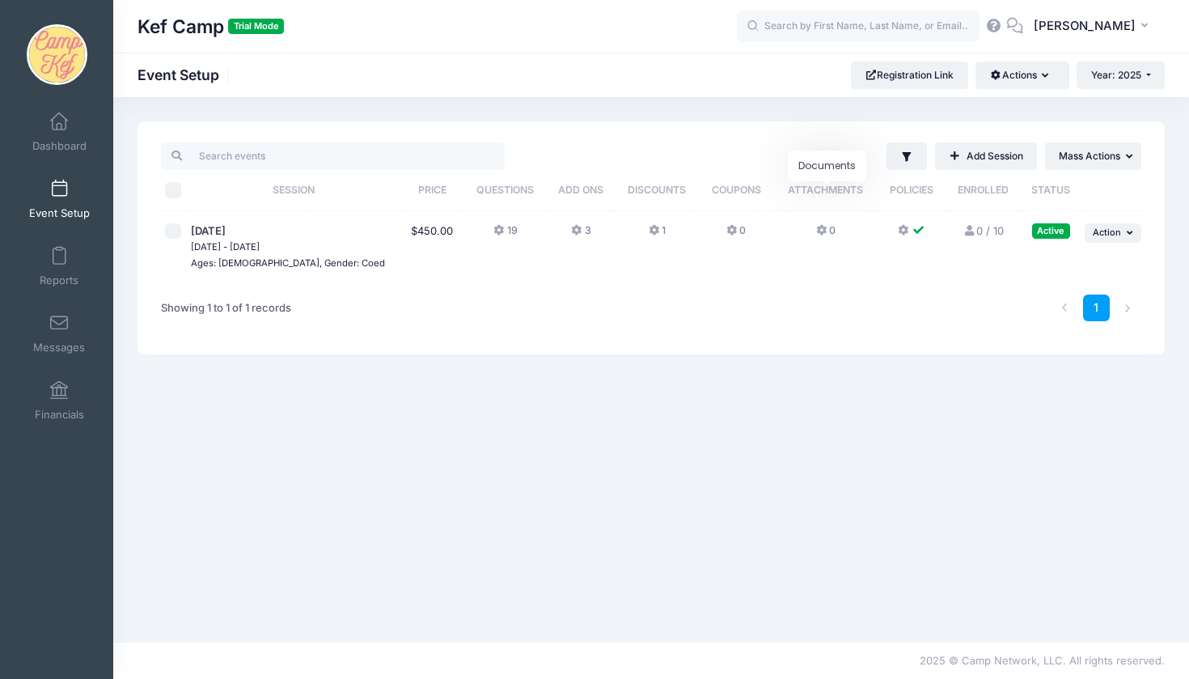
click at [854, 193] on span "Attachments" at bounding box center [825, 190] width 75 height 12
click at [504, 238] on button "19" at bounding box center [505, 234] width 23 height 23
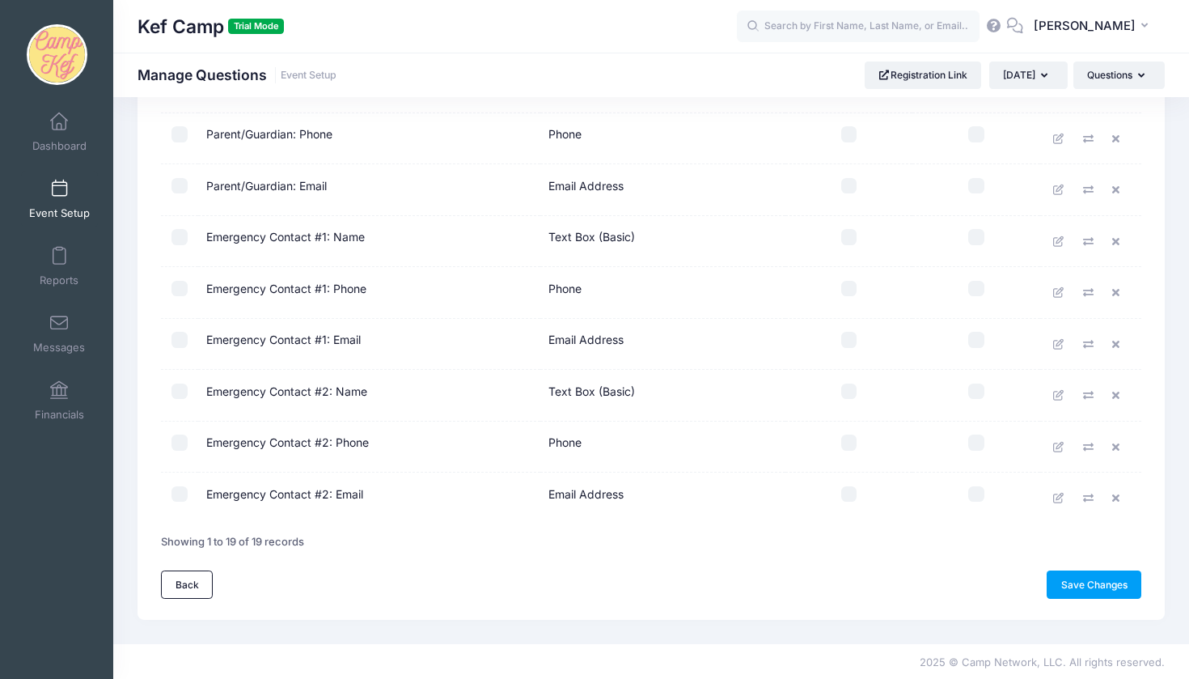
scroll to position [699, 0]
